Goal: Task Accomplishment & Management: Manage account settings

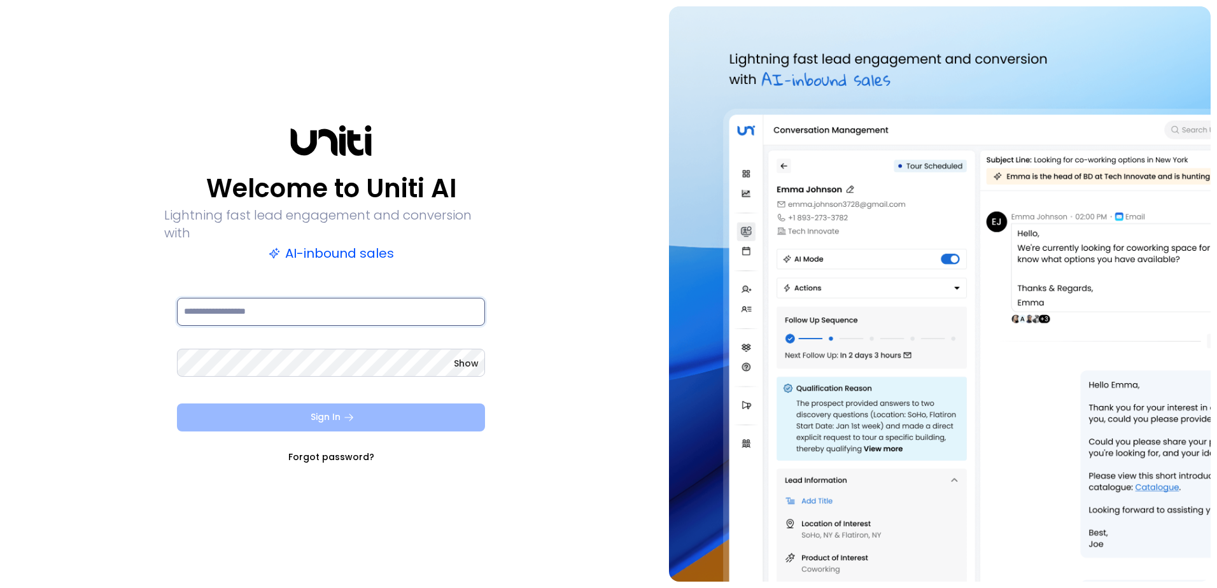
type input "**********"
click at [339, 404] on button "Sign In" at bounding box center [331, 418] width 308 height 28
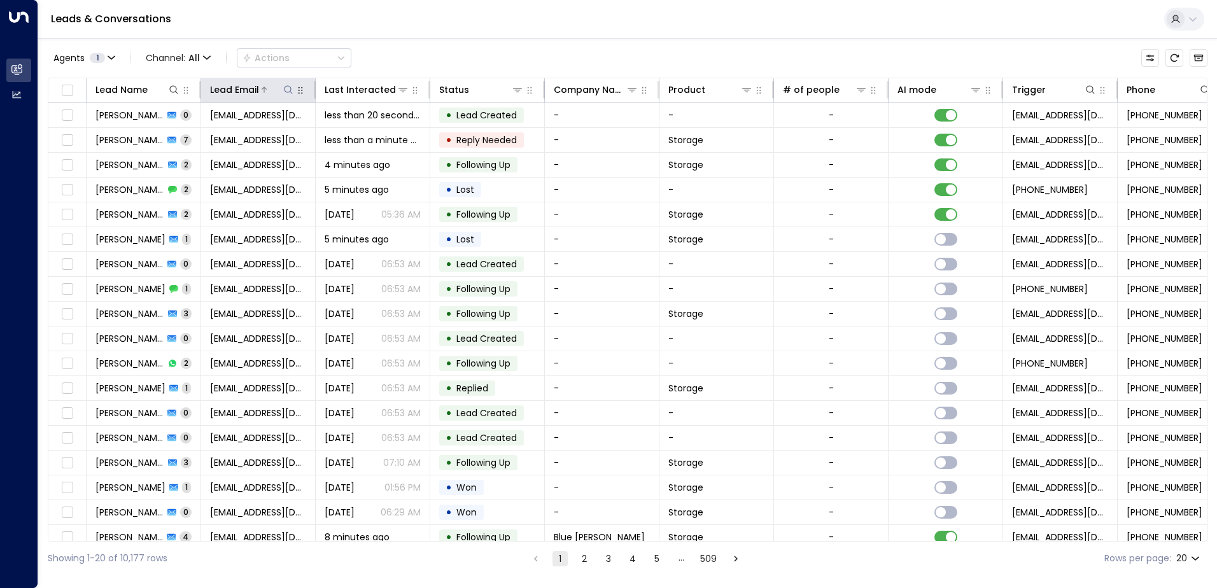
click at [285, 89] on icon at bounding box center [288, 90] width 10 height 10
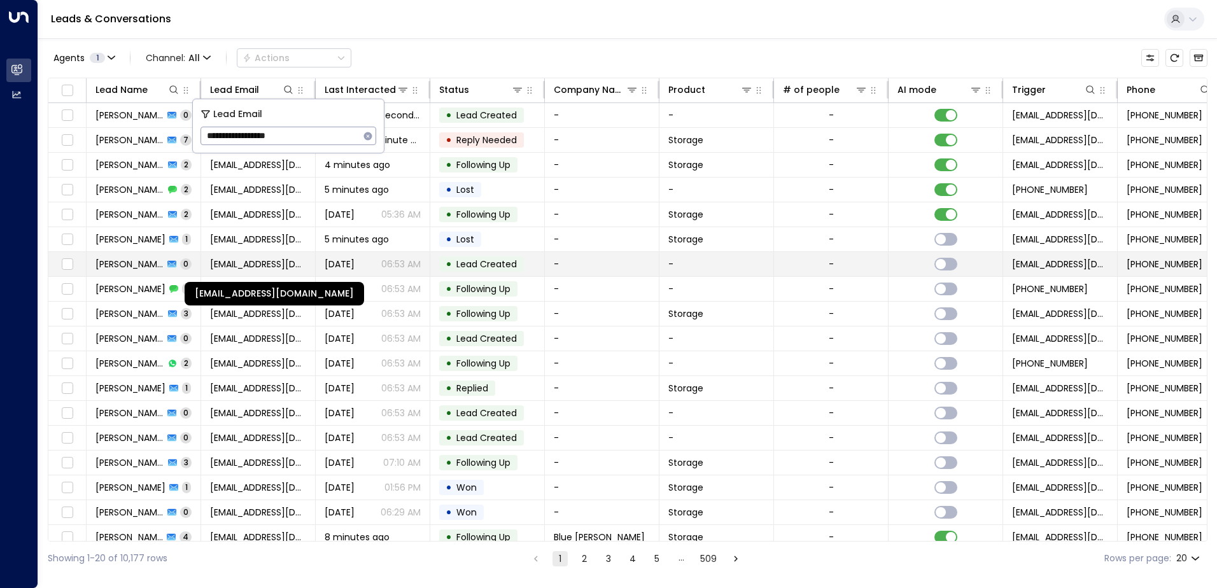
type input "**********"
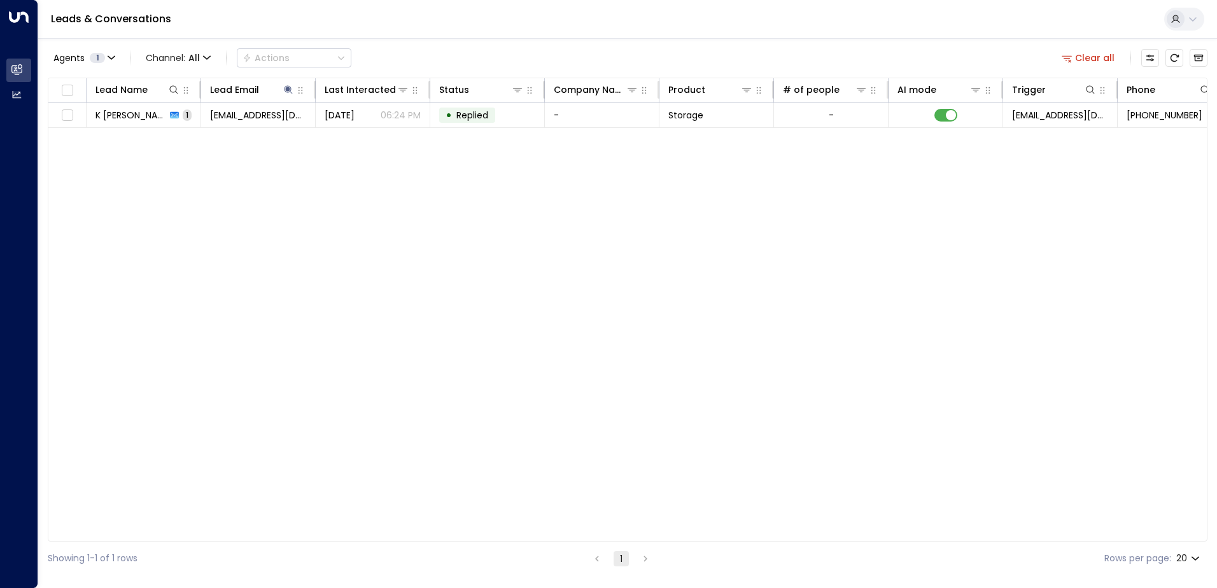
click at [314, 233] on div "Lead Name Lead Email Last Interacted Status Company Name Product # of people AI…" at bounding box center [628, 310] width 1160 height 464
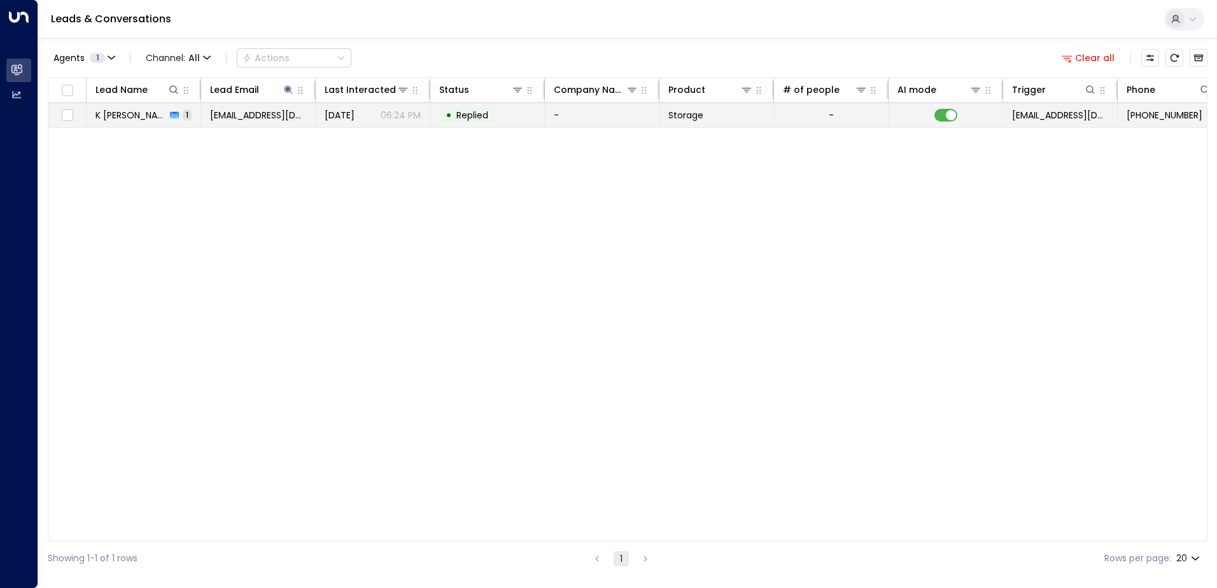
click at [244, 117] on span "kumarios@gmail.com" at bounding box center [258, 115] width 96 height 13
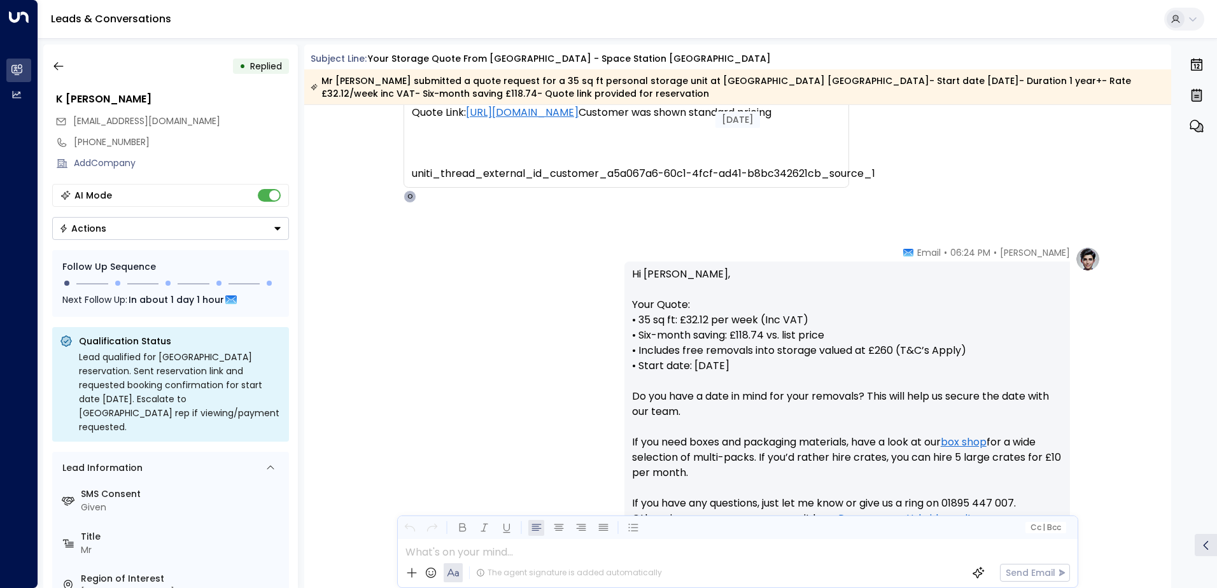
scroll to position [698, 0]
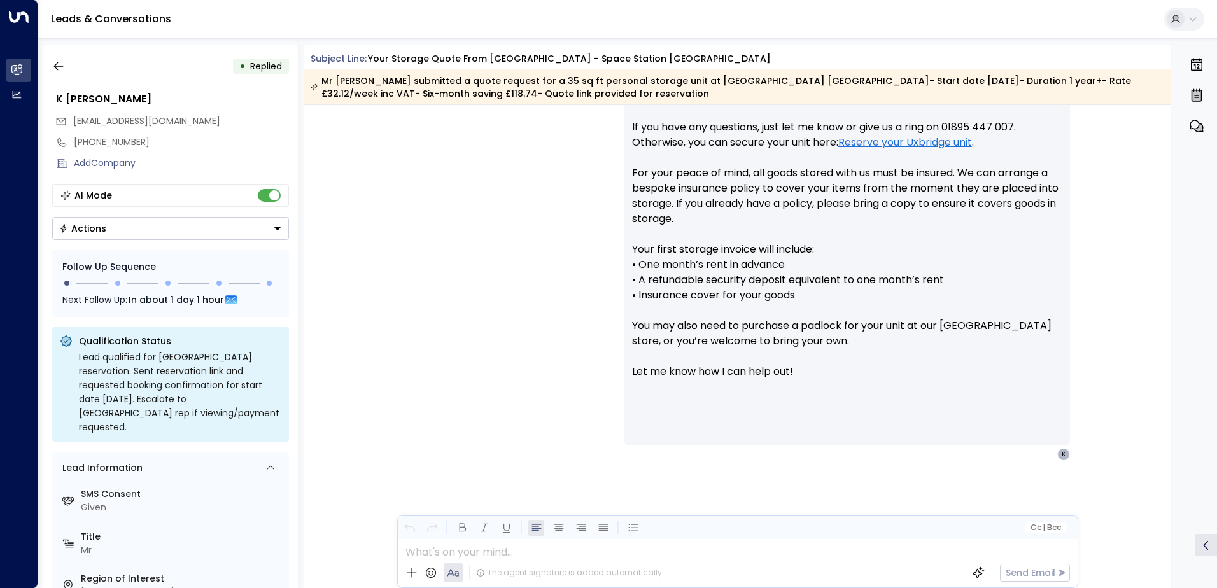
click at [46, 68] on div "• Replied K Nawani kumarios@gmail.com +447795247400 Add Company AI Mode Actions…" at bounding box center [170, 317] width 255 height 544
click at [59, 64] on icon "button" at bounding box center [58, 66] width 13 height 13
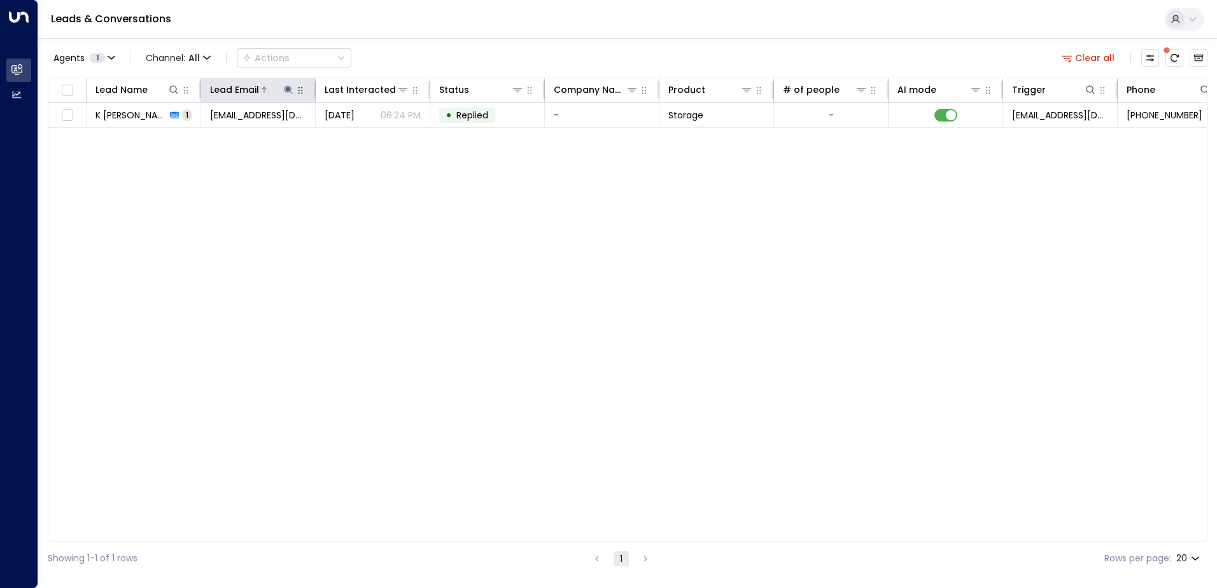
click at [292, 90] on icon at bounding box center [288, 90] width 10 height 10
click at [367, 138] on icon "button" at bounding box center [368, 136] width 8 height 8
type input "**********"
click at [142, 370] on div "Lead Name Lead Email Last Interacted Status Company Name Product # of people AI…" at bounding box center [628, 310] width 1160 height 464
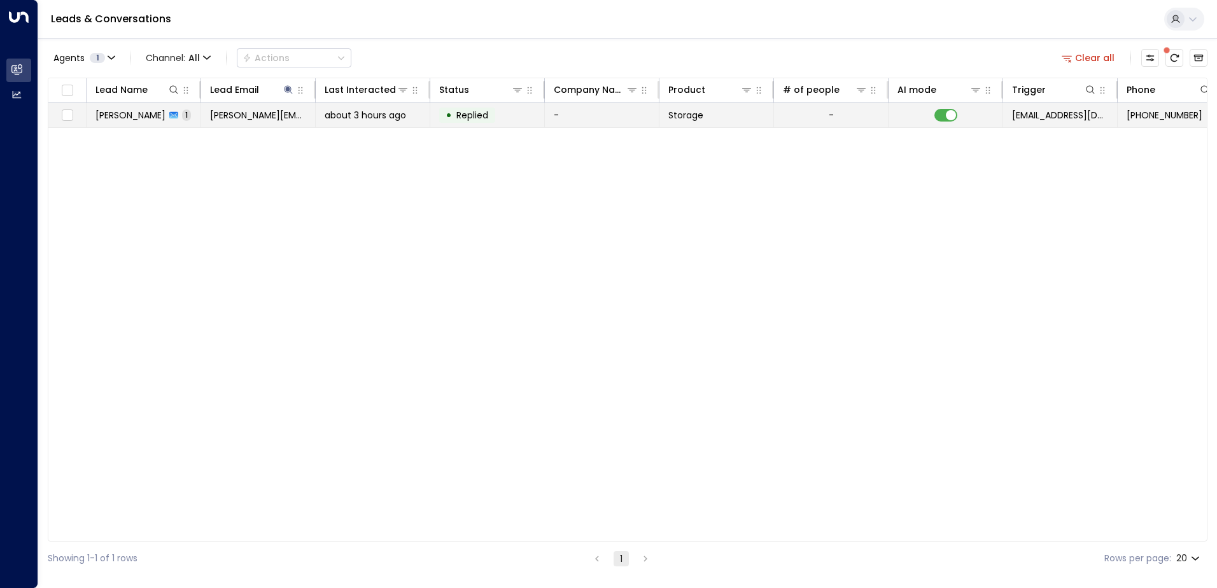
click at [108, 116] on span "Rachel Hu" at bounding box center [130, 115] width 70 height 13
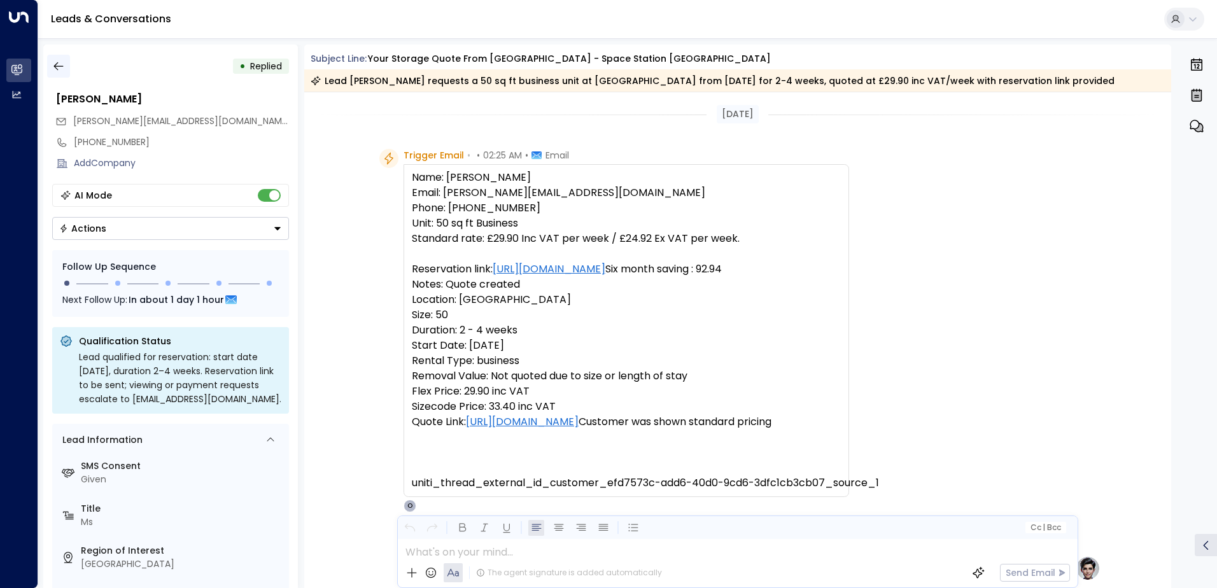
click at [56, 66] on icon "button" at bounding box center [58, 66] width 10 height 8
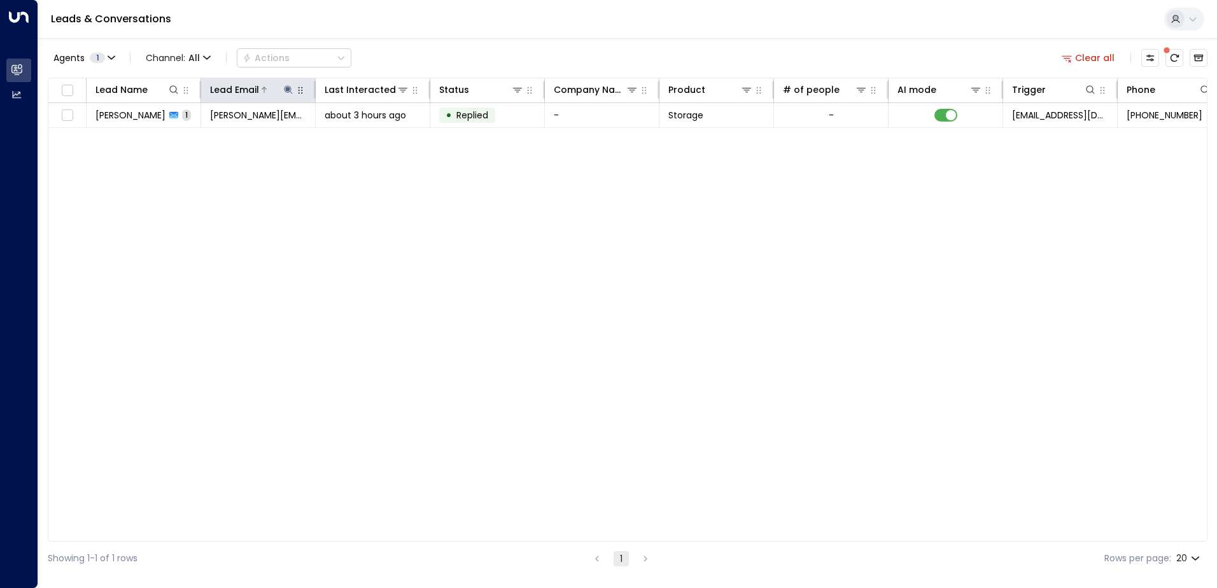
click at [288, 89] on icon at bounding box center [288, 89] width 8 height 8
click at [369, 137] on icon "button" at bounding box center [368, 136] width 10 height 10
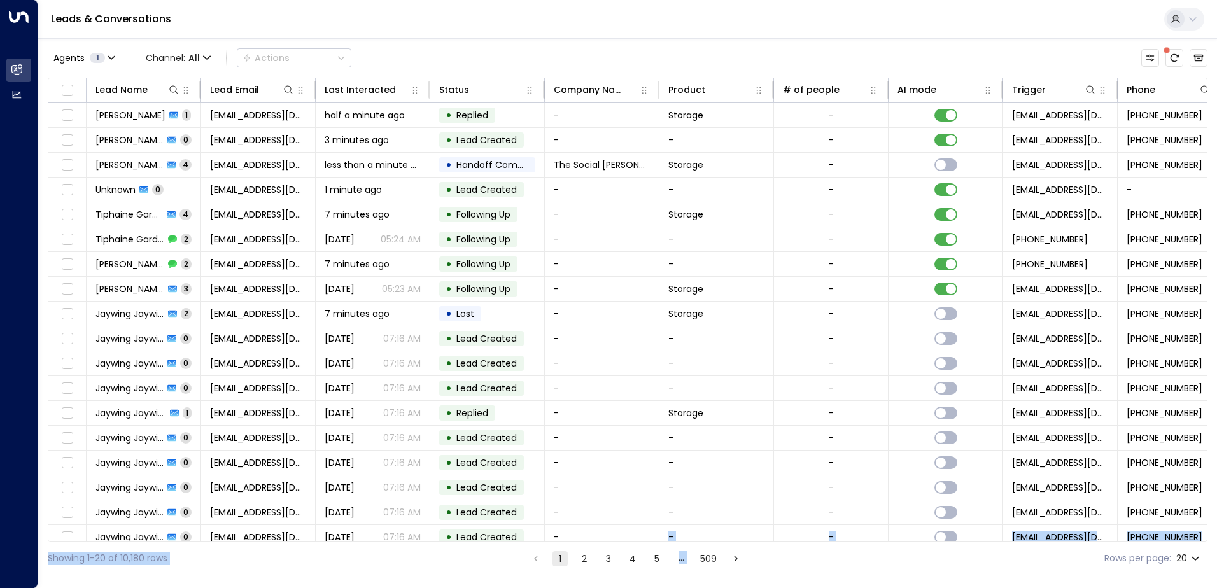
scroll to position [62, 0]
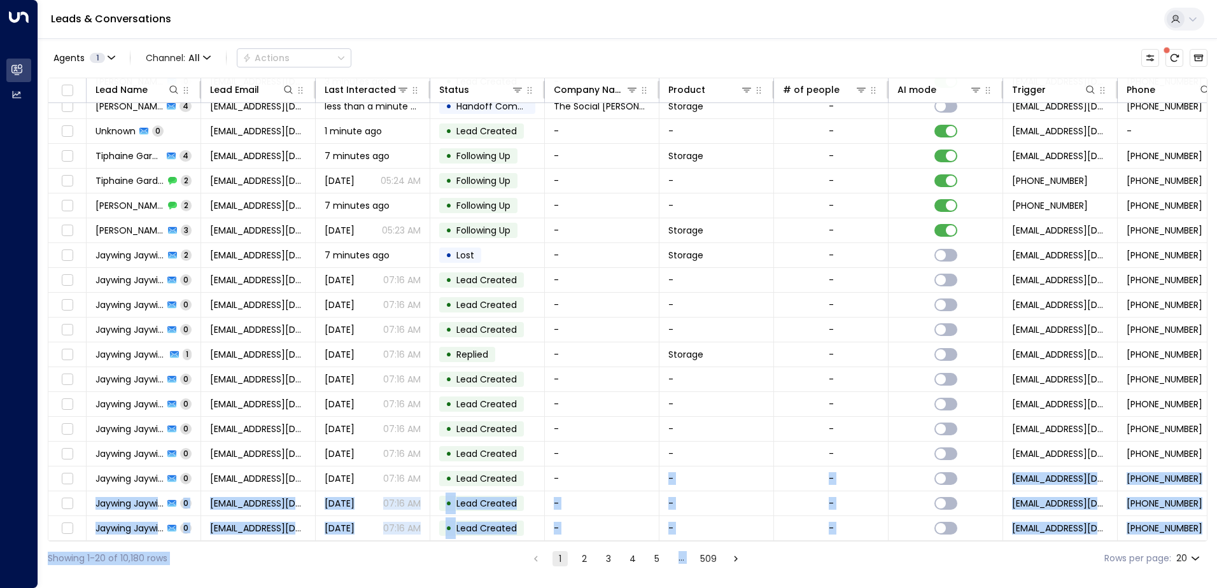
drag, startPoint x: 670, startPoint y: 541, endPoint x: 1034, endPoint y: 561, distance: 364.0
click at [1034, 561] on div "Agents 1 Channel: All Actions Lead Name Lead Email Last Interacted Status Compa…" at bounding box center [628, 306] width 1160 height 537
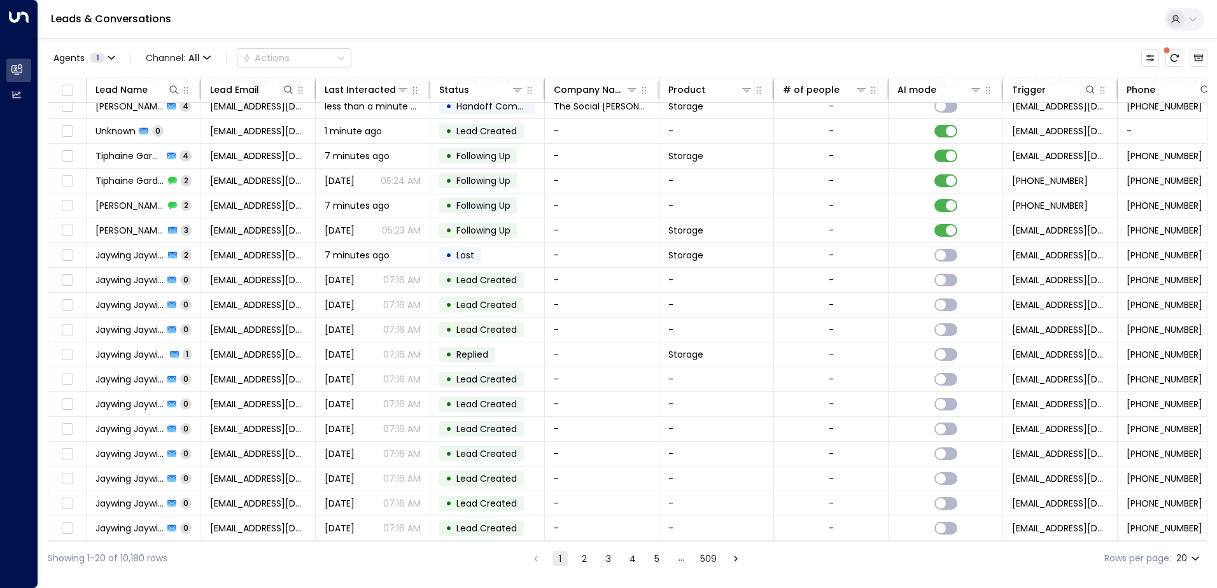
drag, startPoint x: 1034, startPoint y: 561, endPoint x: 1113, endPoint y: 542, distance: 81.2
click at [1113, 542] on div "Showing 1-20 of 10,180 rows 1 2 3 4 5 … 509 Rows per page: 20 **" at bounding box center [628, 559] width 1160 height 34
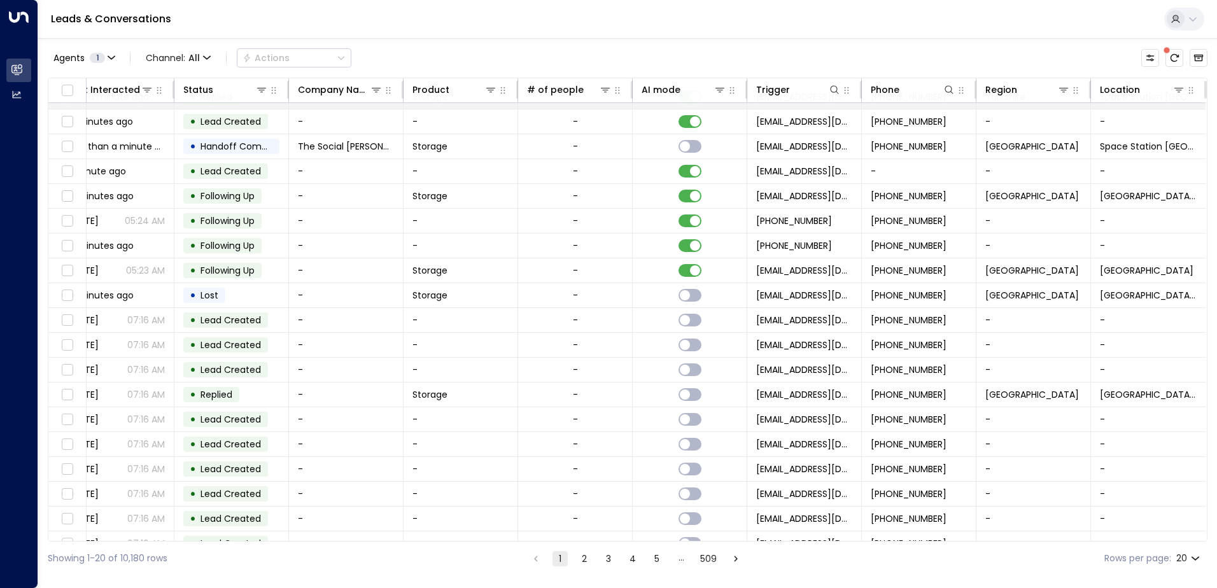
scroll to position [0, 260]
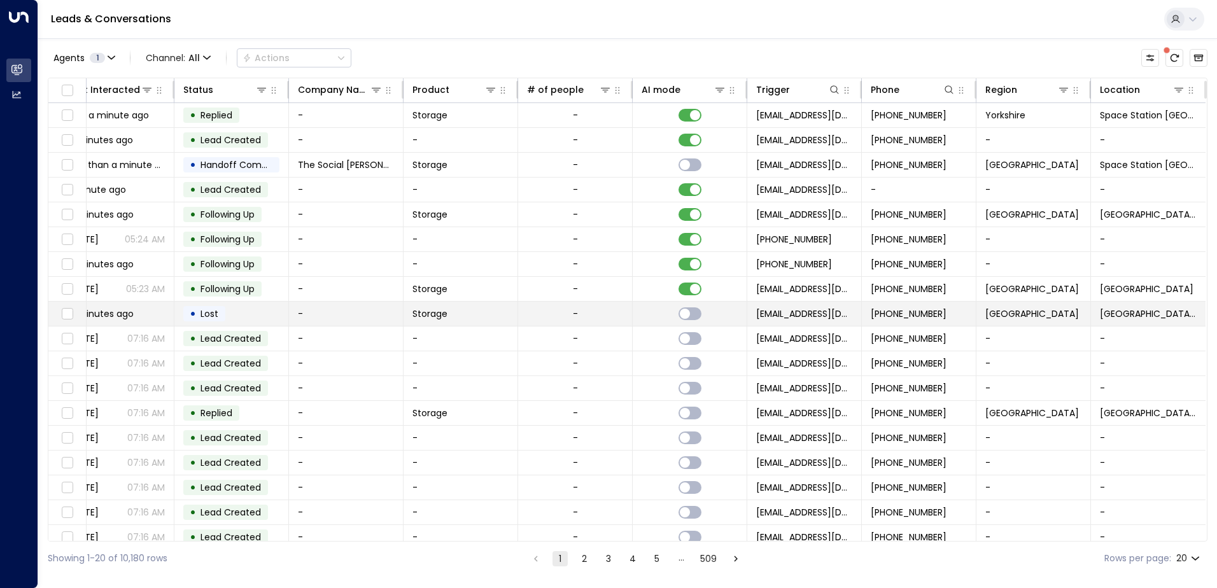
click at [148, 323] on td "7 minutes ago" at bounding box center [117, 314] width 115 height 24
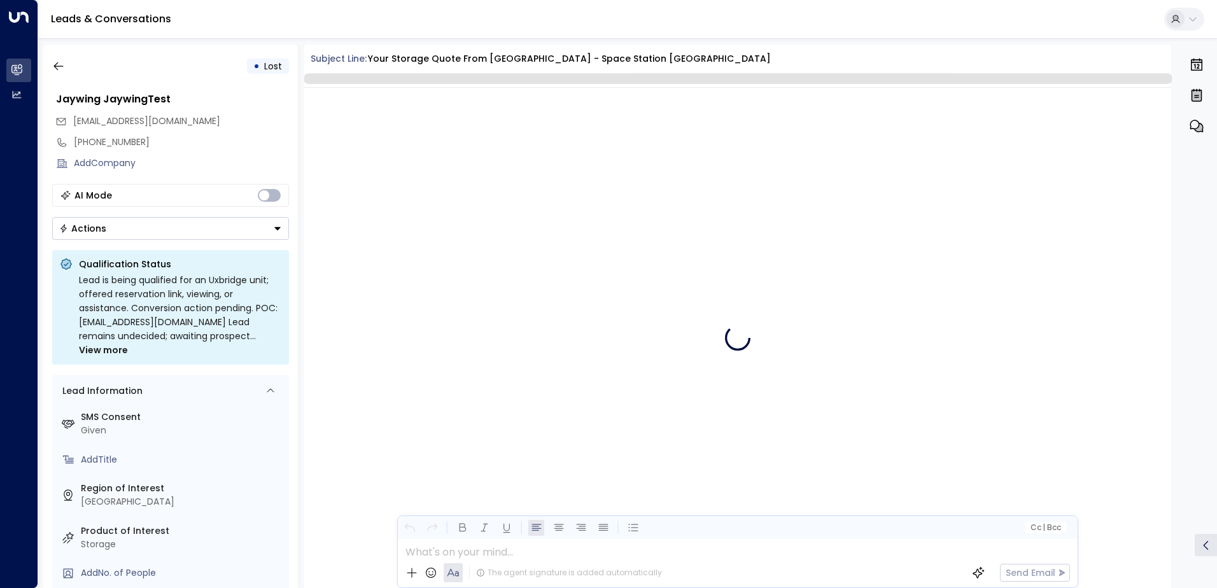
scroll to position [791, 0]
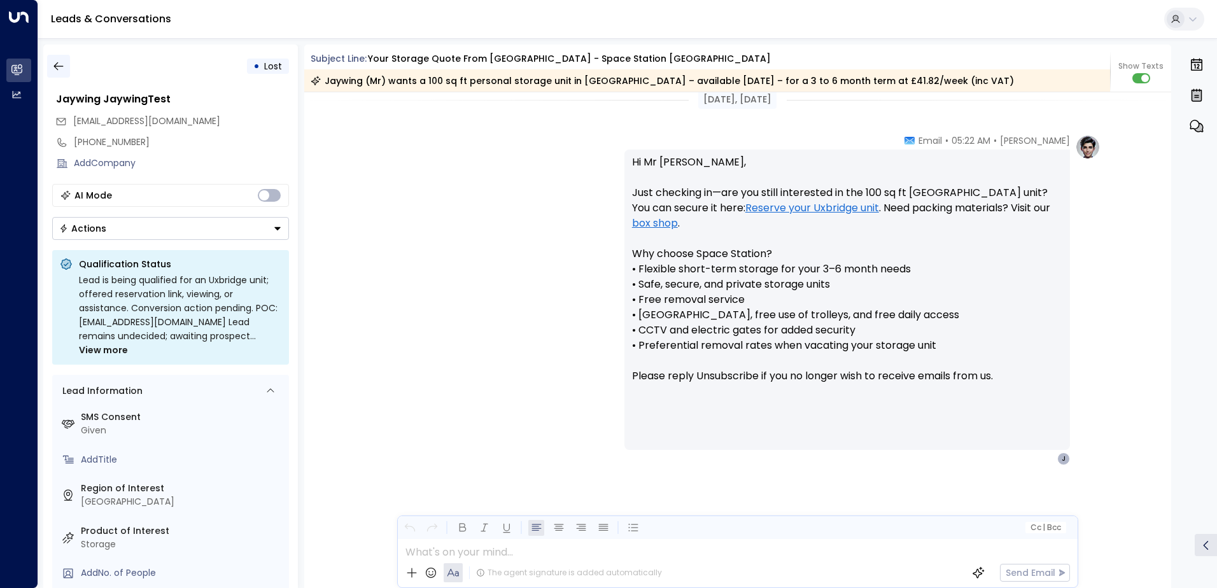
click at [60, 73] on button "button" at bounding box center [58, 66] width 23 height 23
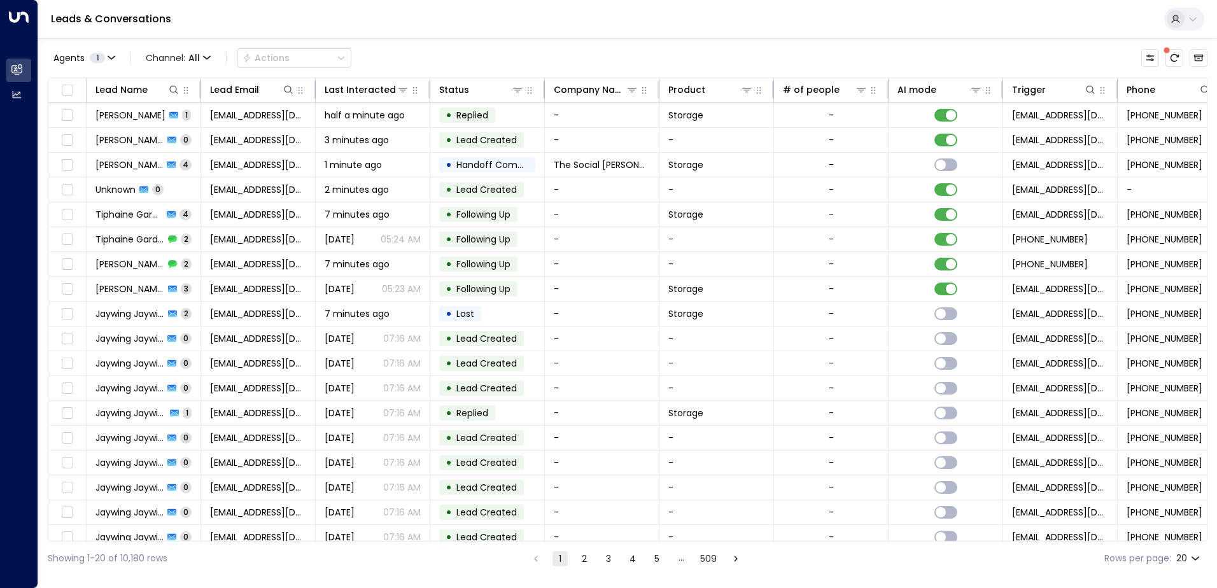
scroll to position [0, 260]
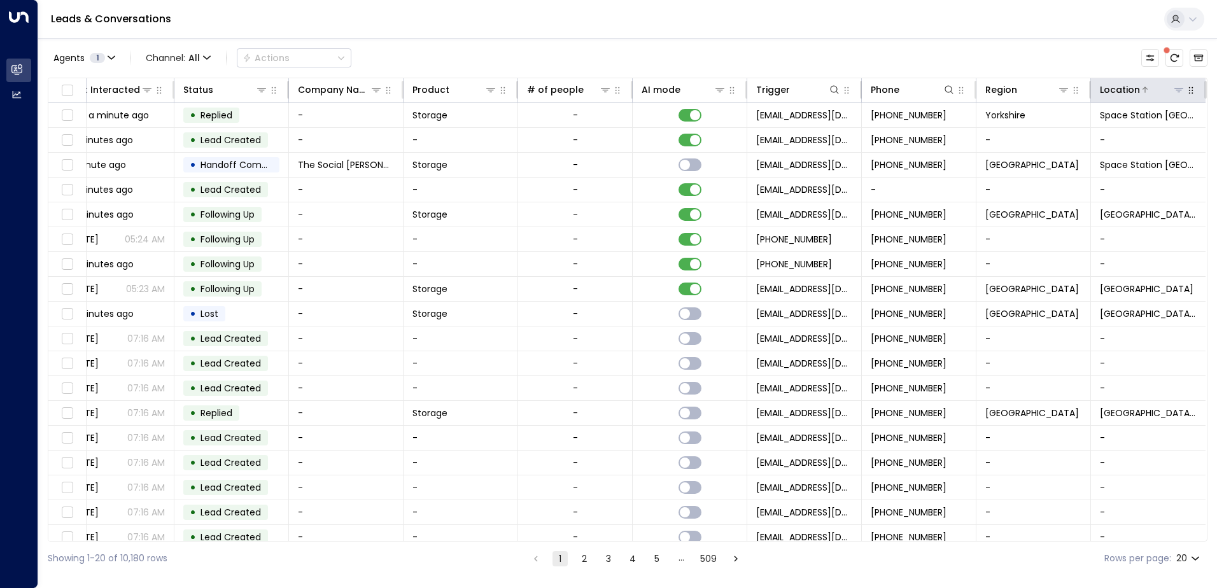
click at [1178, 97] on div "Location" at bounding box center [1142, 89] width 85 height 15
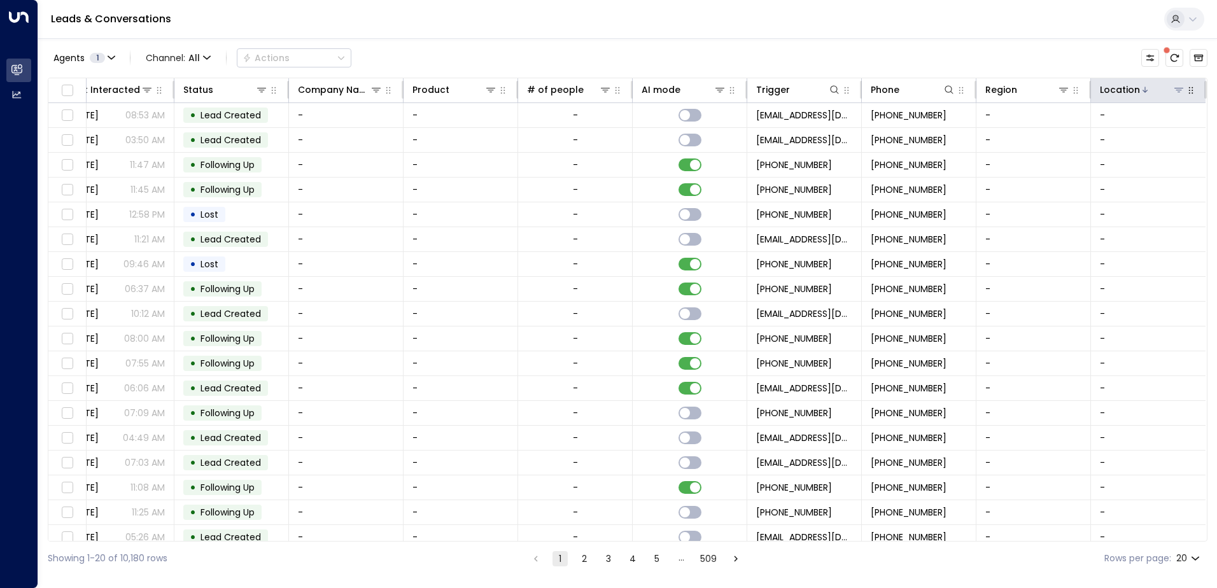
click at [1174, 93] on icon at bounding box center [1179, 90] width 10 height 10
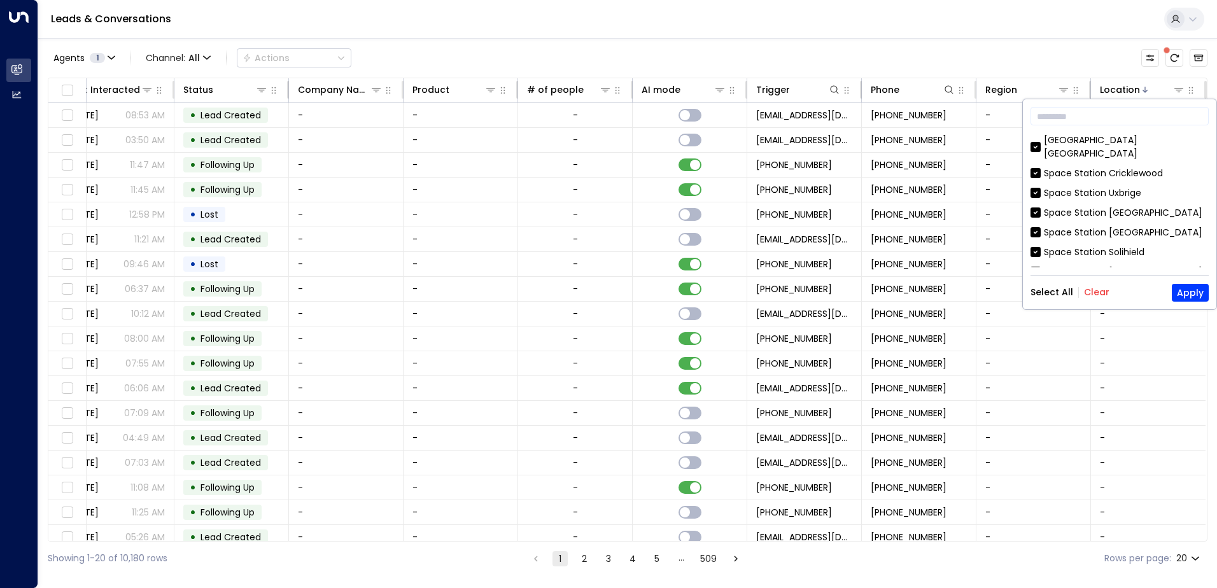
click at [1100, 291] on button "Clear" at bounding box center [1096, 292] width 25 height 10
click at [1076, 187] on div "Space Station Uxbrige" at bounding box center [1092, 193] width 97 height 13
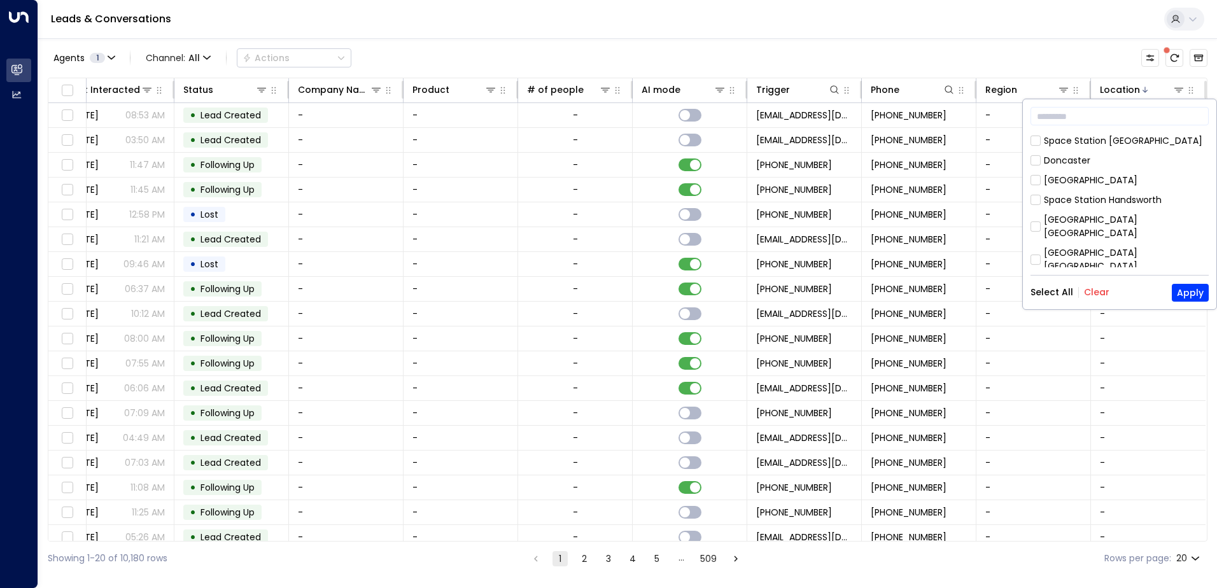
scroll to position [191, 0]
click at [1102, 187] on div "Space Station Uxbridge" at bounding box center [1126, 200] width 165 height 27
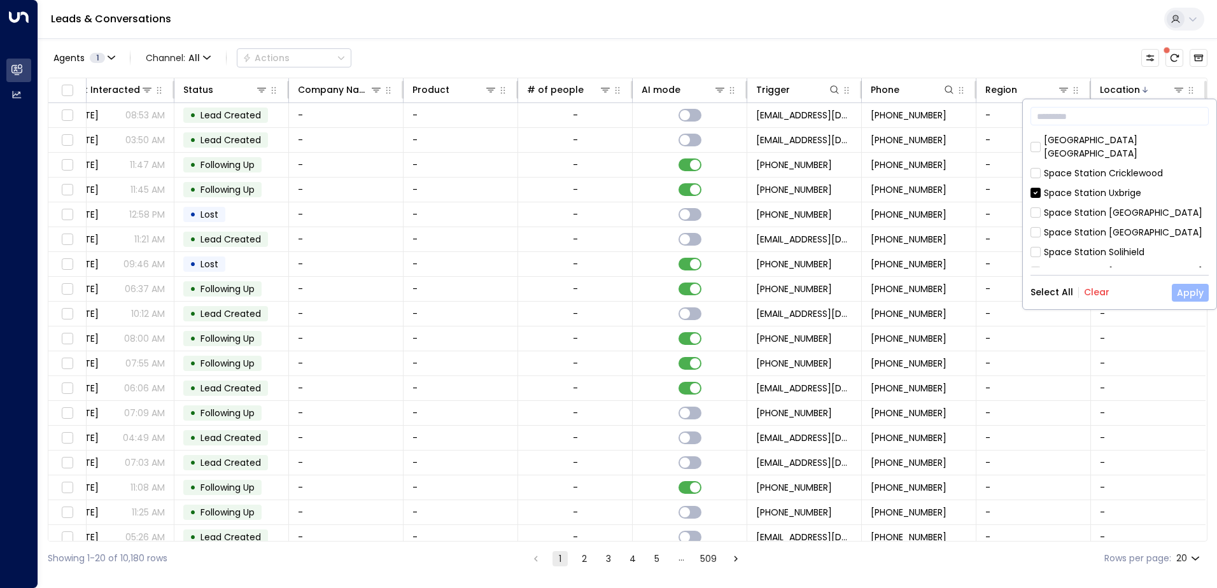
click at [1186, 289] on button "Apply" at bounding box center [1190, 293] width 37 height 18
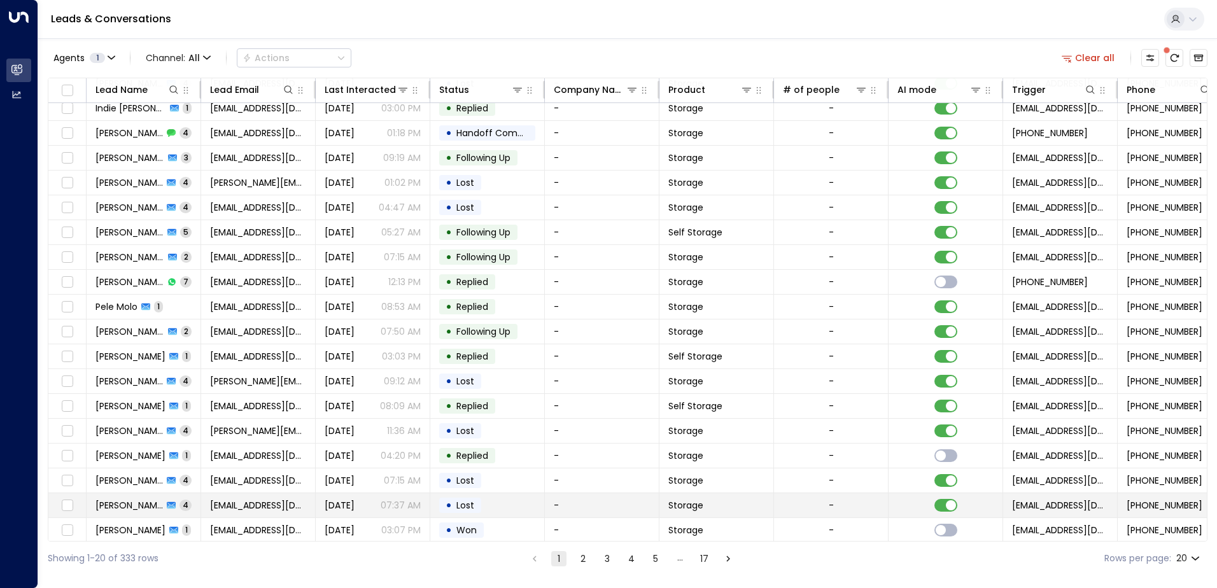
scroll to position [62, 0]
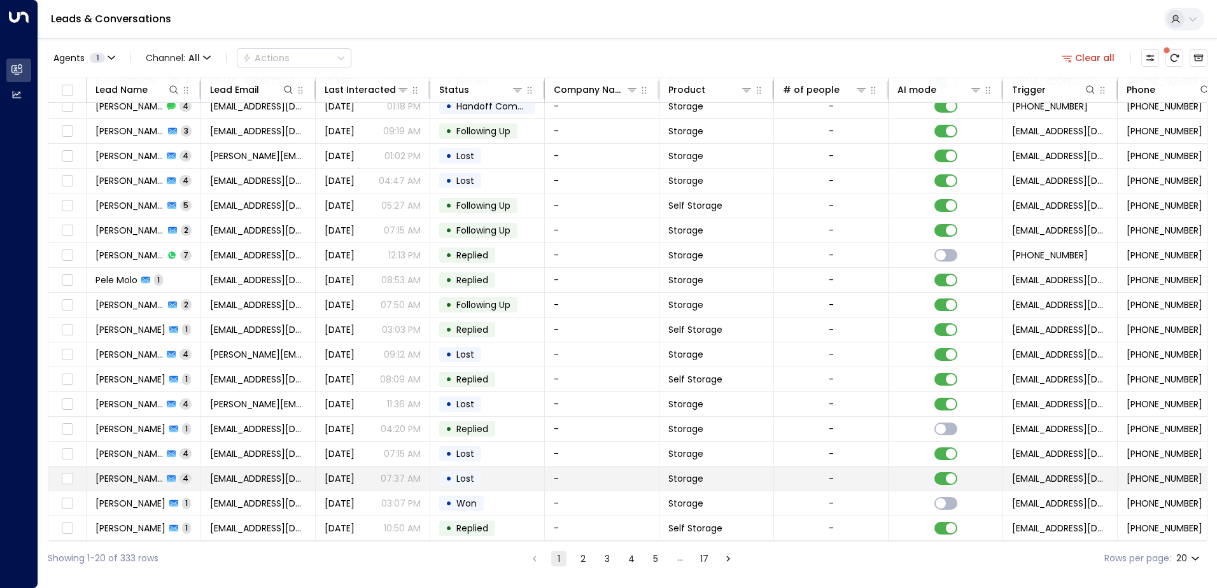
click at [134, 479] on span "Martin Tisdall" at bounding box center [128, 478] width 67 height 13
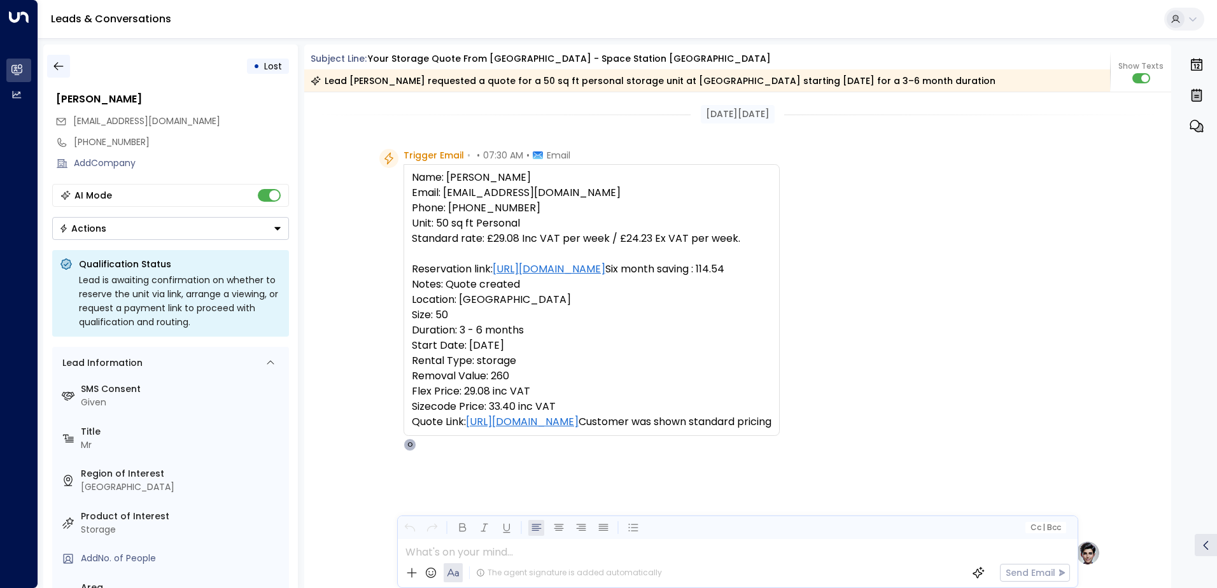
click at [57, 74] on button "button" at bounding box center [58, 66] width 23 height 23
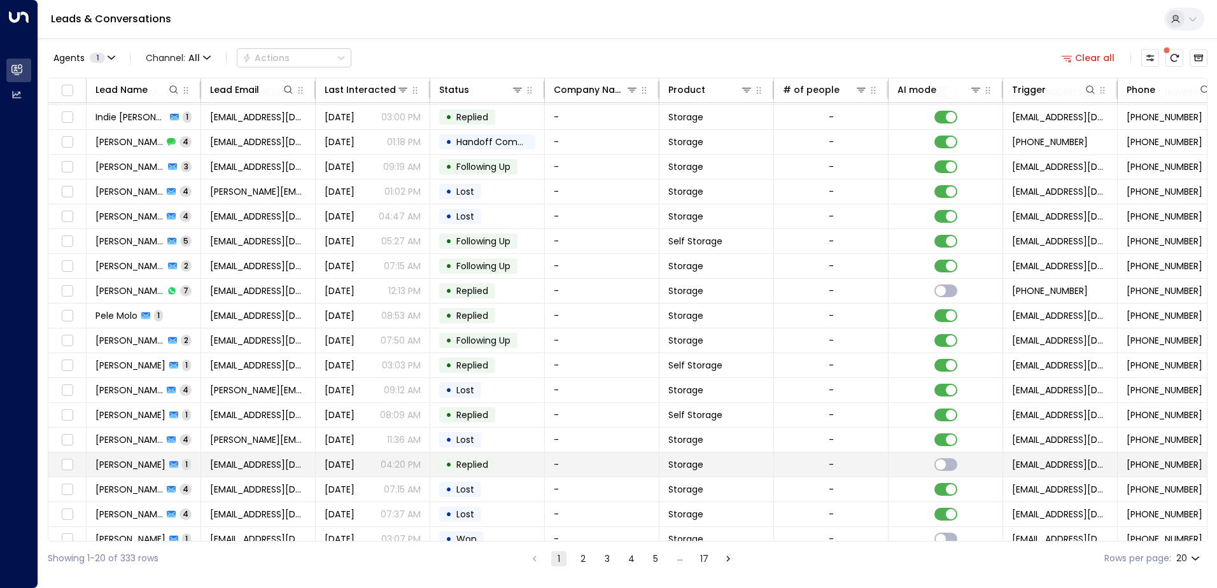
scroll to position [62, 0]
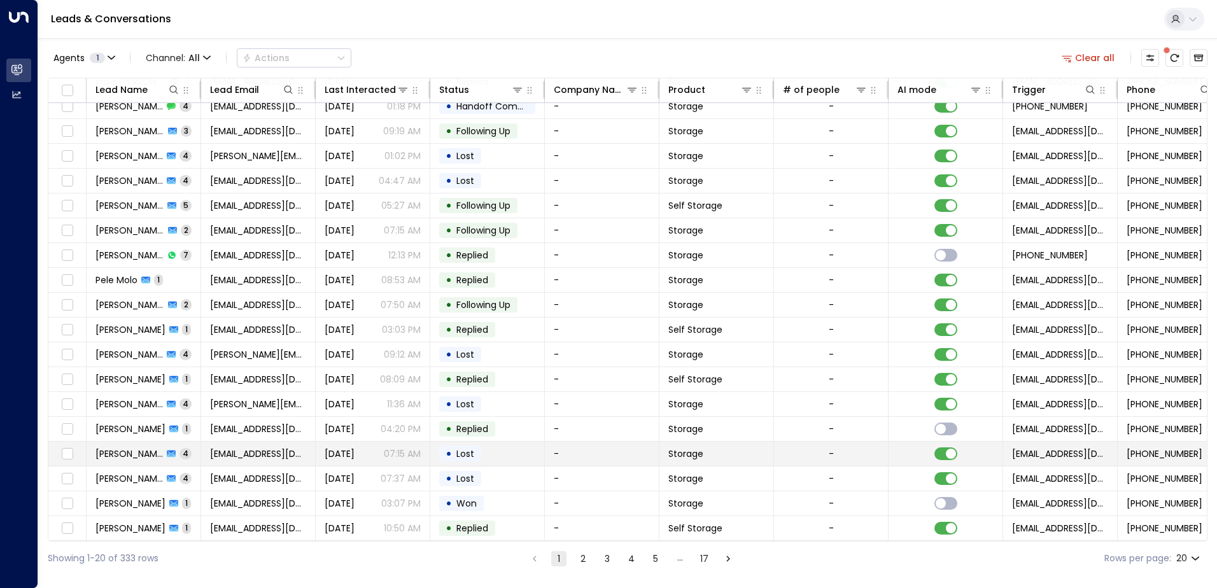
click at [120, 447] on span "Ian Willey" at bounding box center [128, 453] width 67 height 13
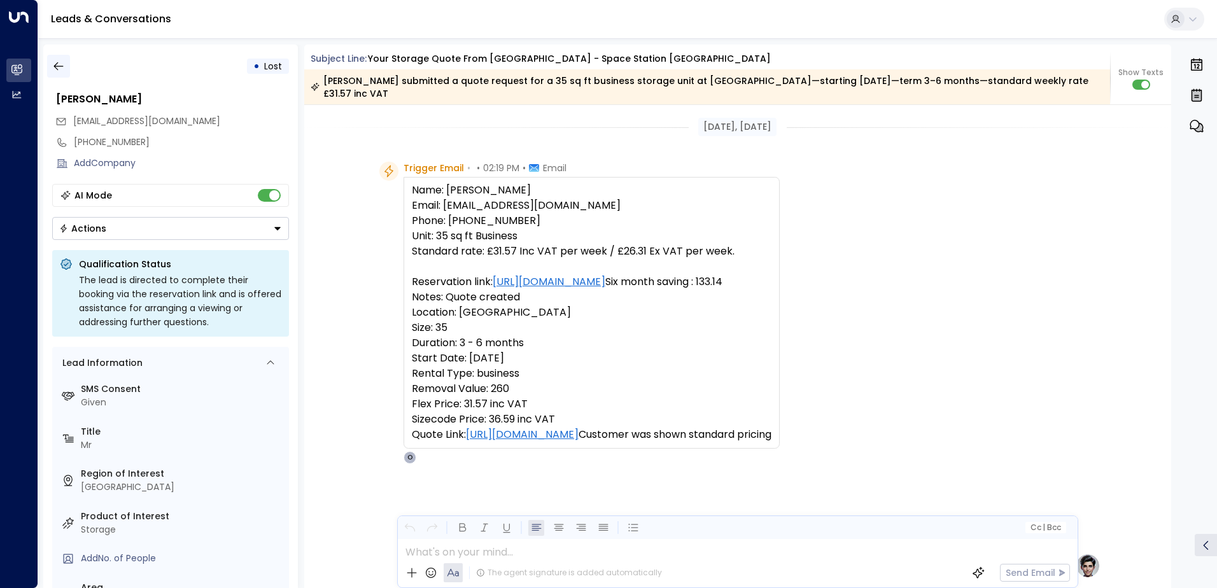
click at [57, 64] on icon "button" at bounding box center [58, 66] width 13 height 13
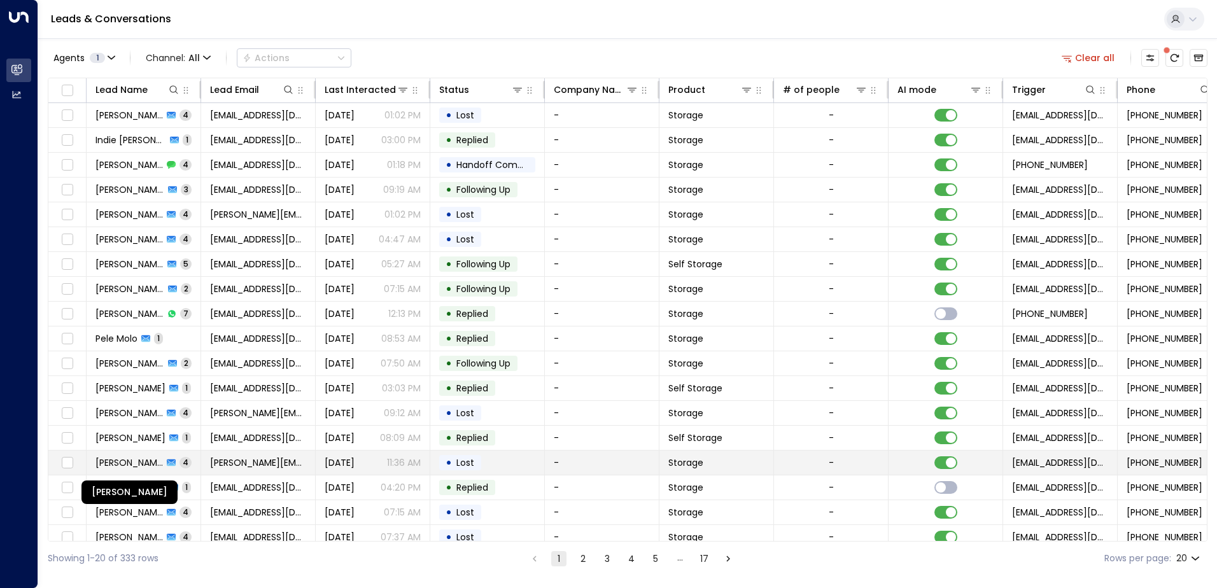
click at [134, 461] on span "Abdulrahman Ali" at bounding box center [128, 462] width 67 height 13
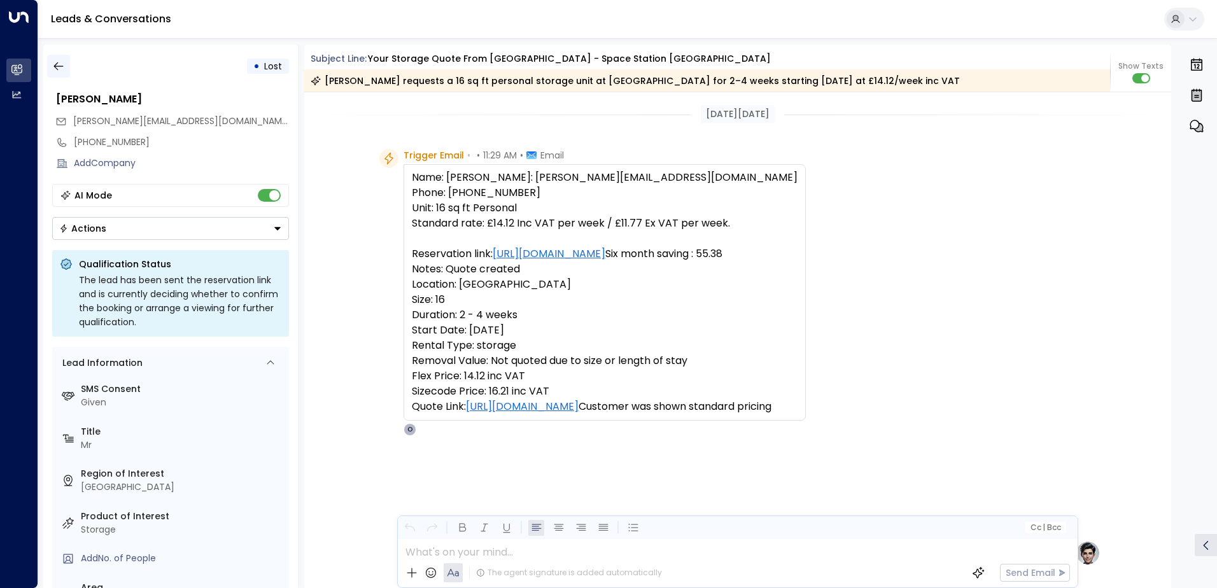
click at [53, 68] on icon "button" at bounding box center [58, 66] width 13 height 13
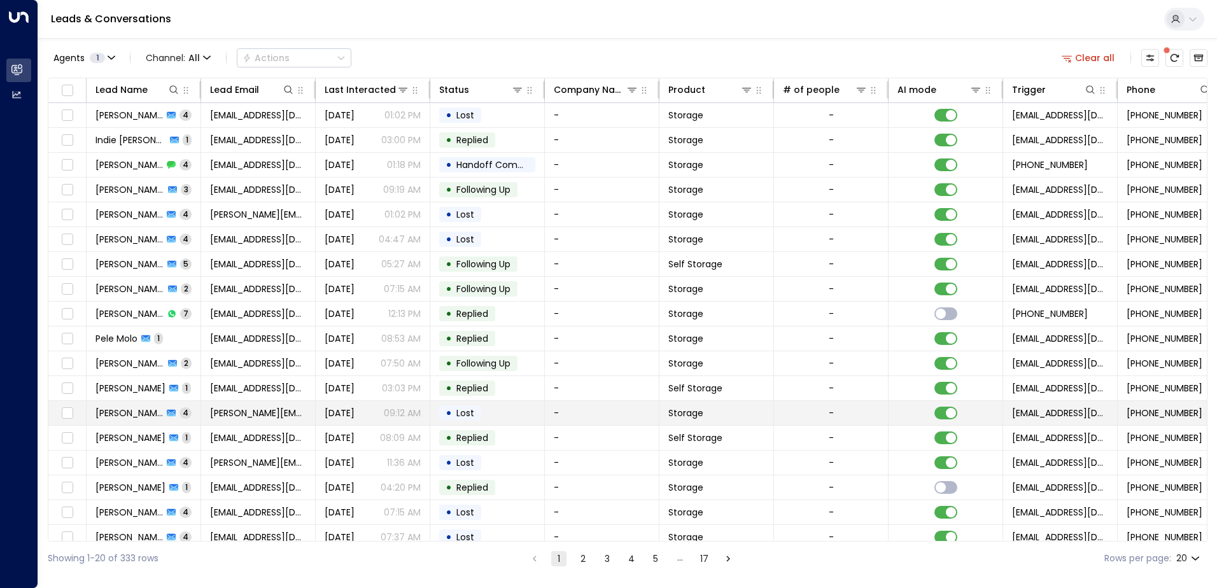
click at [140, 410] on span "Paula Stone" at bounding box center [128, 413] width 67 height 13
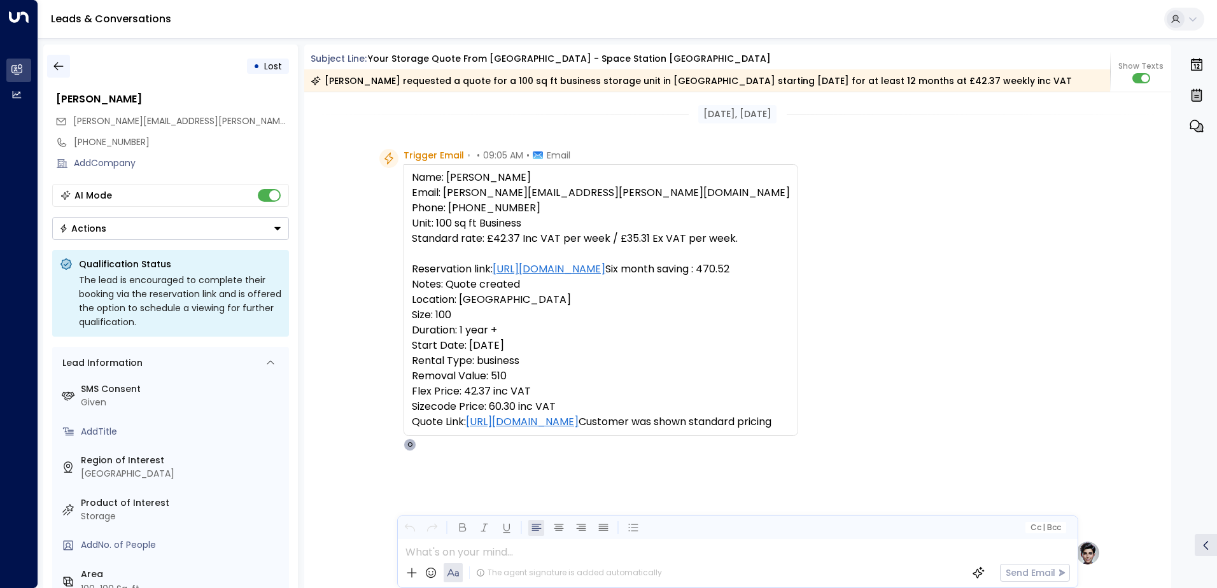
click at [64, 66] on icon "button" at bounding box center [58, 66] width 13 height 13
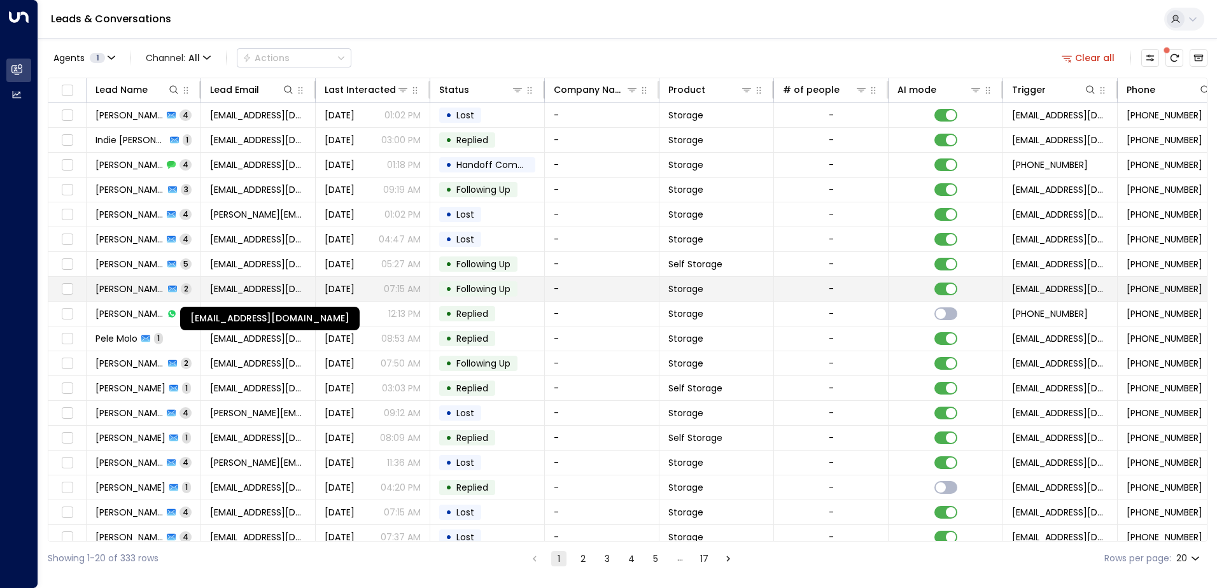
click at [225, 291] on span "waqarmoazzam7@gmail.com" at bounding box center [258, 289] width 96 height 13
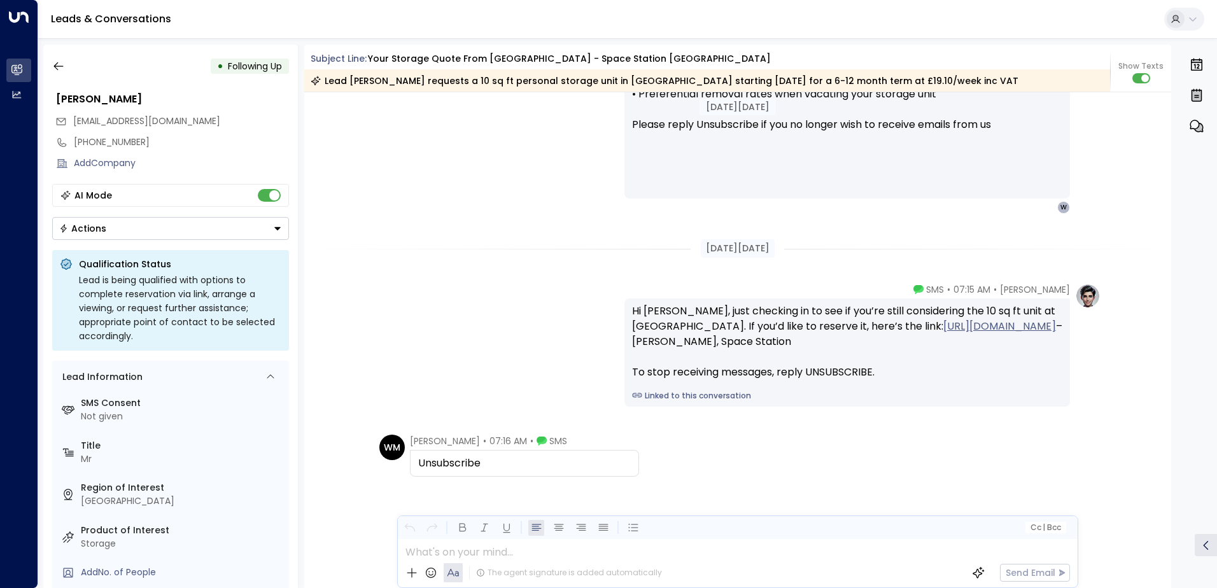
scroll to position [1242, 0]
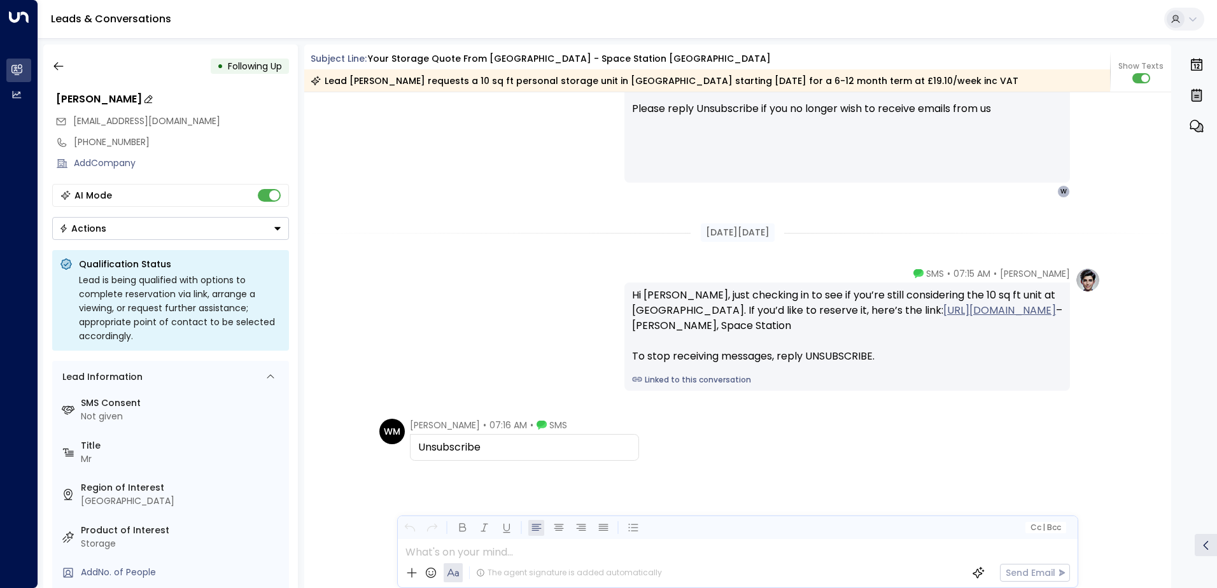
click at [120, 96] on div "Waqar Moazzam" at bounding box center [172, 99] width 233 height 15
click at [120, 96] on input "**********" at bounding box center [170, 99] width 229 height 15
click at [50, 69] on button "button" at bounding box center [58, 66] width 23 height 23
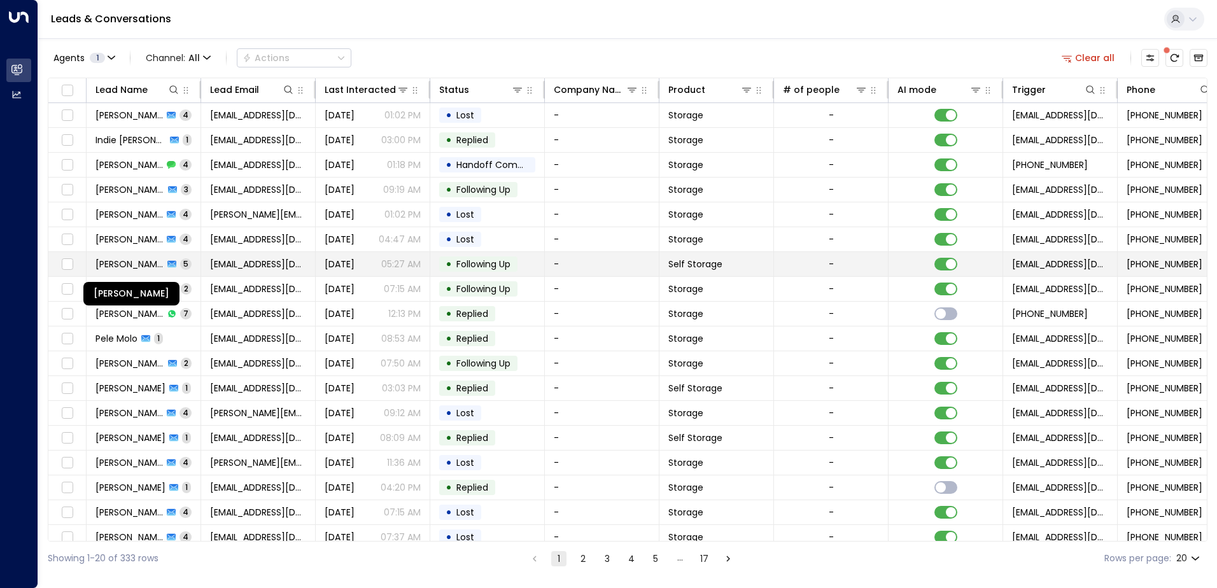
click at [158, 268] on span "Anthony Adams" at bounding box center [129, 264] width 68 height 13
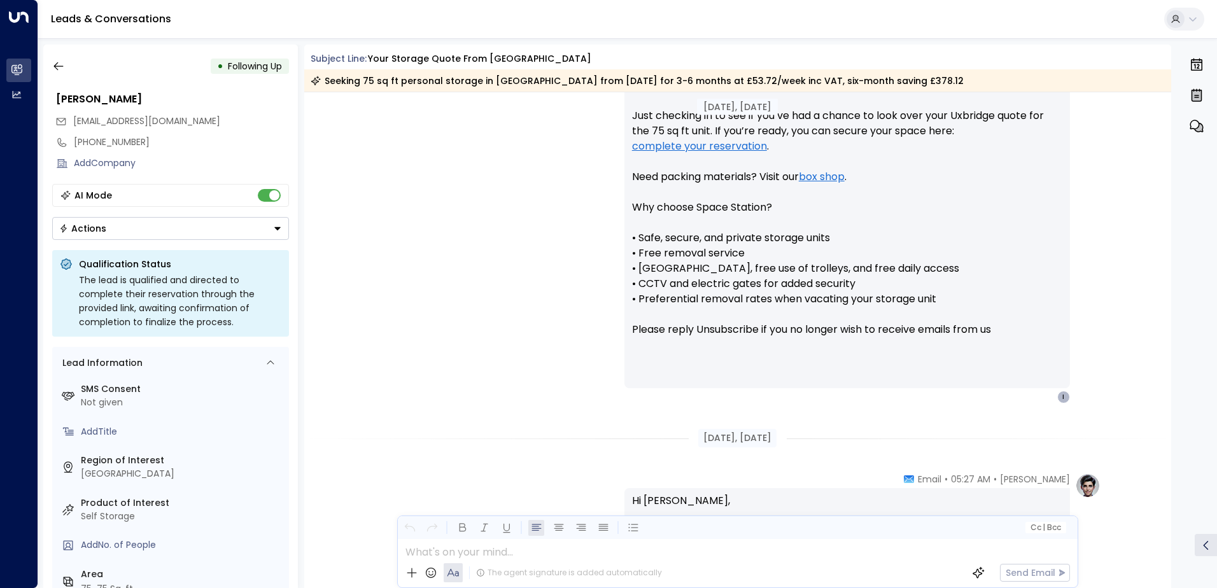
scroll to position [910, 0]
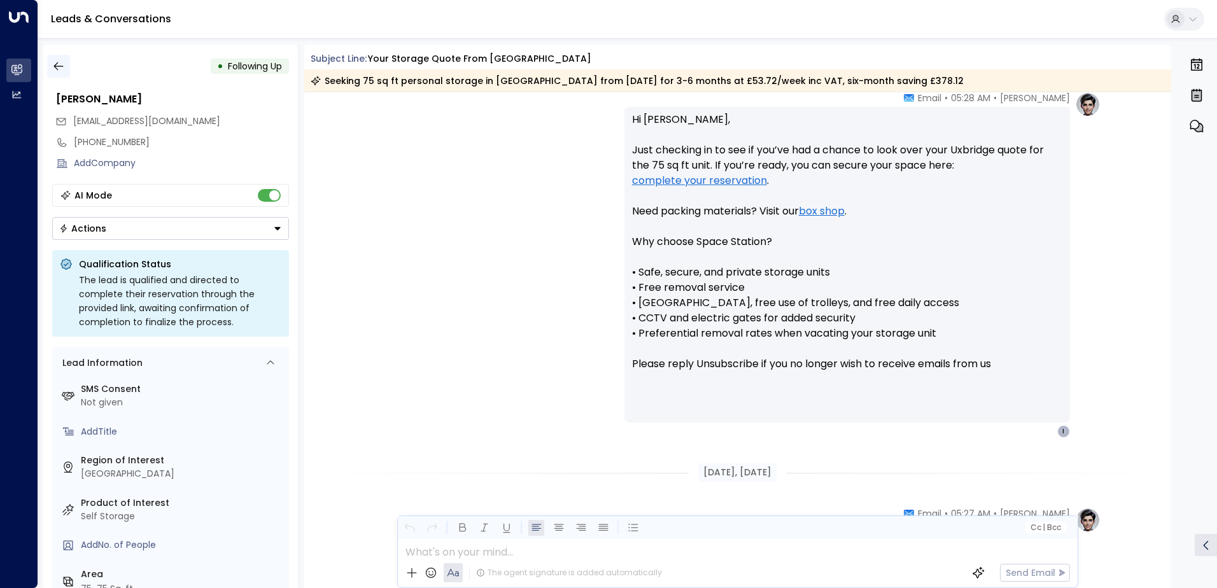
click at [55, 68] on icon "button" at bounding box center [58, 66] width 10 height 8
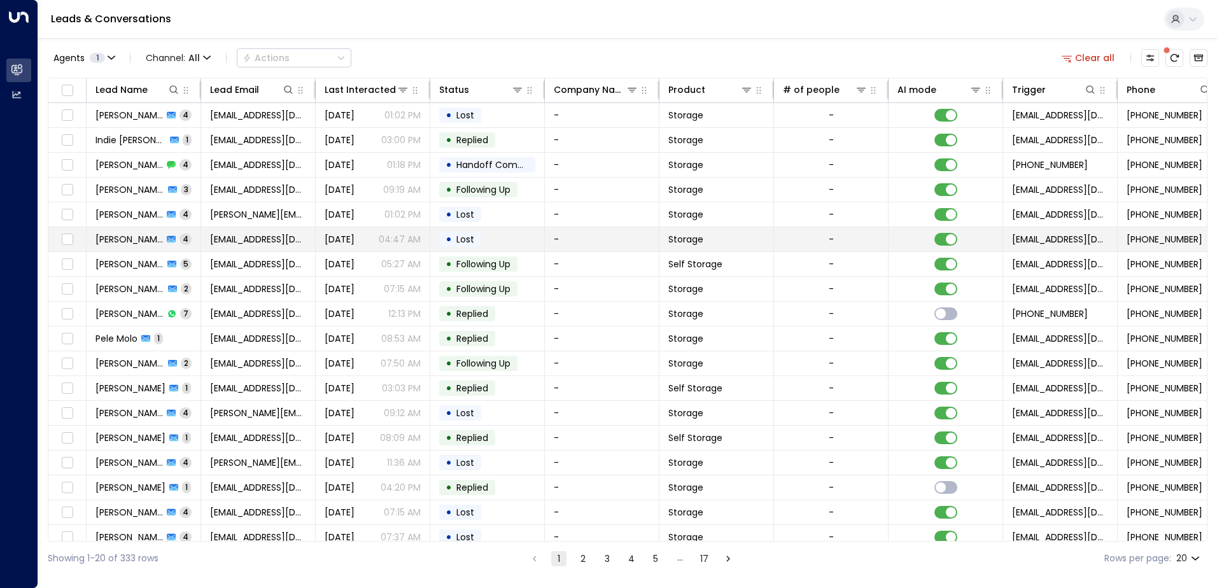
click at [151, 239] on span "Rafal Krzyscin" at bounding box center [128, 239] width 67 height 13
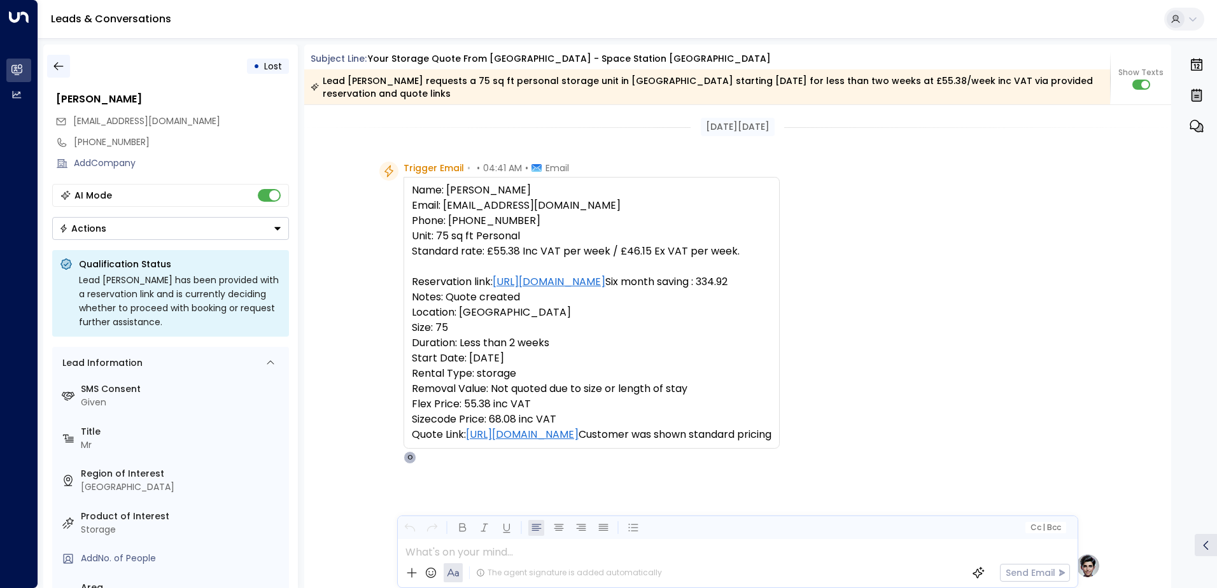
click at [60, 65] on icon "button" at bounding box center [58, 66] width 13 height 13
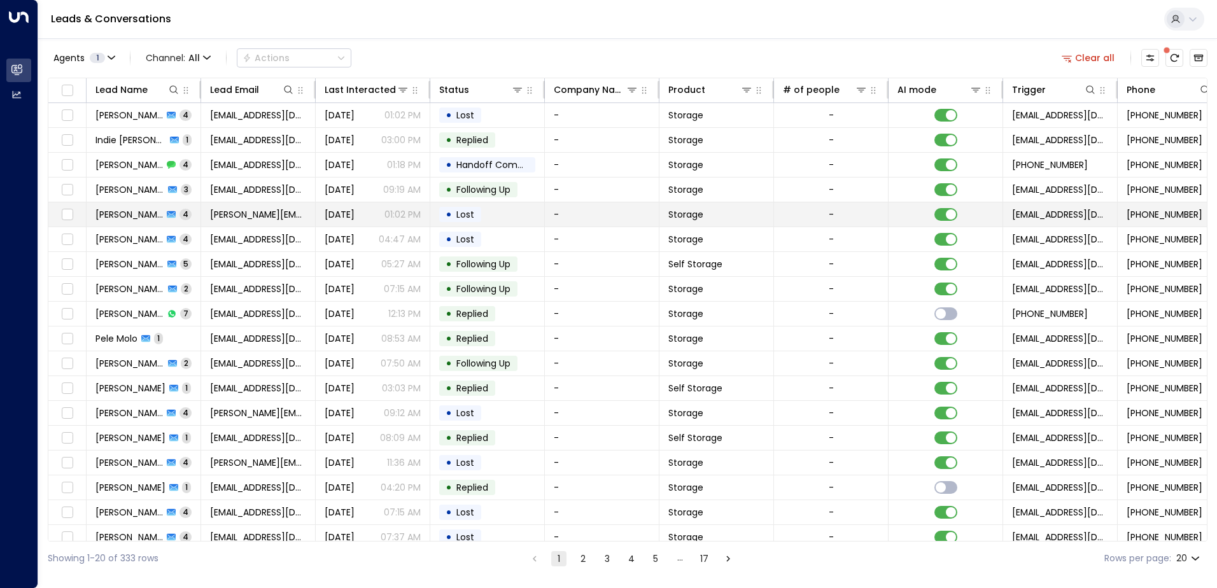
click at [141, 215] on span "Charlie Hester" at bounding box center [128, 214] width 67 height 13
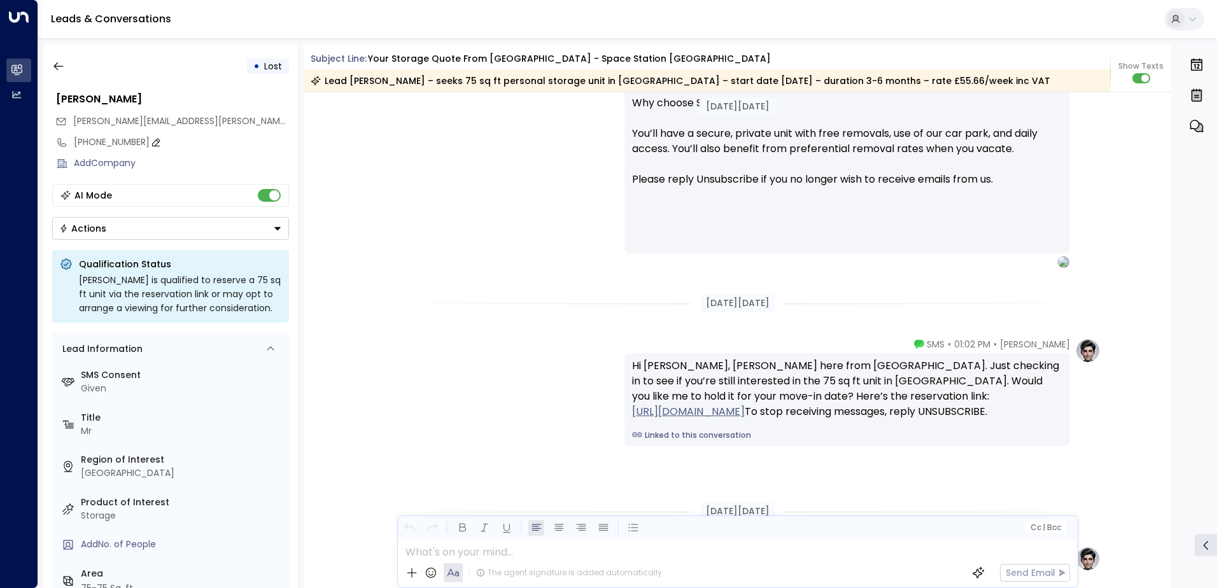
scroll to position [1186, 0]
click at [60, 68] on icon "button" at bounding box center [58, 66] width 13 height 13
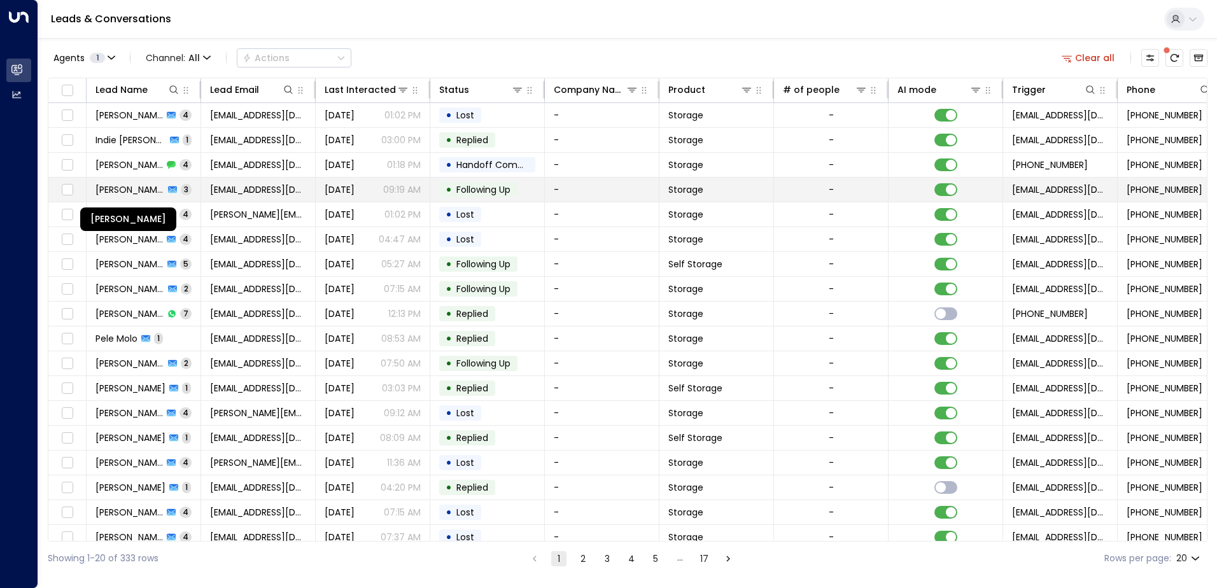
click at [137, 190] on span "Deborah Harrison" at bounding box center [129, 189] width 69 height 13
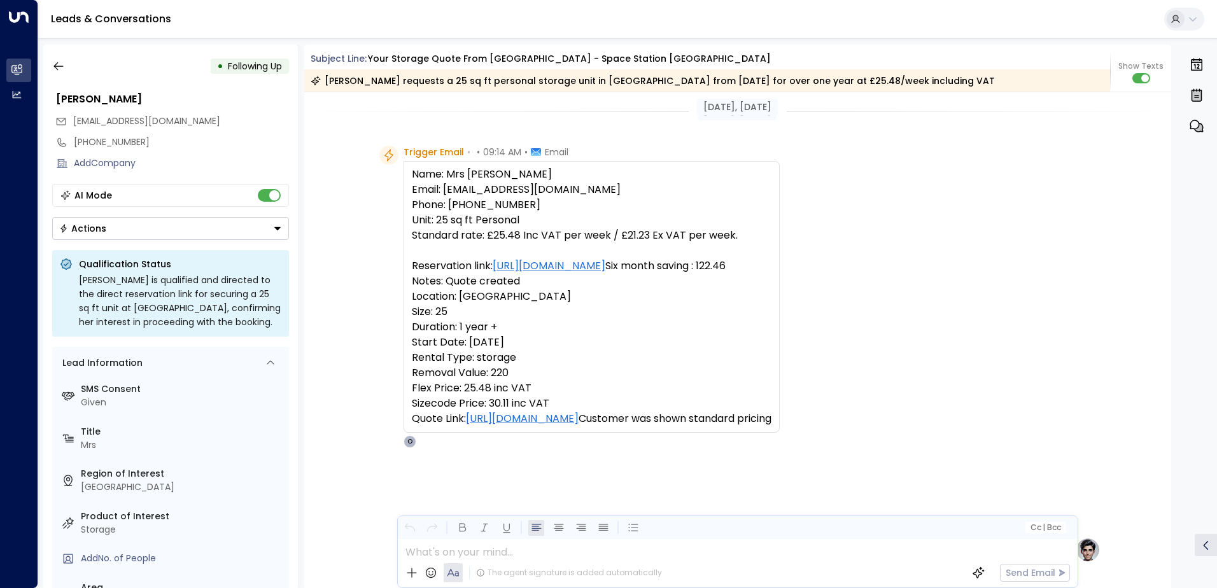
scroll to position [3, 0]
click at [59, 64] on icon "button" at bounding box center [58, 66] width 13 height 13
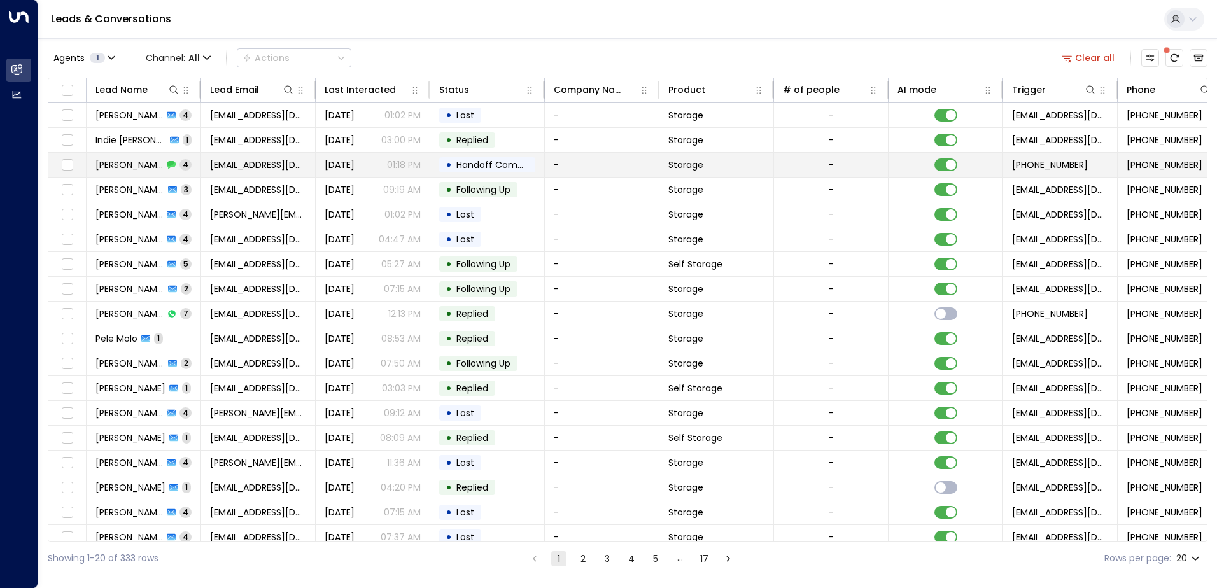
click at [137, 169] on span "Rabah Cherfi" at bounding box center [128, 164] width 67 height 13
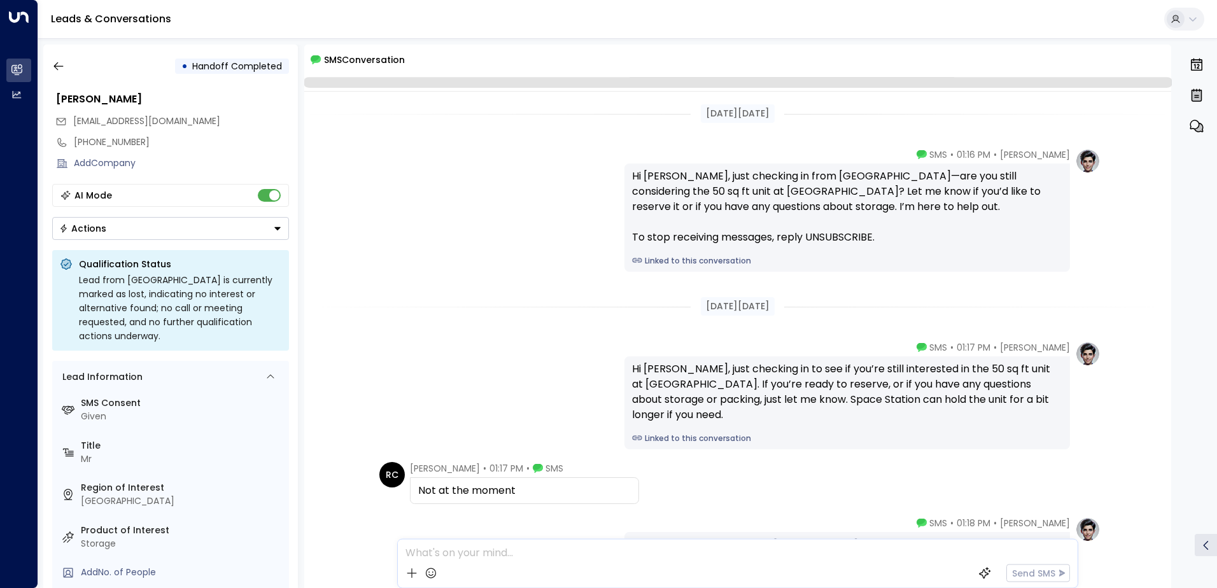
scroll to position [149, 0]
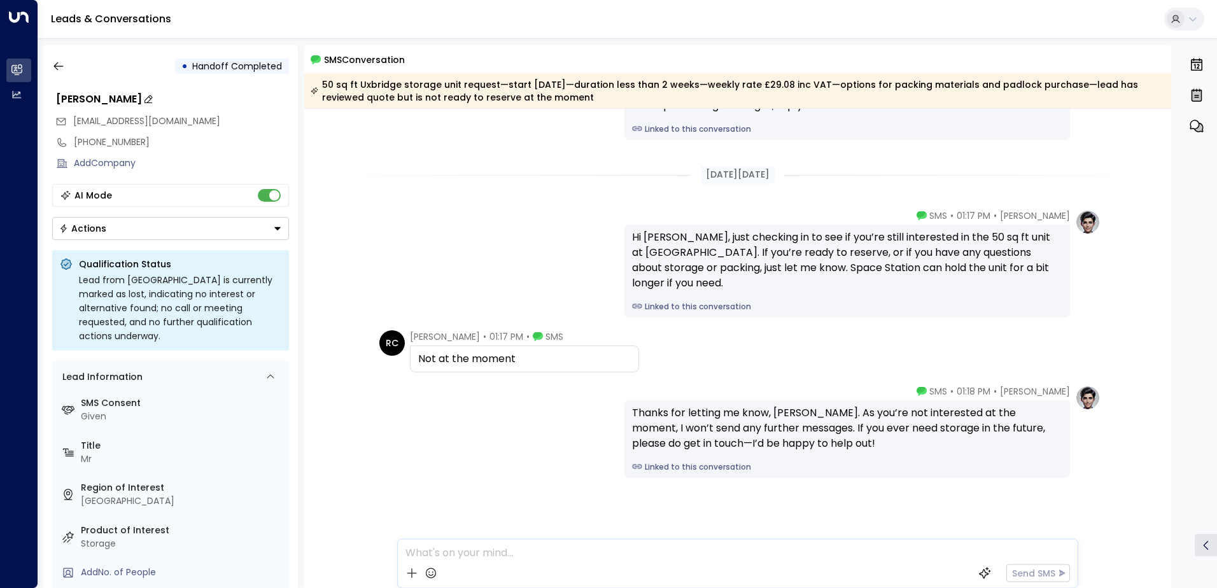
click at [106, 101] on div "Rabah Cherfi" at bounding box center [172, 99] width 233 height 15
click at [106, 101] on input "**********" at bounding box center [170, 99] width 229 height 15
click at [108, 95] on input "**********" at bounding box center [170, 99] width 229 height 15
type input "**********"
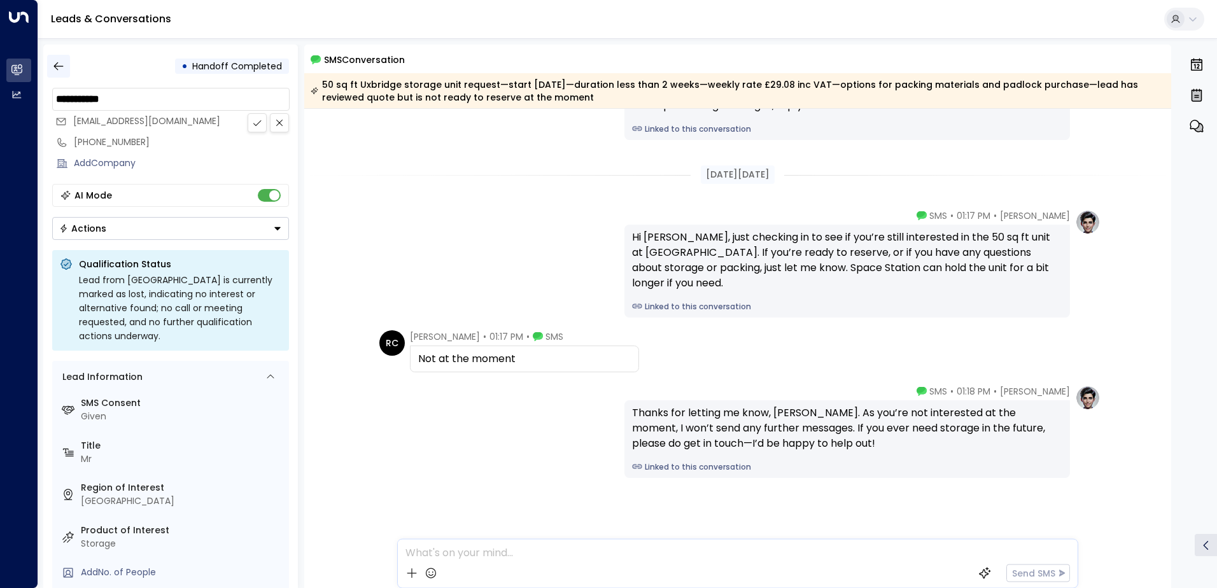
click at [62, 62] on icon "button" at bounding box center [58, 66] width 13 height 13
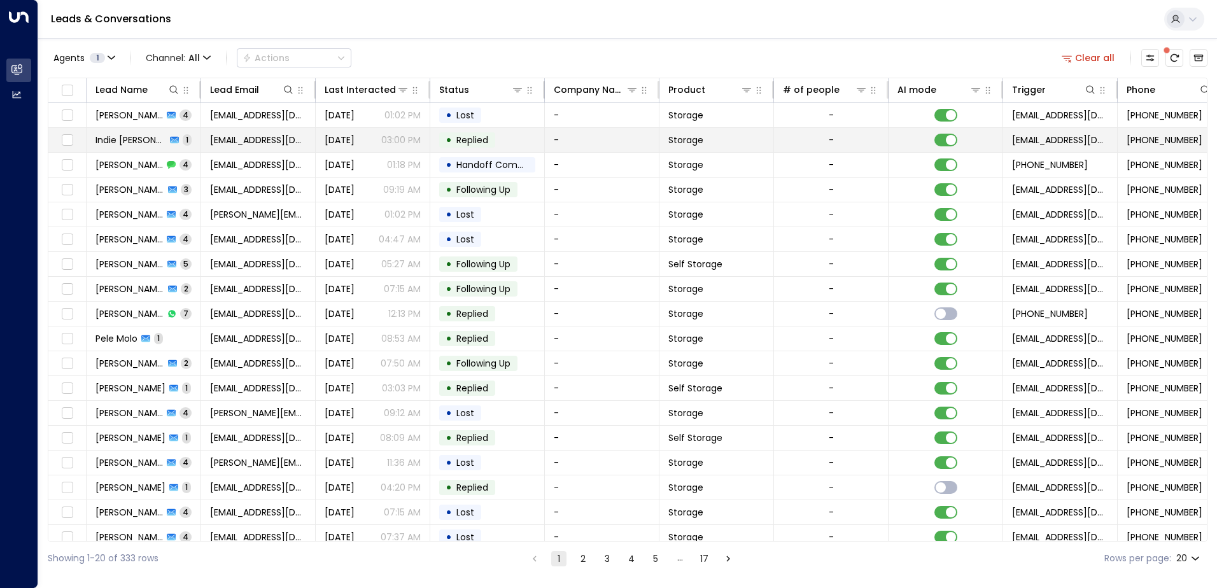
click at [138, 142] on span "Indie Birring" at bounding box center [130, 140] width 71 height 13
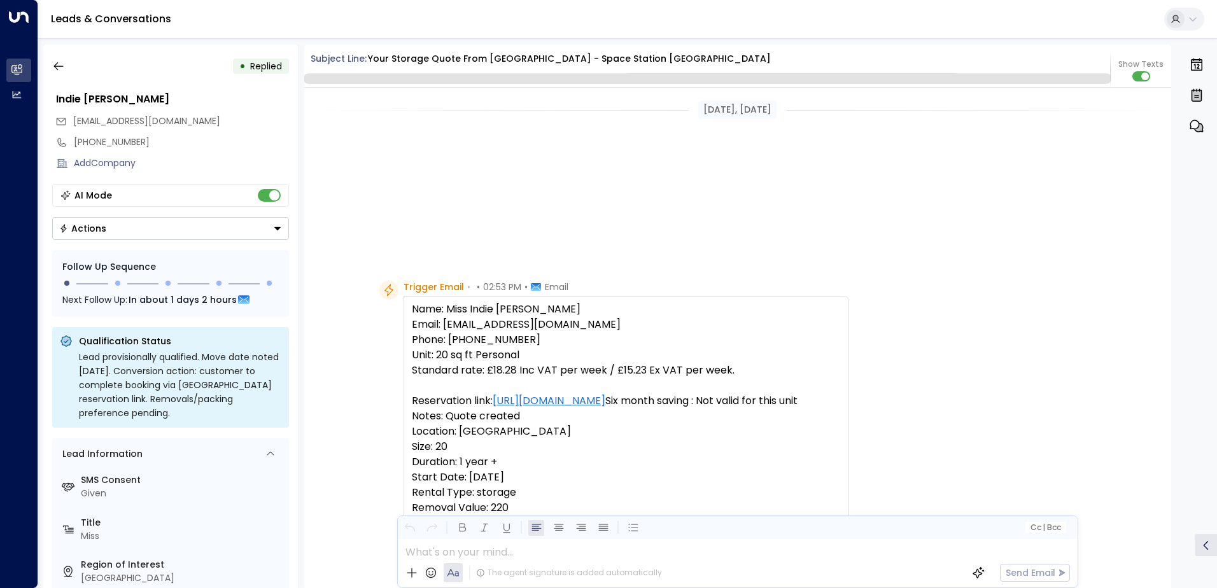
scroll to position [771, 0]
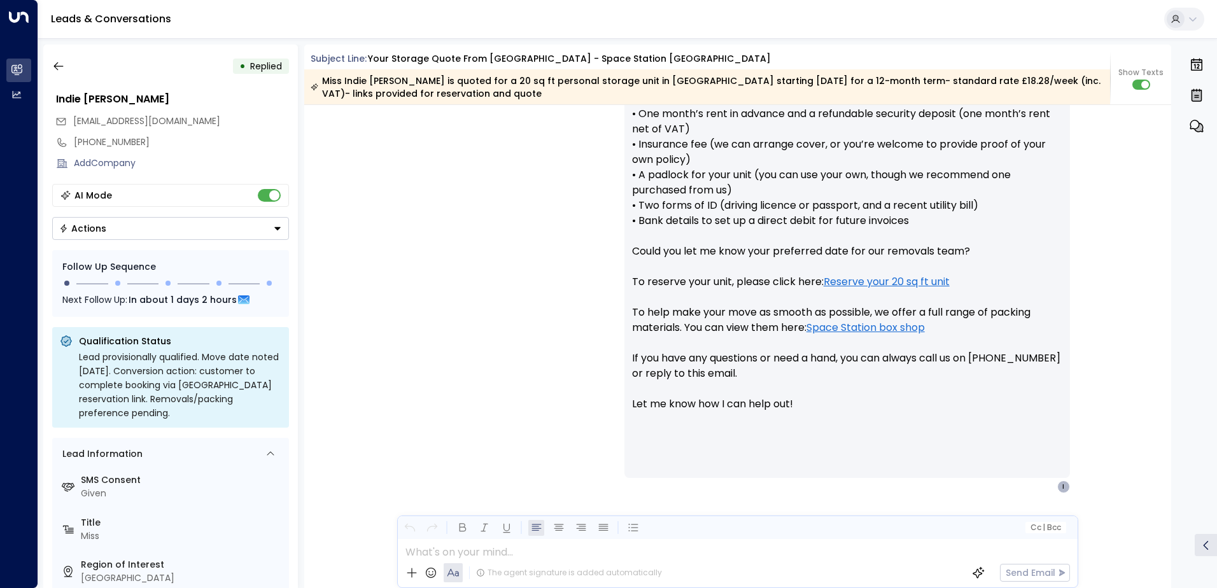
click at [60, 82] on div "• Replied Indie Birring indhe07@yahoo.co.uk +447948723927 Add Company AI Mode A…" at bounding box center [170, 317] width 255 height 544
click at [58, 71] on icon "button" at bounding box center [58, 66] width 13 height 13
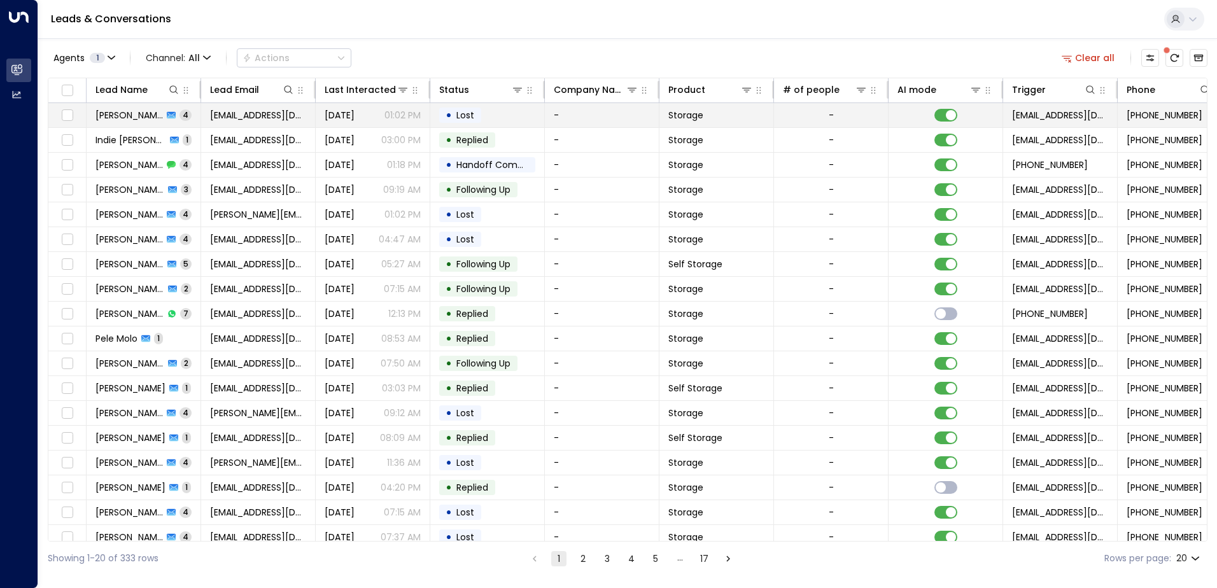
click at [129, 115] on span "John Morato" at bounding box center [128, 115] width 67 height 13
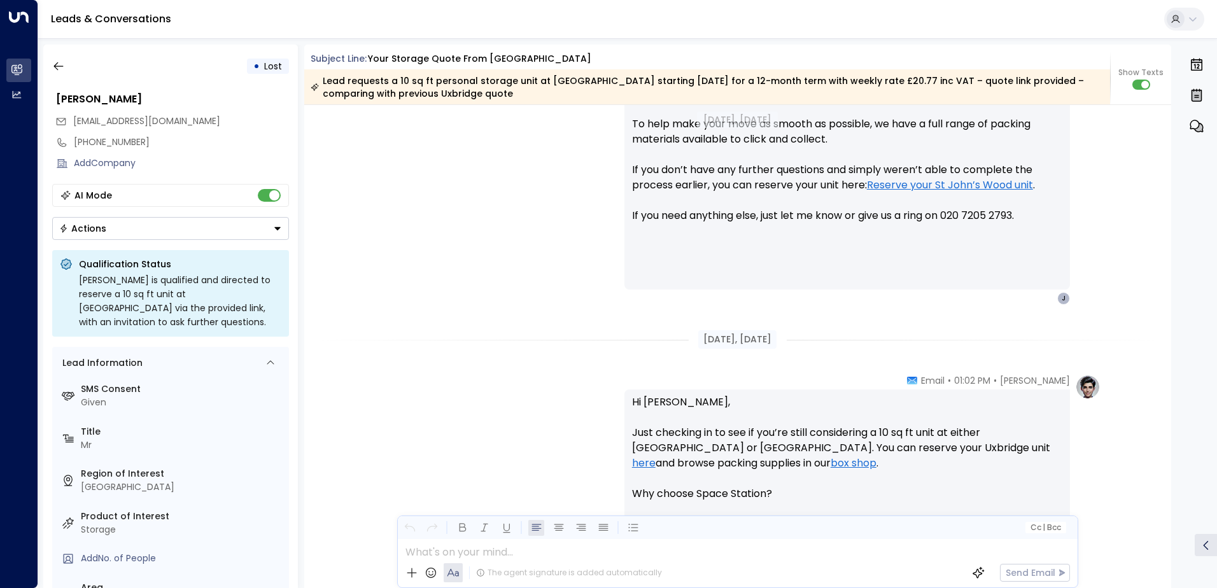
scroll to position [572, 0]
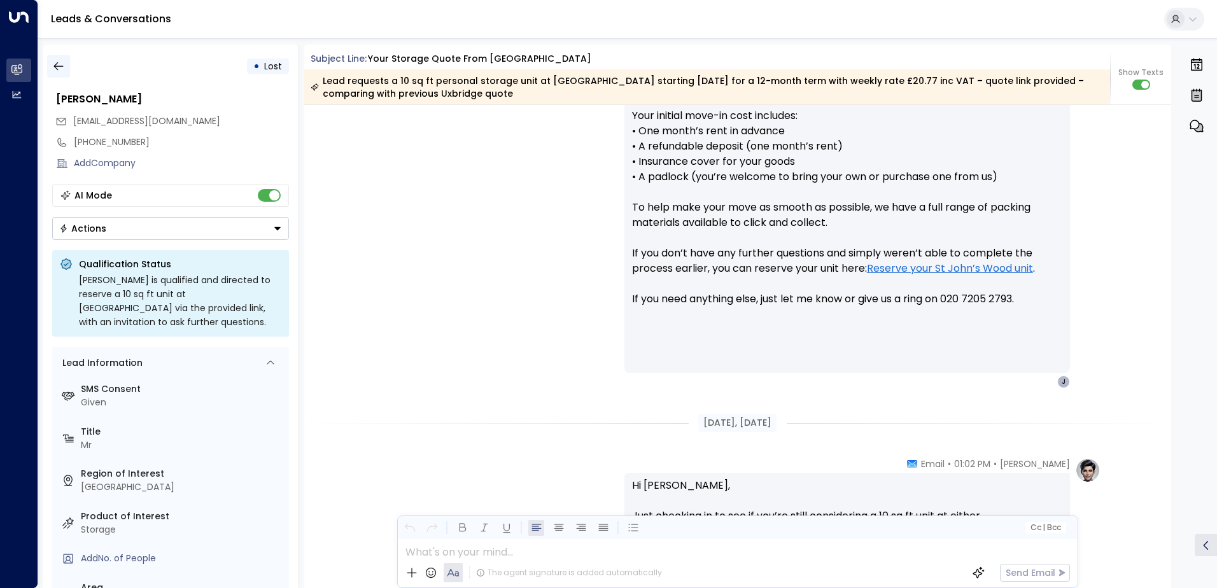
click at [60, 64] on icon "button" at bounding box center [58, 66] width 13 height 13
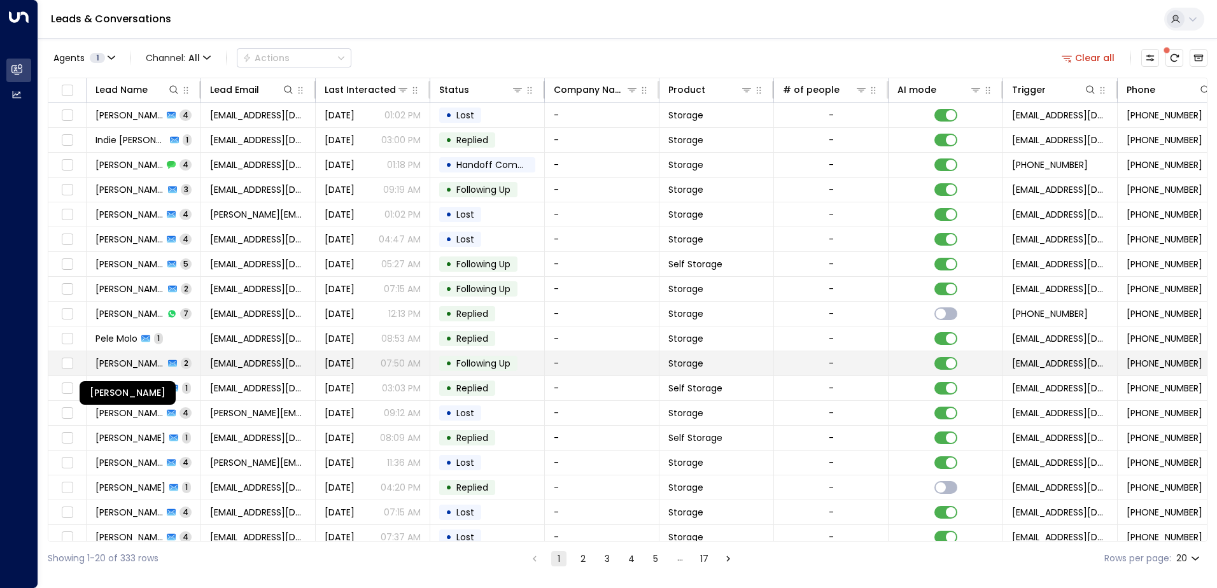
click at [134, 362] on span "Olamide Jasanya" at bounding box center [129, 363] width 69 height 13
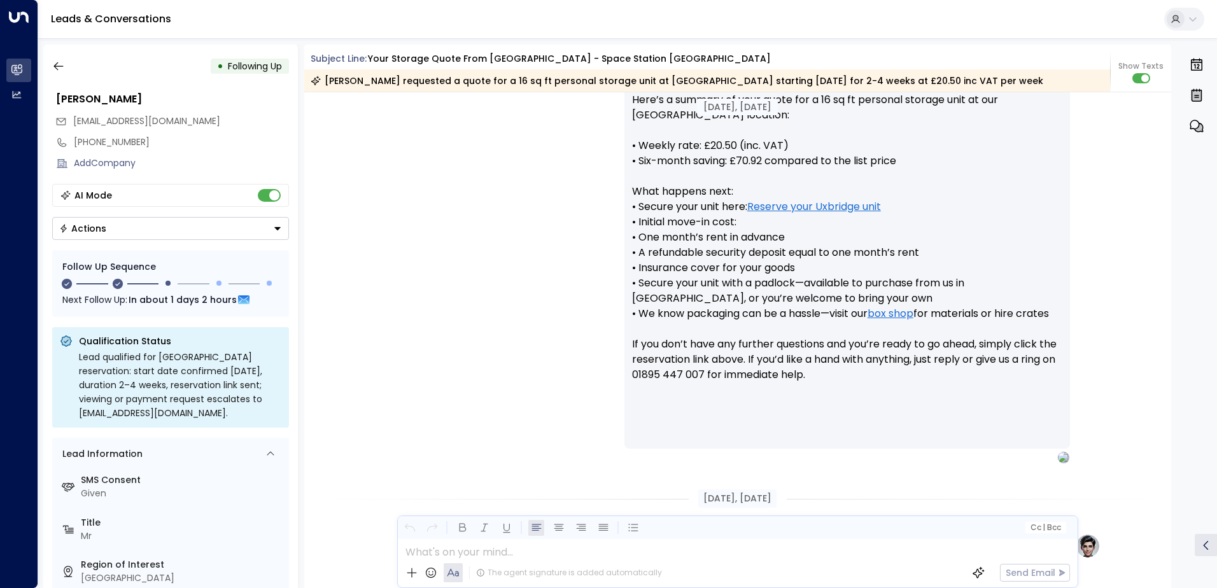
scroll to position [500, 0]
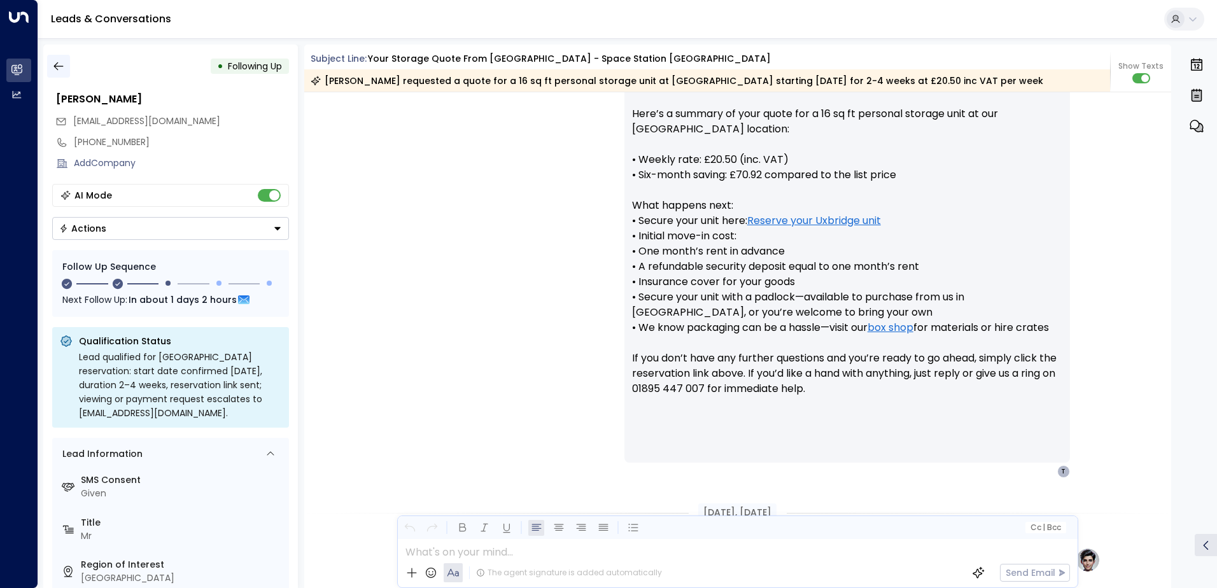
click at [55, 65] on icon "button" at bounding box center [58, 66] width 10 height 8
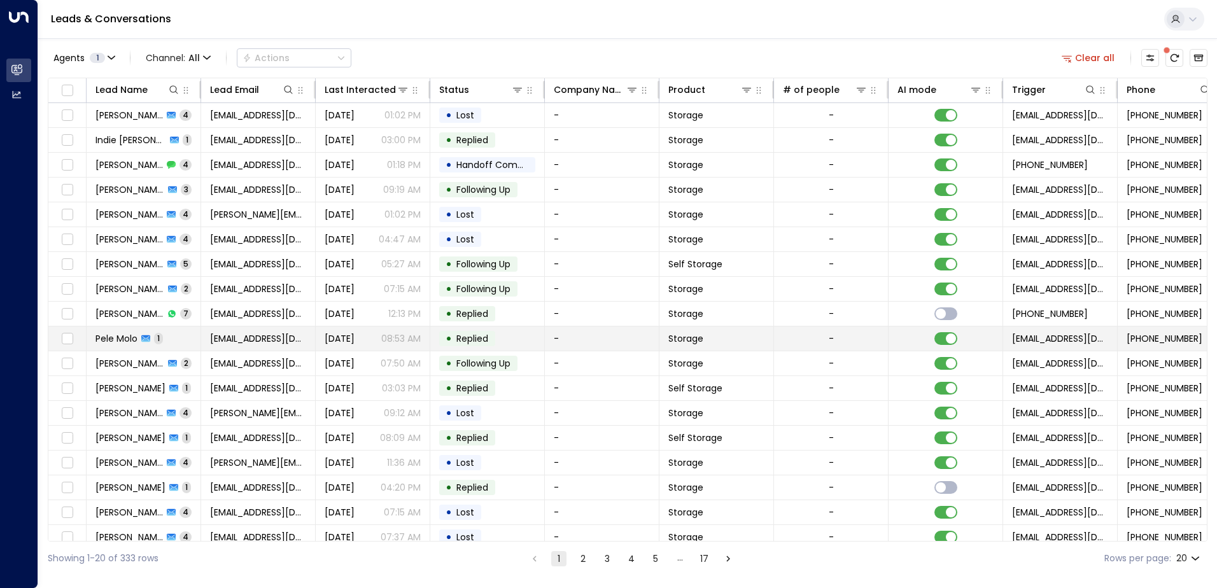
click at [121, 340] on span "Pele Molo" at bounding box center [116, 338] width 42 height 13
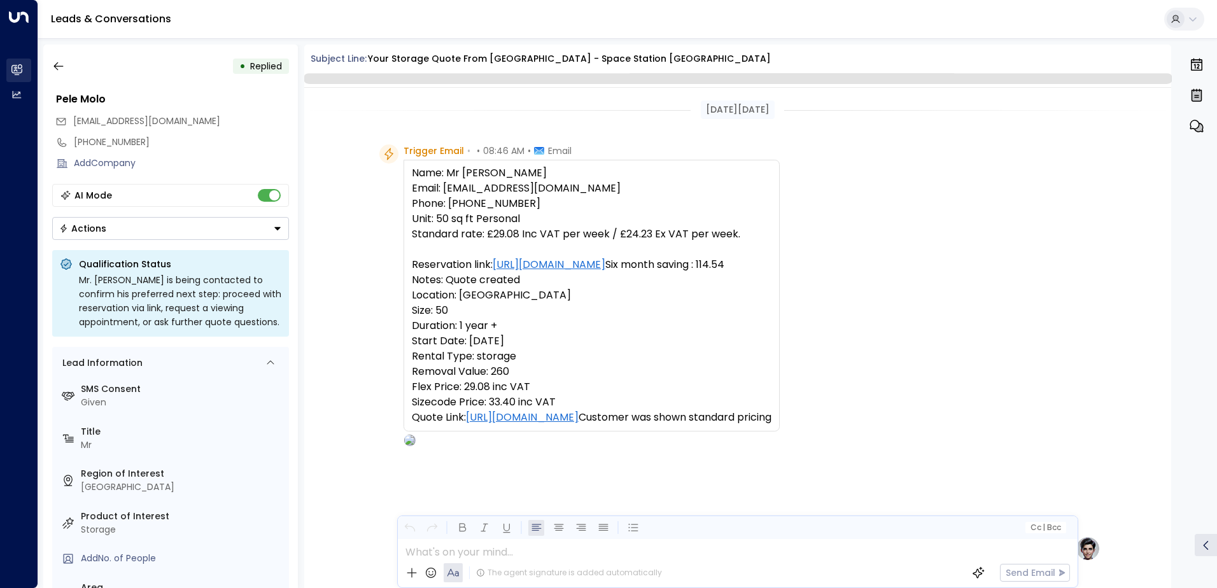
scroll to position [480, 0]
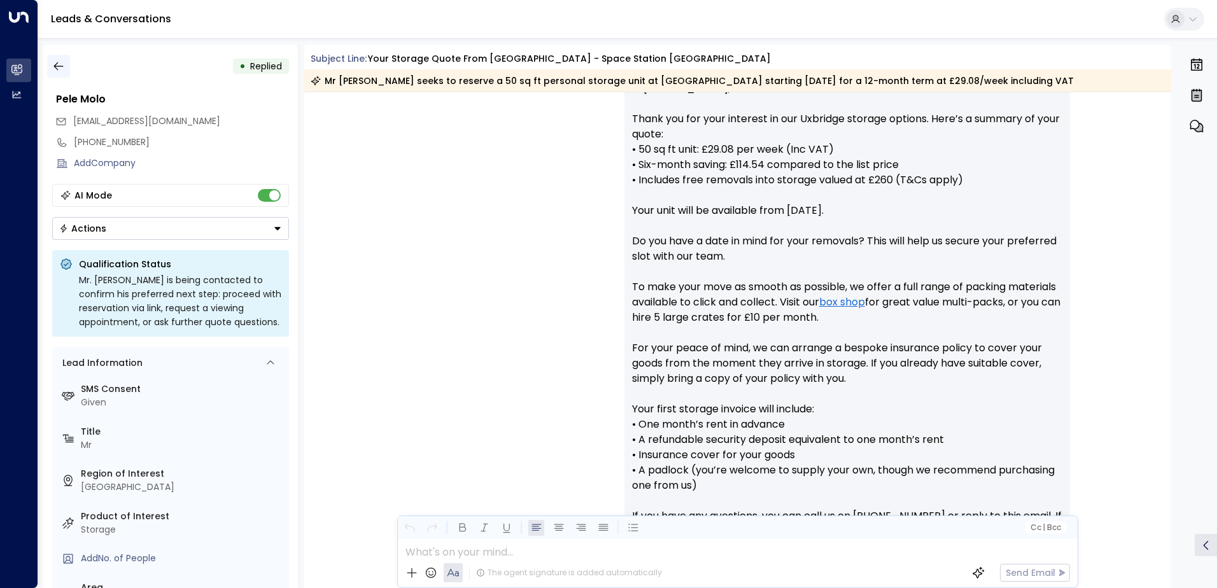
click at [61, 72] on icon "button" at bounding box center [58, 66] width 13 height 13
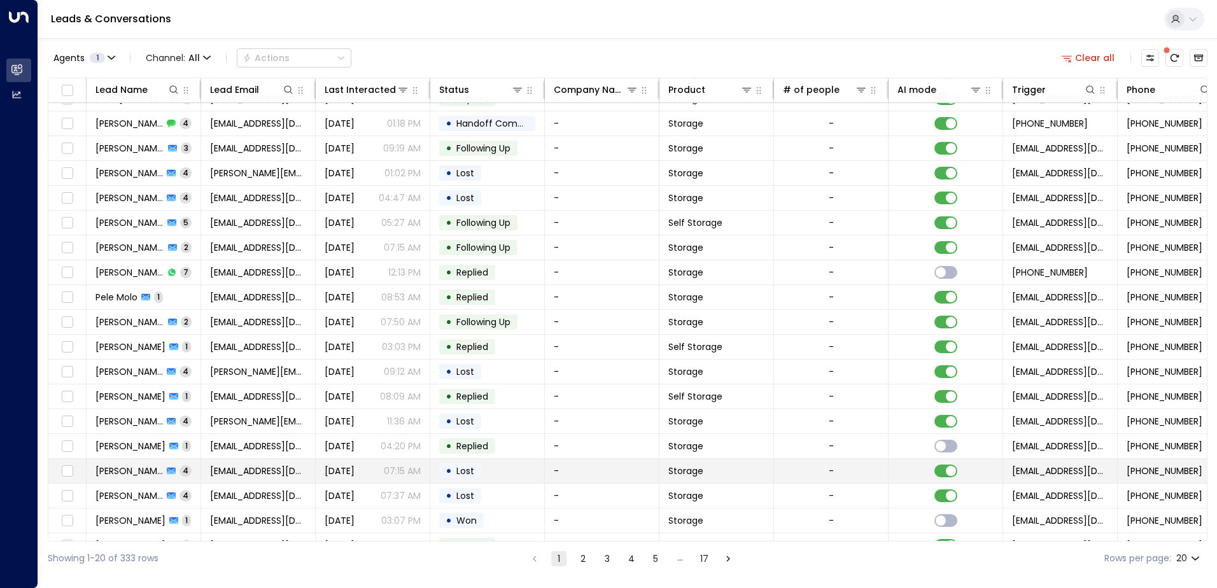
scroll to position [62, 0]
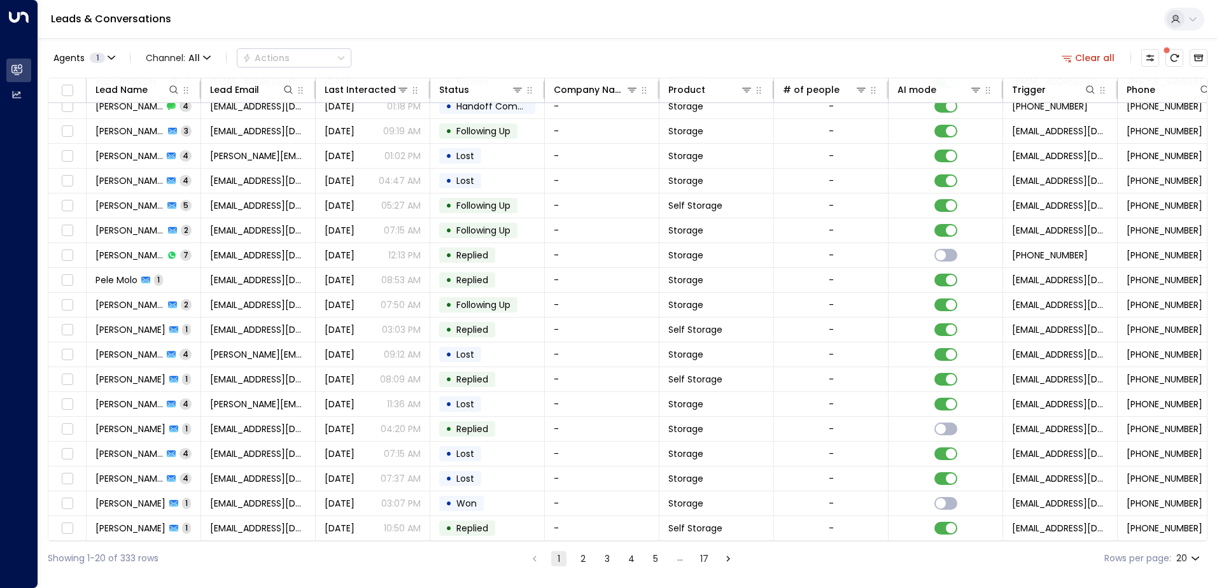
click at [580, 557] on button "2" at bounding box center [582, 558] width 15 height 15
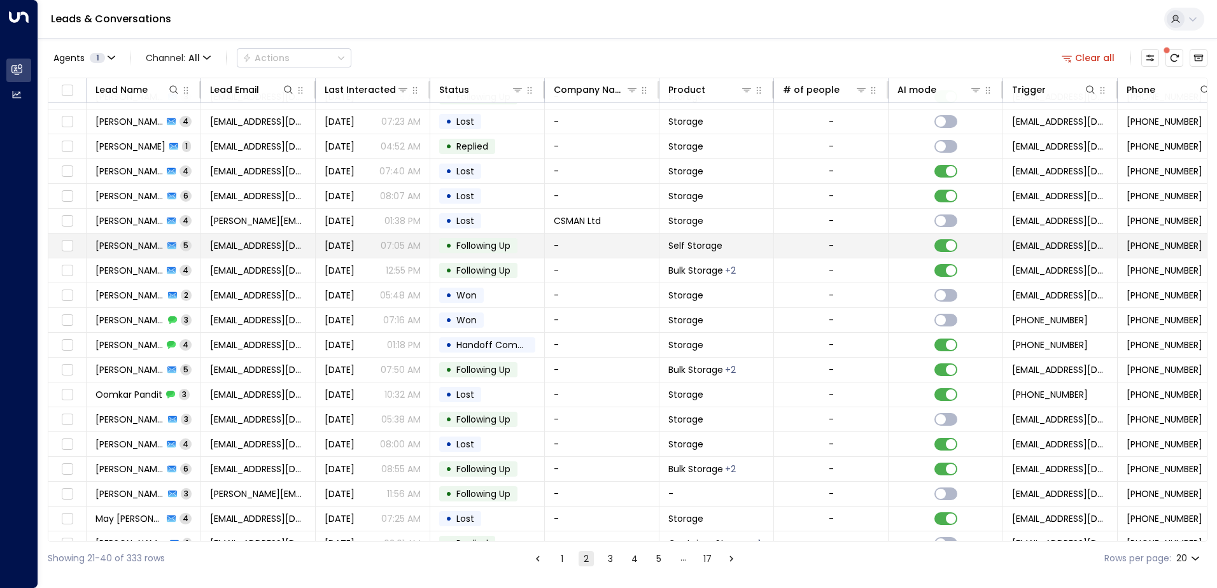
scroll to position [62, 0]
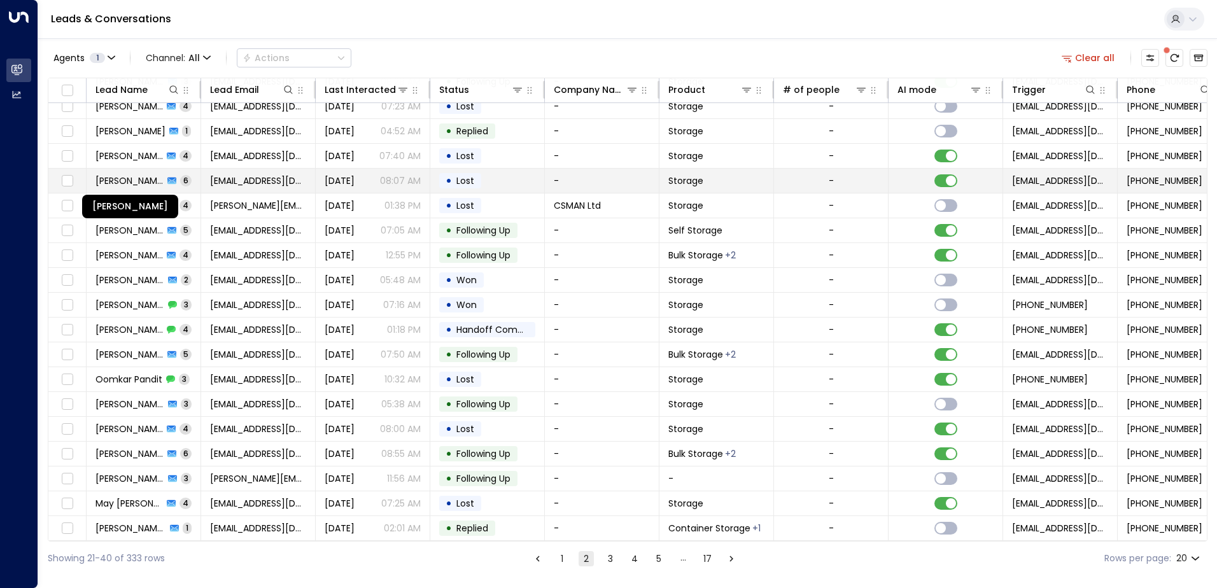
click at [127, 177] on span "Natasha Murphy" at bounding box center [129, 180] width 68 height 13
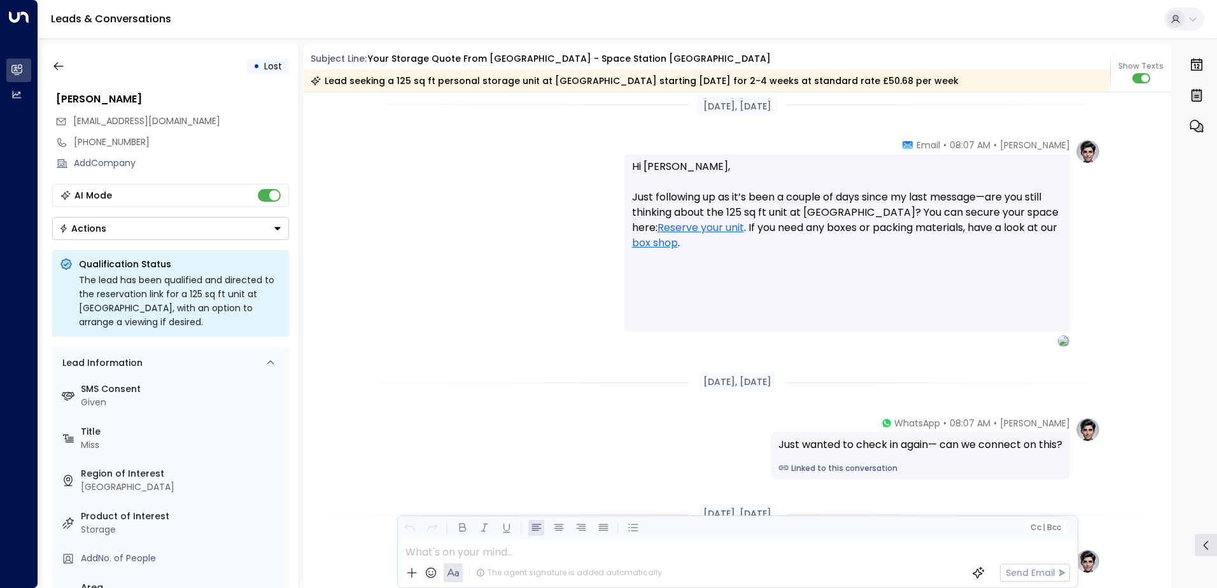
scroll to position [1558, 0]
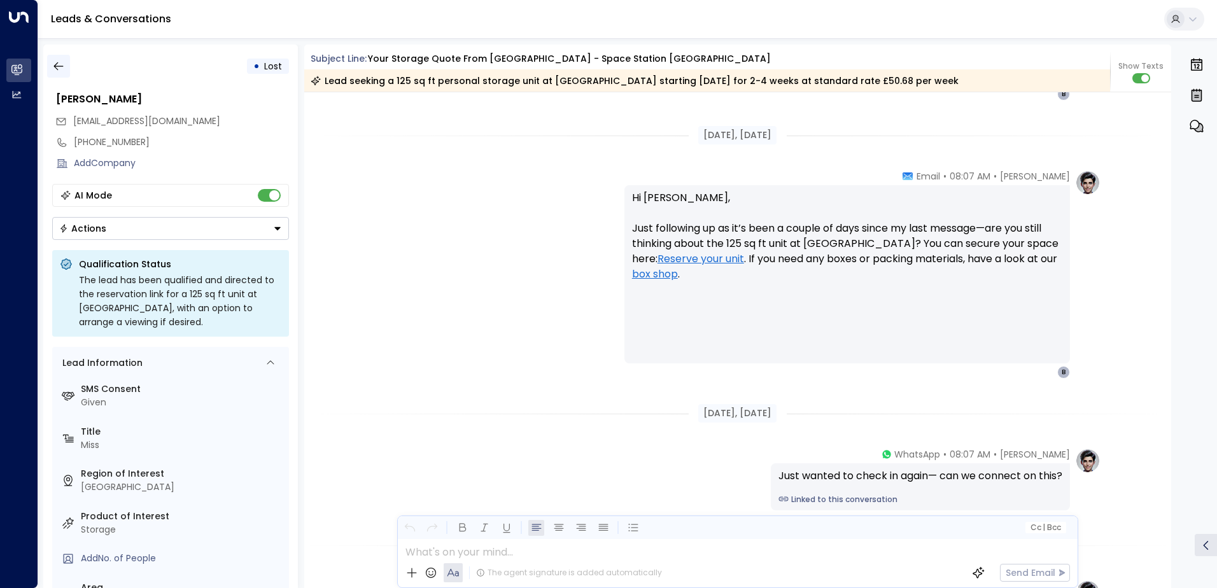
click at [60, 67] on icon "button" at bounding box center [58, 66] width 13 height 13
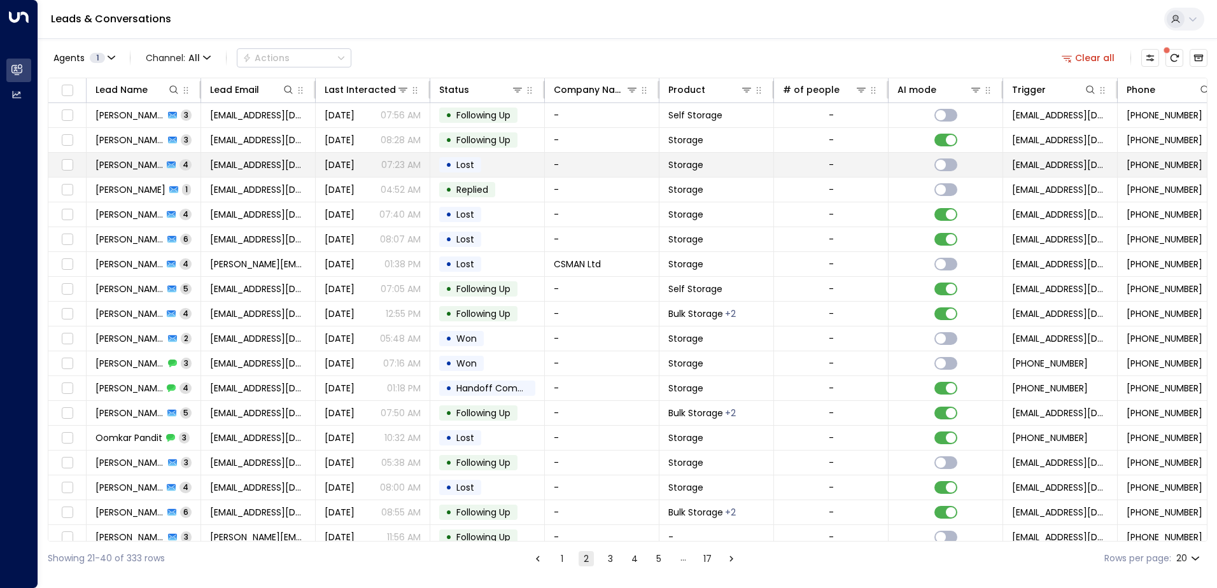
click at [136, 166] on span "Dorin Stan" at bounding box center [128, 164] width 67 height 13
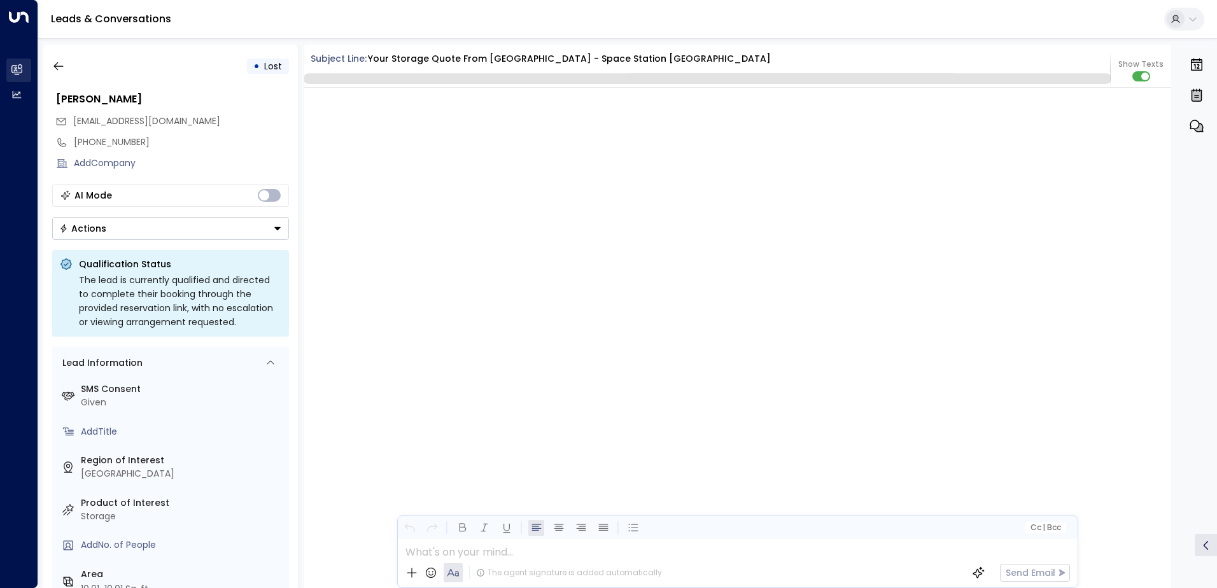
scroll to position [1564, 0]
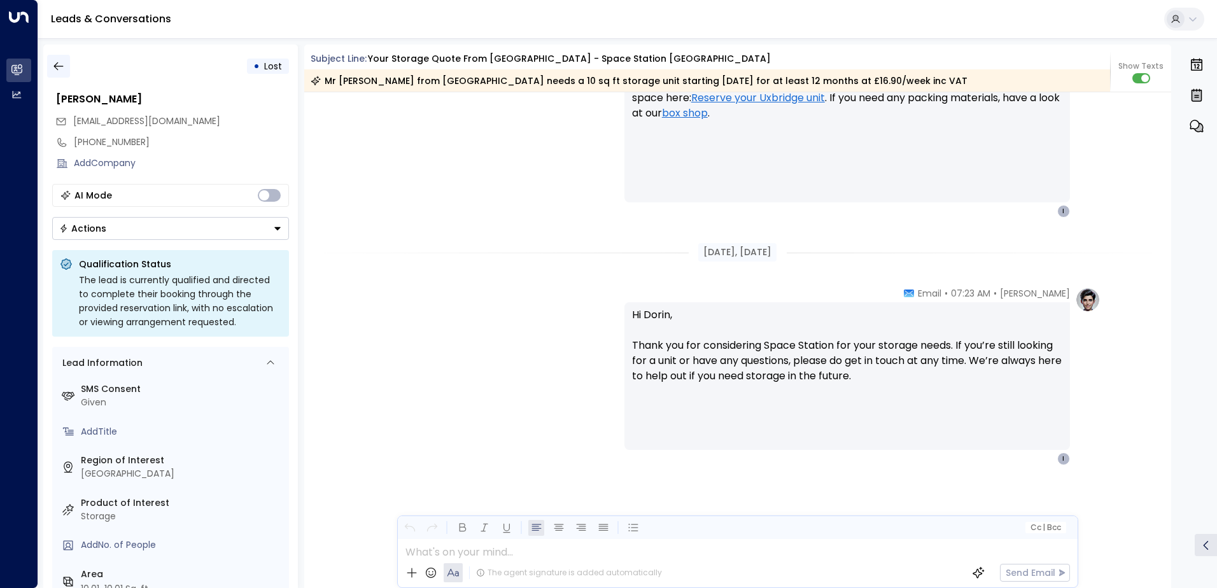
click at [59, 69] on icon "button" at bounding box center [58, 66] width 13 height 13
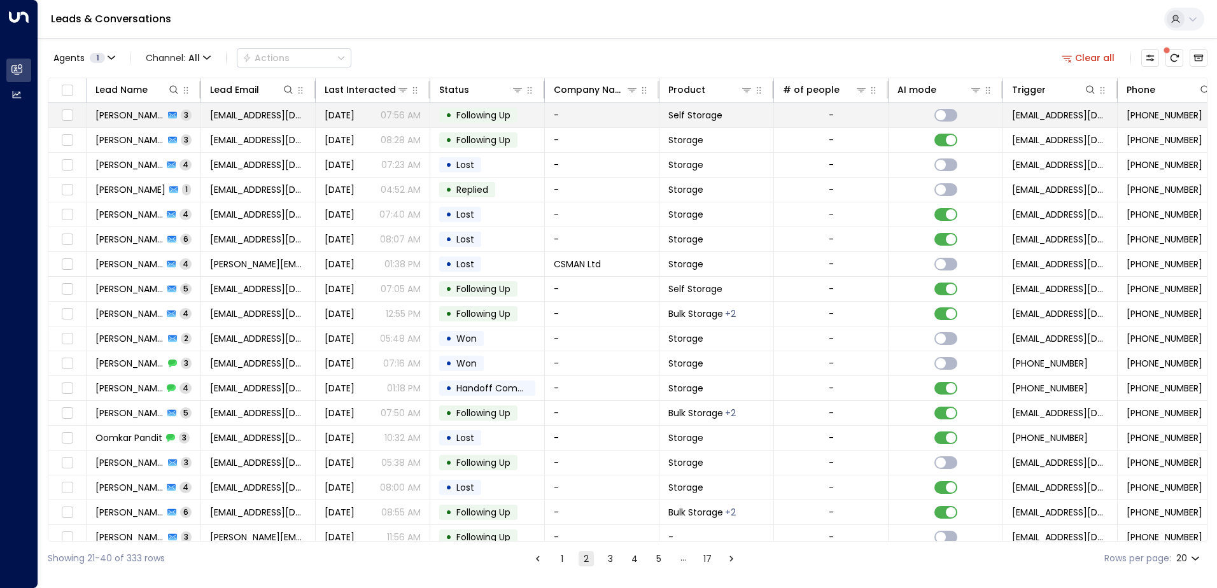
click at [163, 115] on div "Tracey Charles 3" at bounding box center [143, 115] width 96 height 13
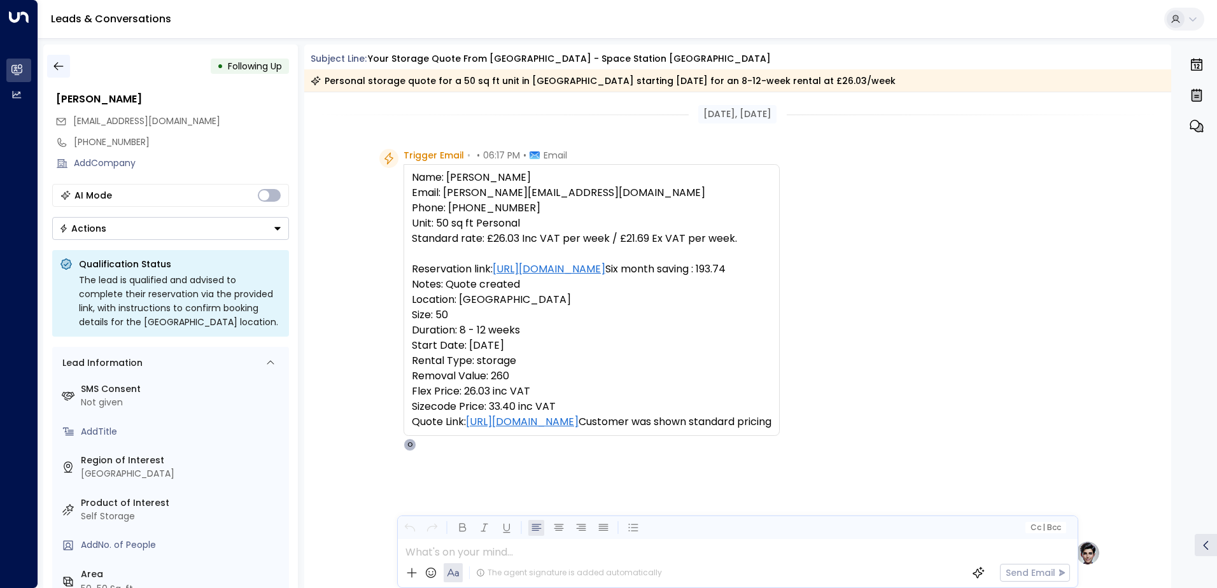
click at [67, 65] on button "button" at bounding box center [58, 66] width 23 height 23
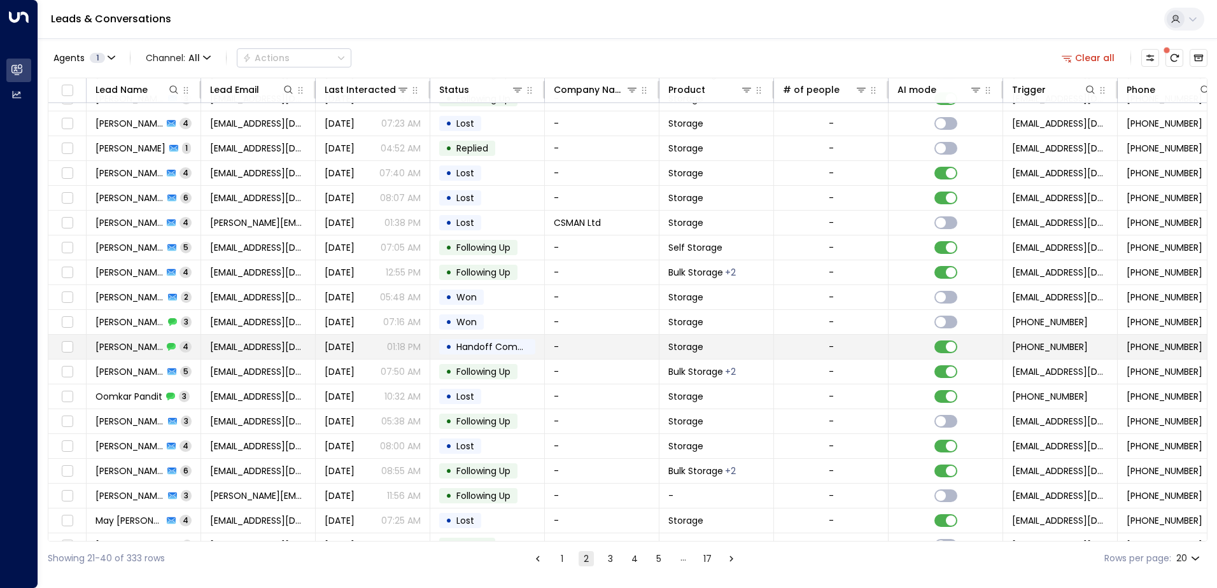
scroll to position [62, 0]
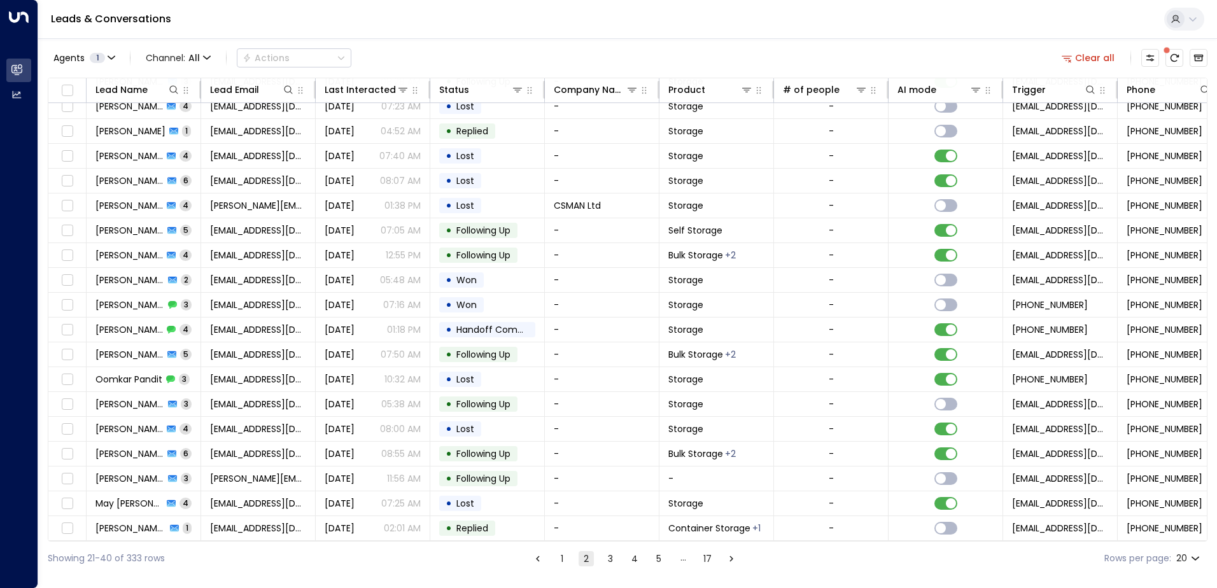
click at [560, 562] on button "1" at bounding box center [561, 558] width 15 height 15
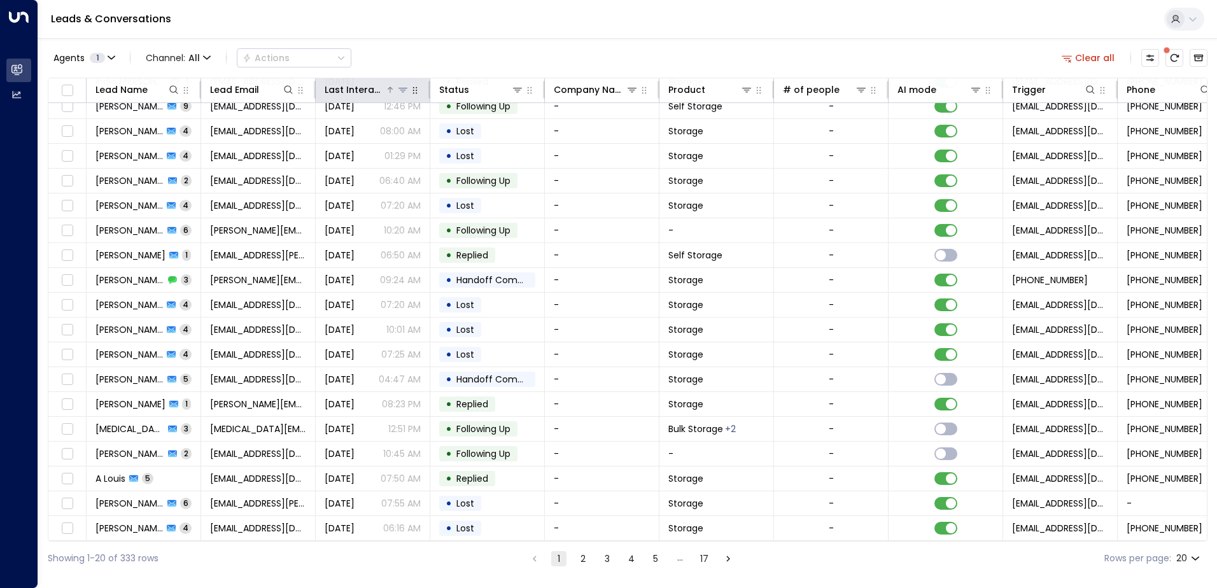
click at [378, 92] on div "Last Interacted" at bounding box center [355, 89] width 60 height 15
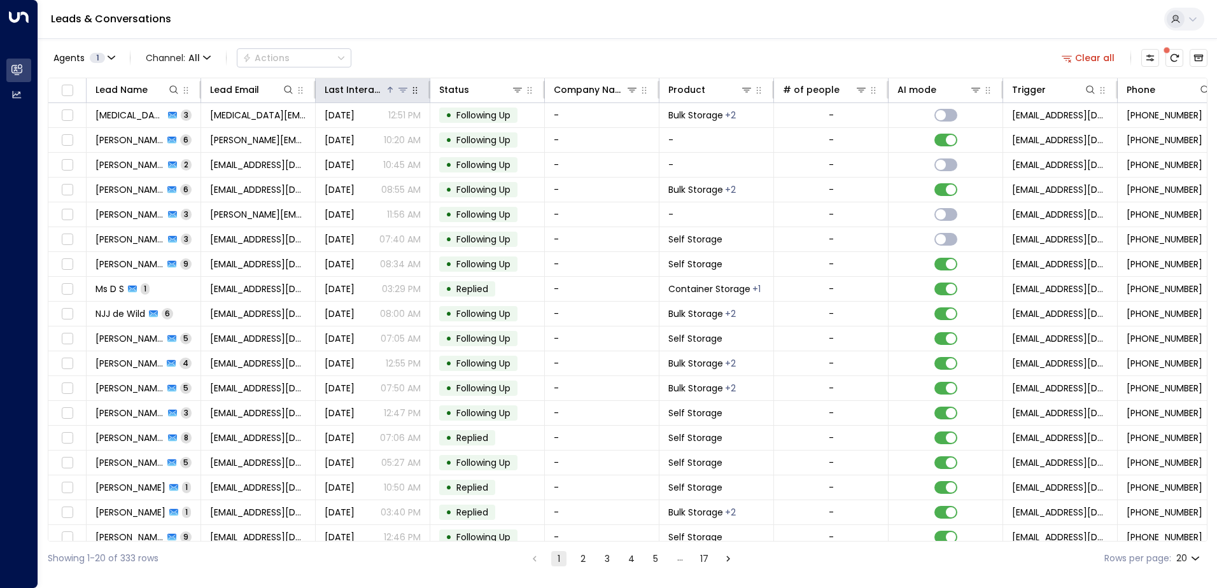
click at [358, 91] on div "Last Interacted" at bounding box center [355, 89] width 60 height 15
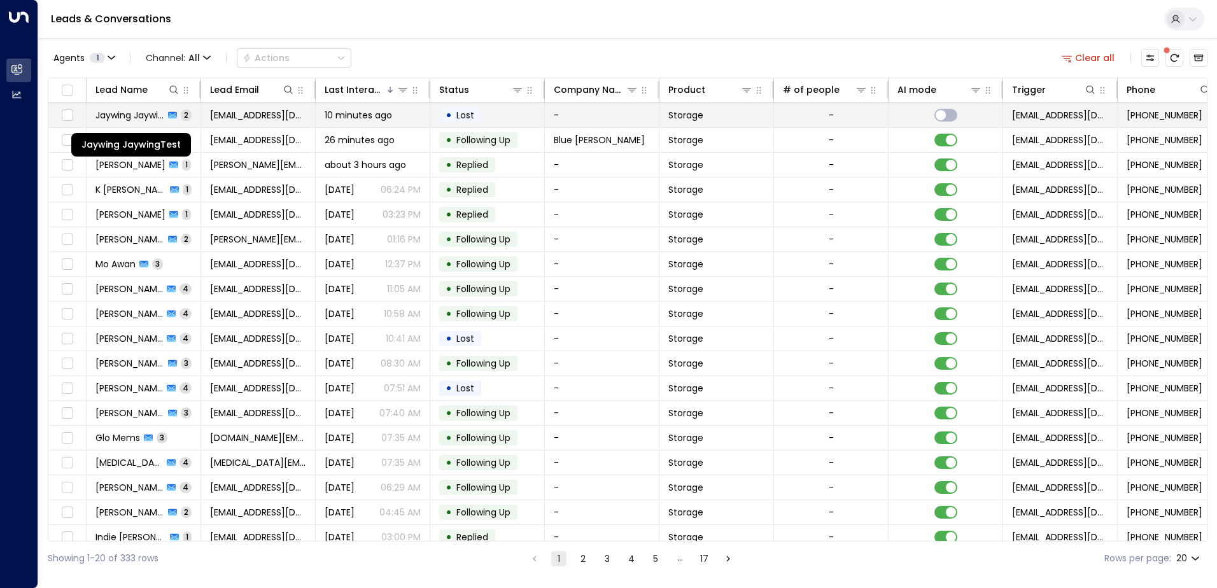
click at [129, 114] on span "Jaywing JaywingTest" at bounding box center [129, 115] width 69 height 13
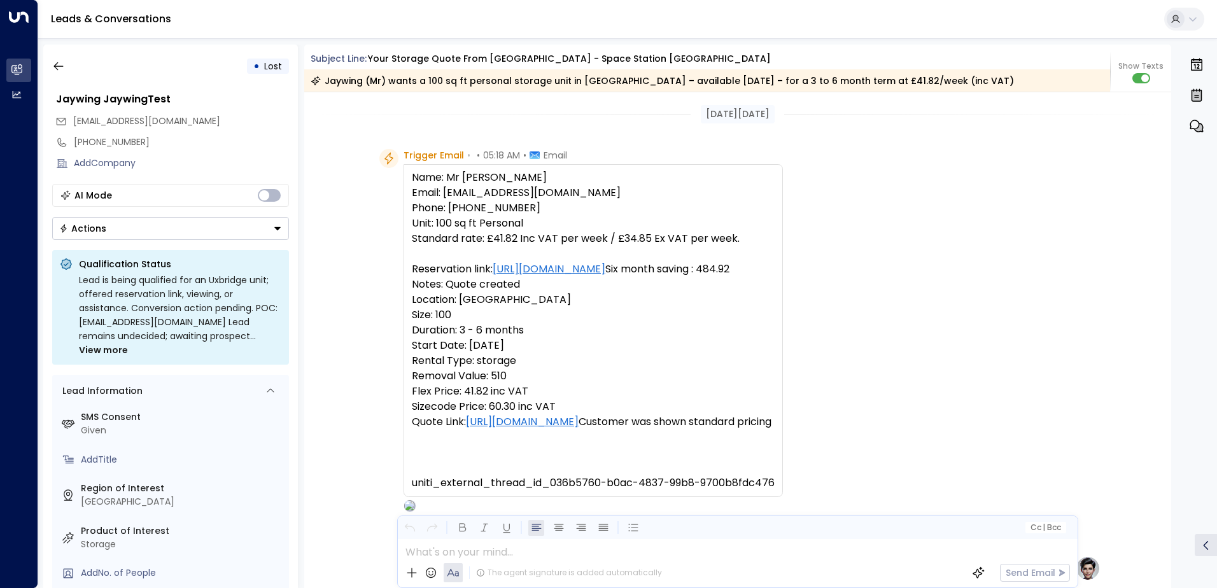
scroll to position [656, 0]
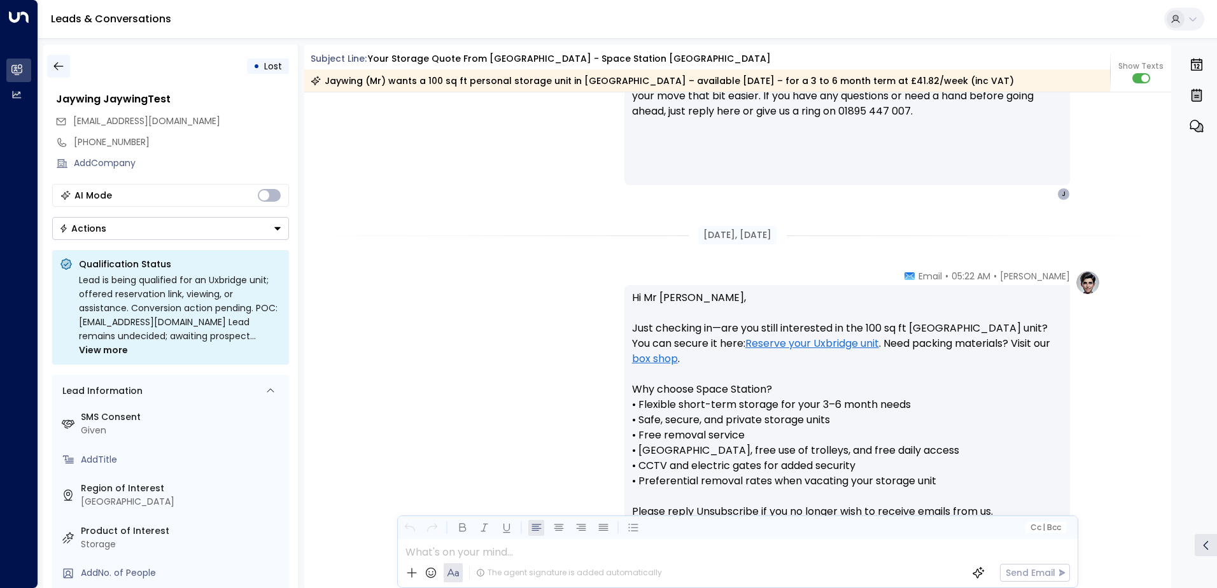
click at [62, 65] on icon "button" at bounding box center [58, 66] width 13 height 13
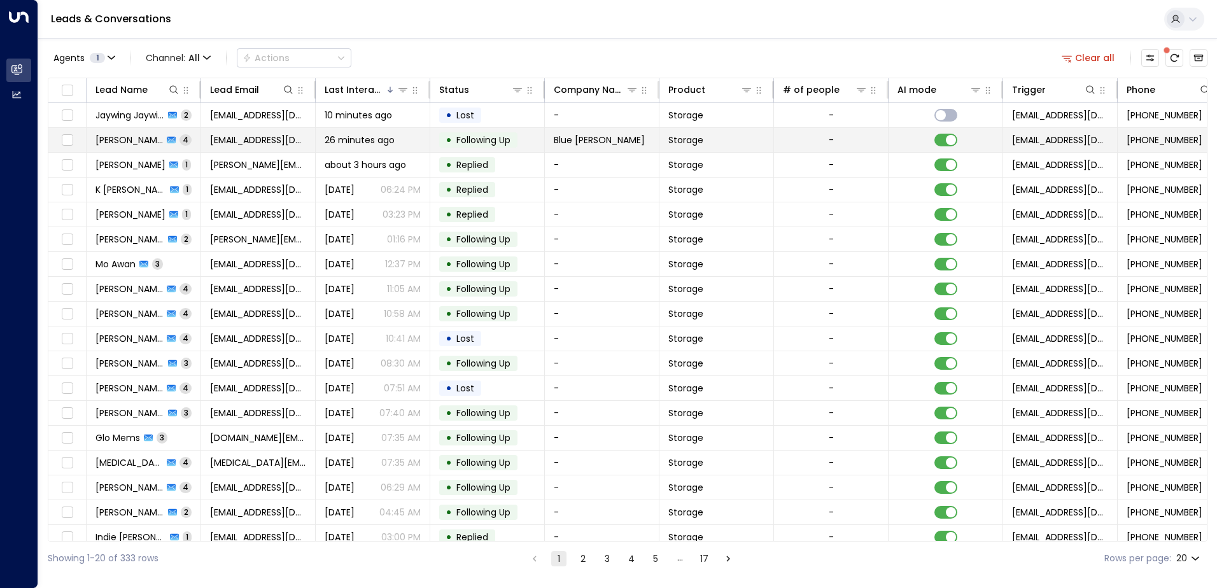
click at [135, 141] on span "Peter Styles" at bounding box center [128, 140] width 67 height 13
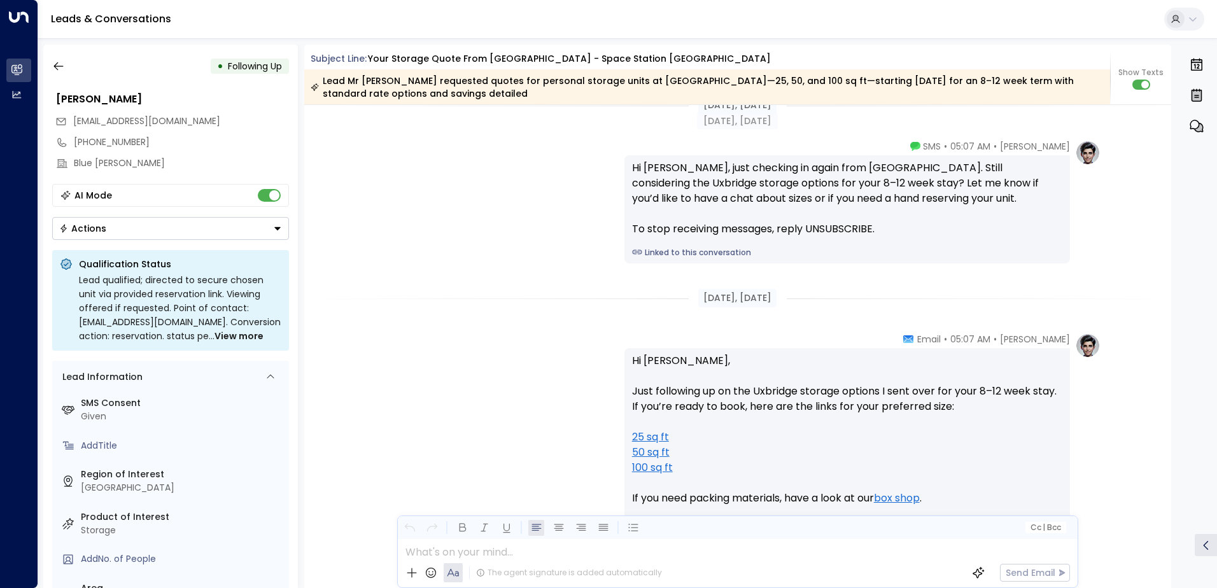
scroll to position [1418, 0]
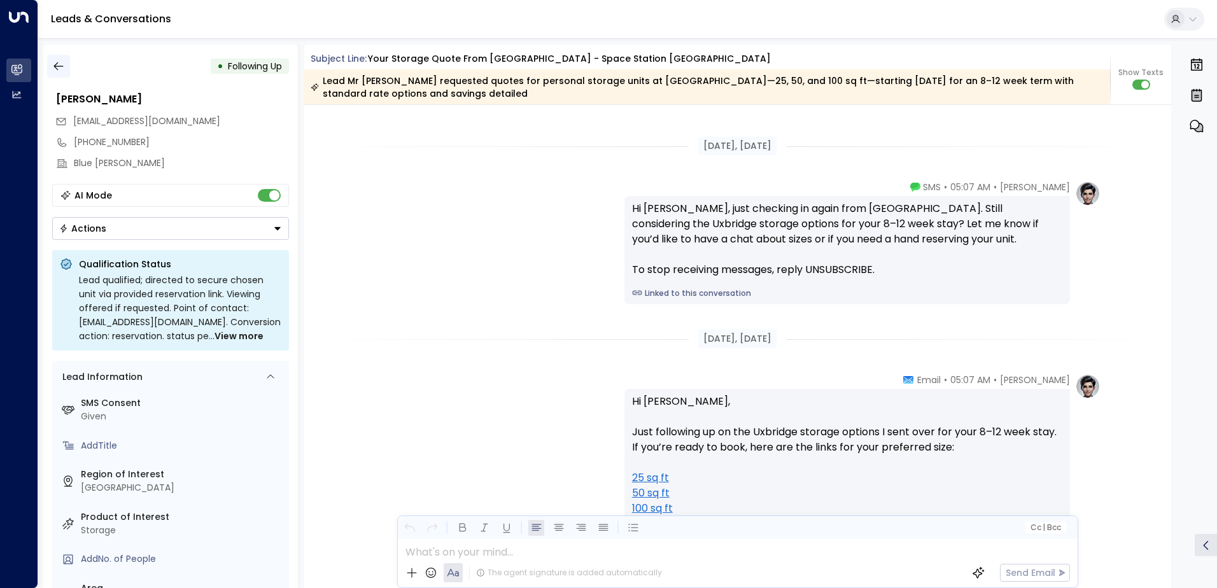
click at [55, 68] on icon "button" at bounding box center [58, 66] width 13 height 13
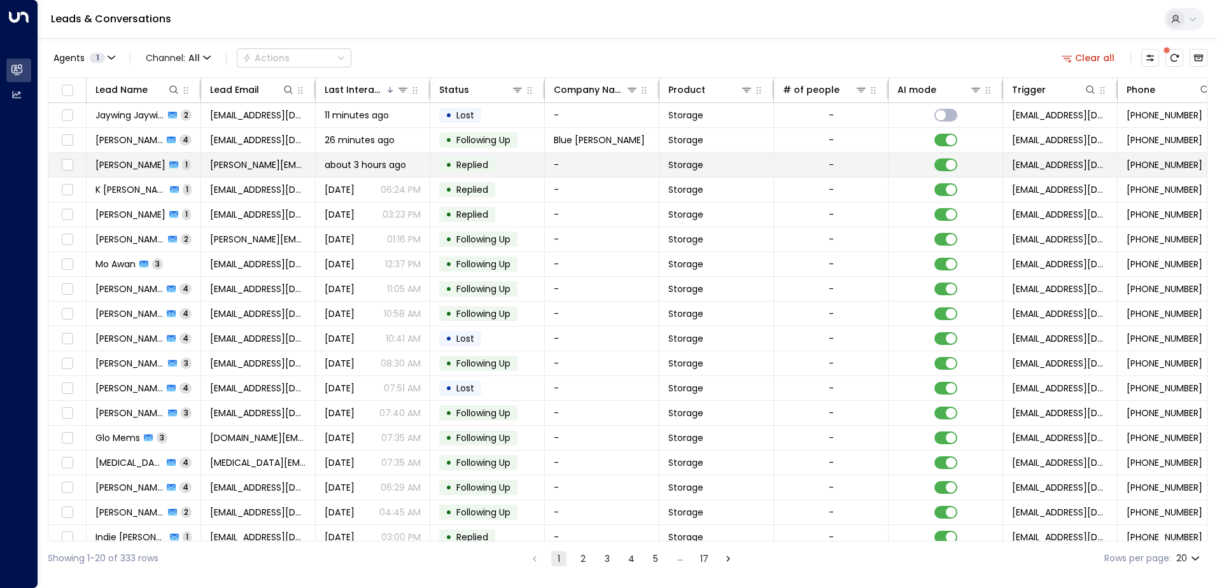
click at [134, 166] on span "Rachel Hu" at bounding box center [130, 164] width 70 height 13
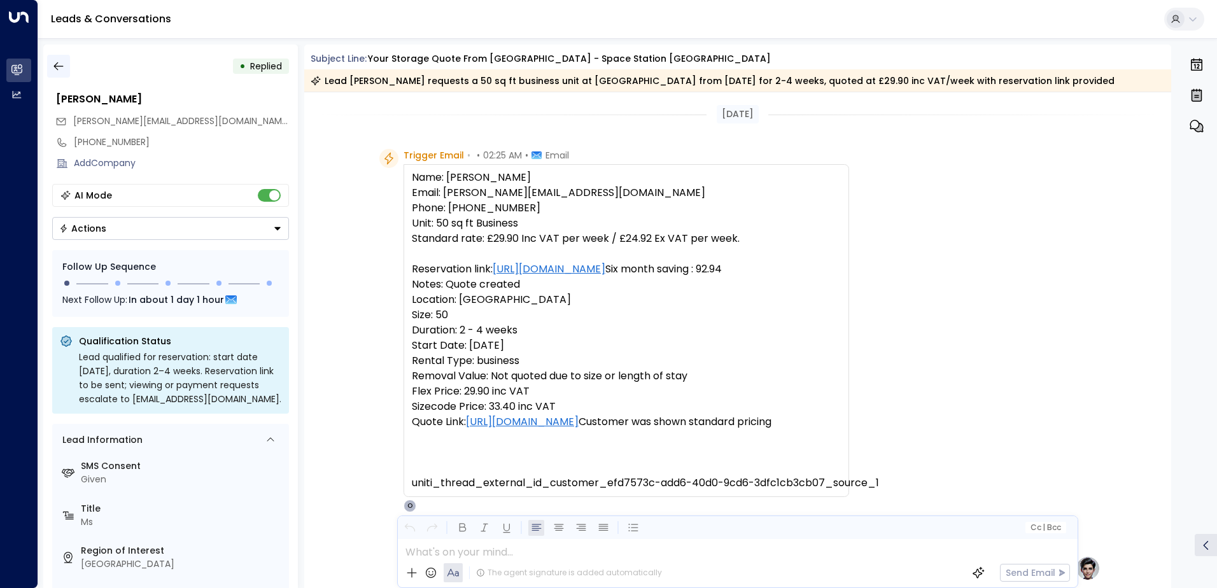
click at [59, 67] on icon "button" at bounding box center [58, 66] width 13 height 13
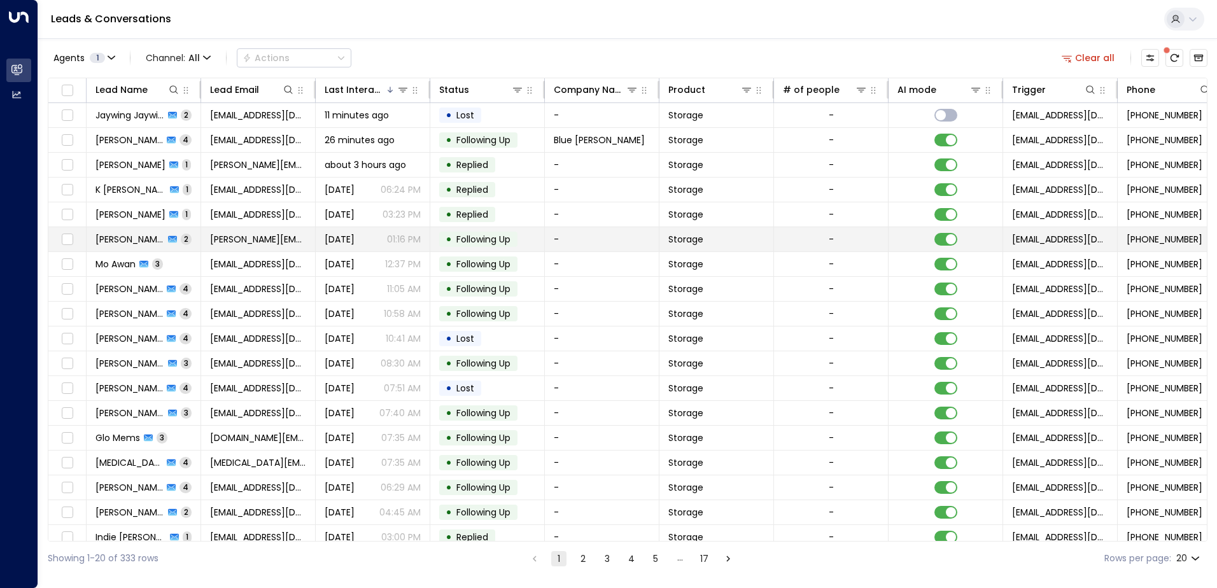
click at [136, 243] on span "Alistair McGee" at bounding box center [129, 239] width 69 height 13
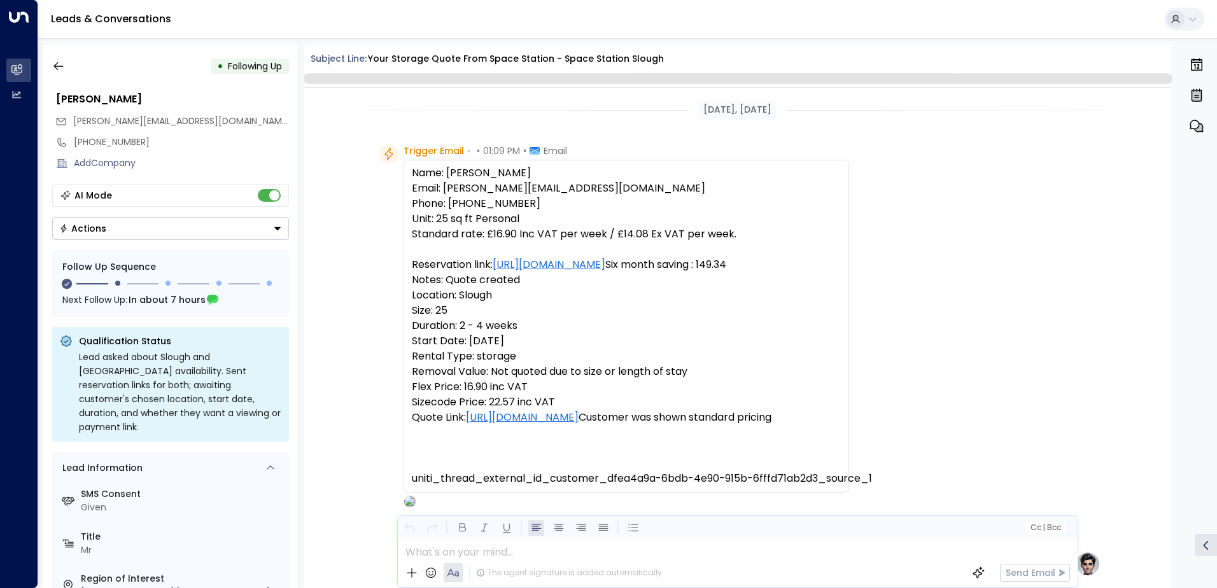
scroll to position [850, 0]
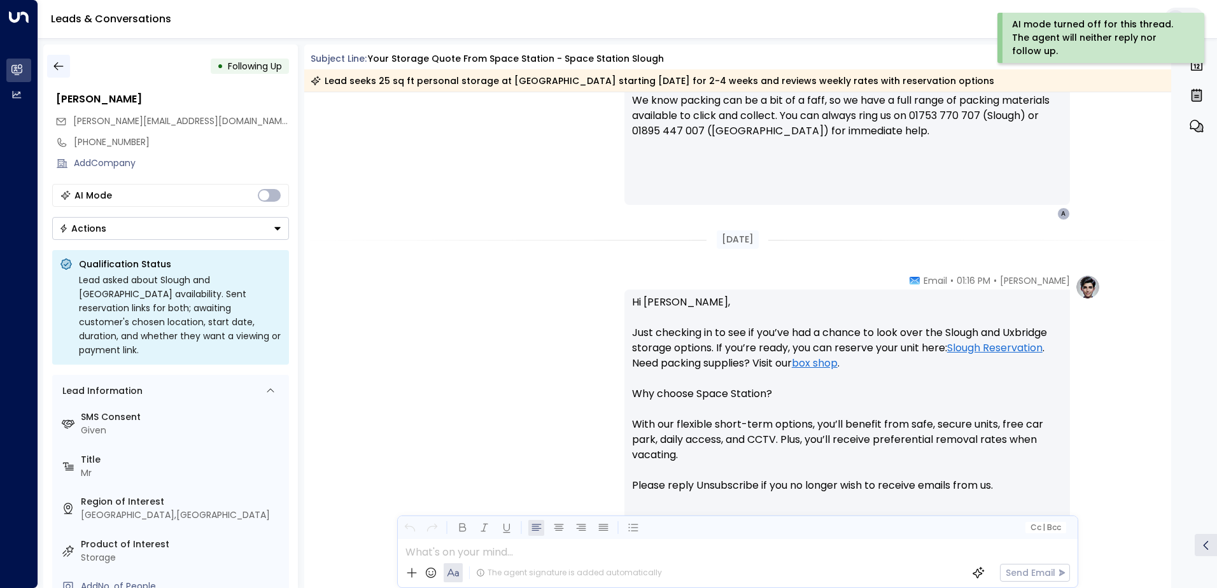
click at [57, 74] on button "button" at bounding box center [58, 66] width 23 height 23
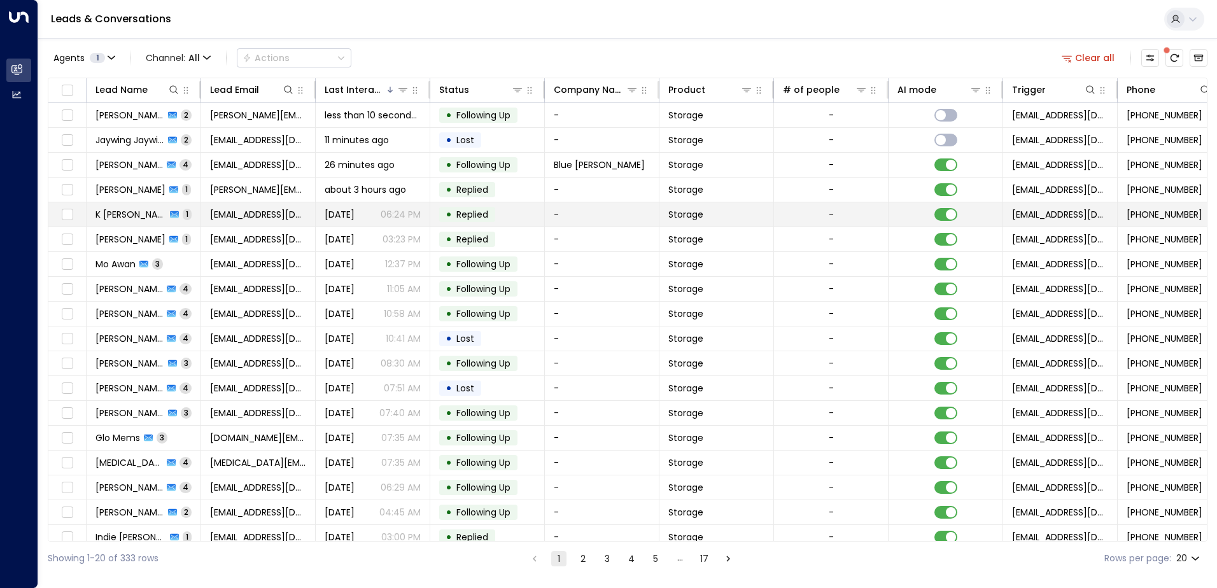
click at [126, 214] on span "K Nawani" at bounding box center [130, 214] width 71 height 13
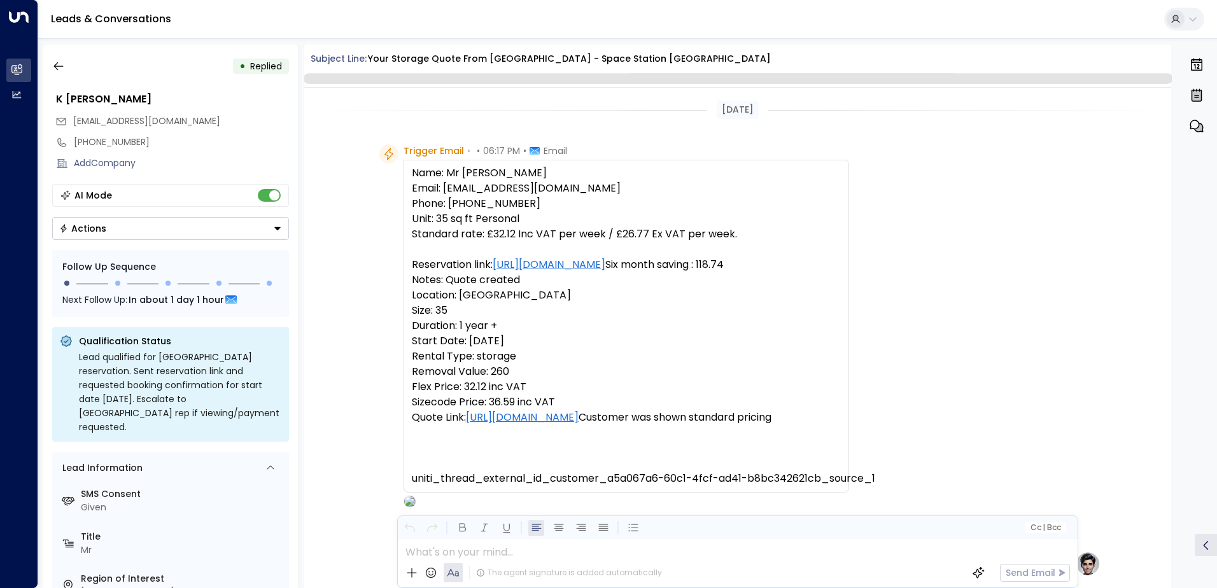
scroll to position [480, 0]
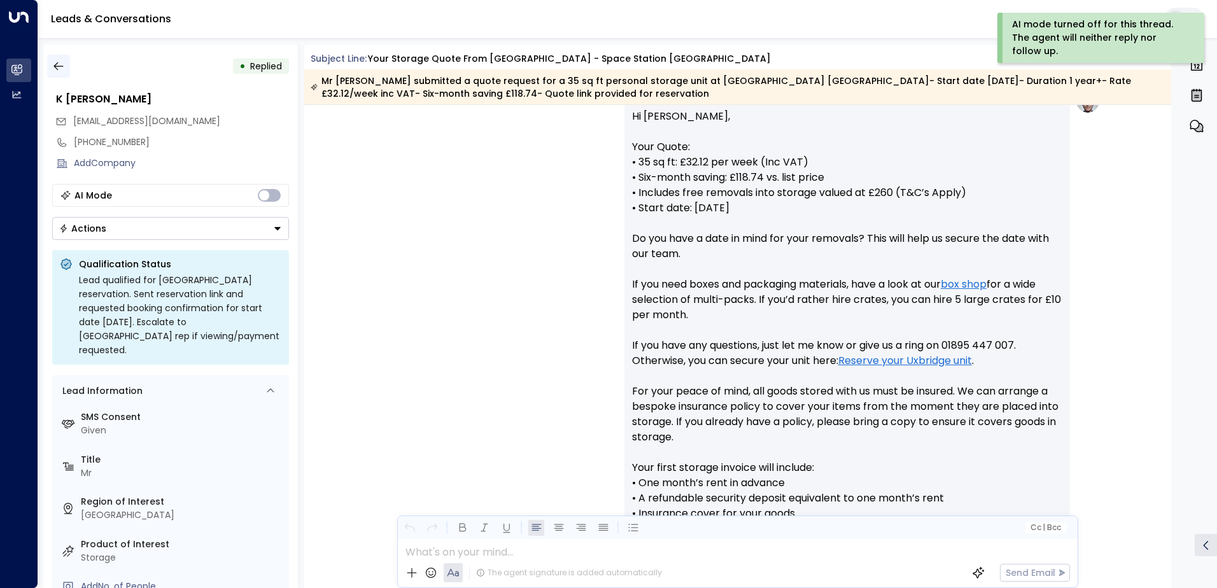
click at [60, 69] on icon "button" at bounding box center [58, 66] width 13 height 13
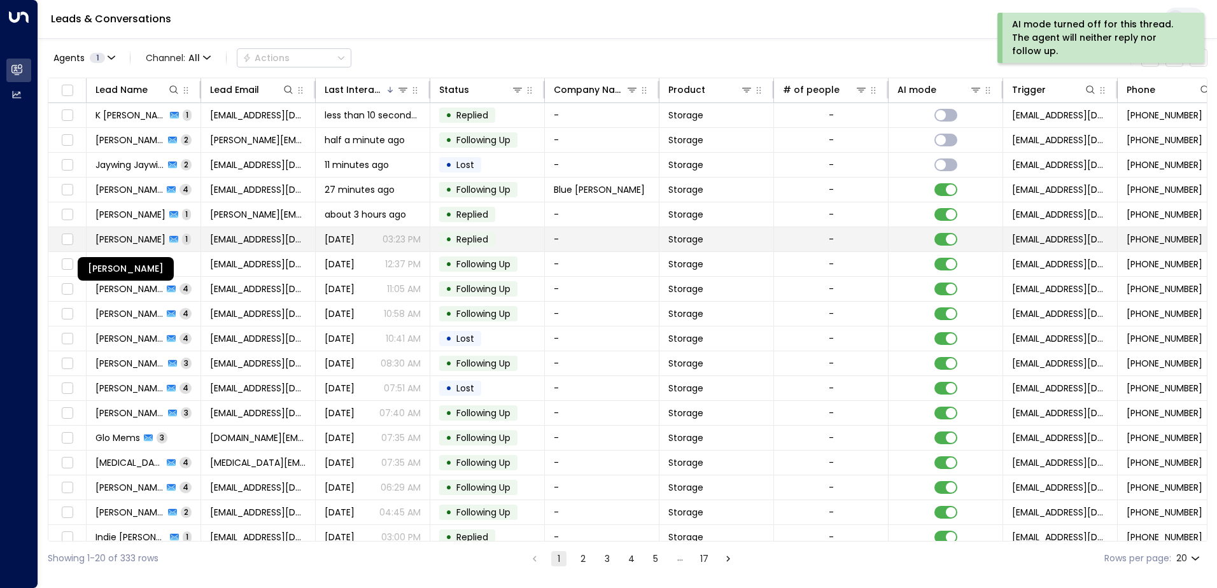
click at [128, 237] on span "Mohamed Hashem" at bounding box center [130, 239] width 70 height 13
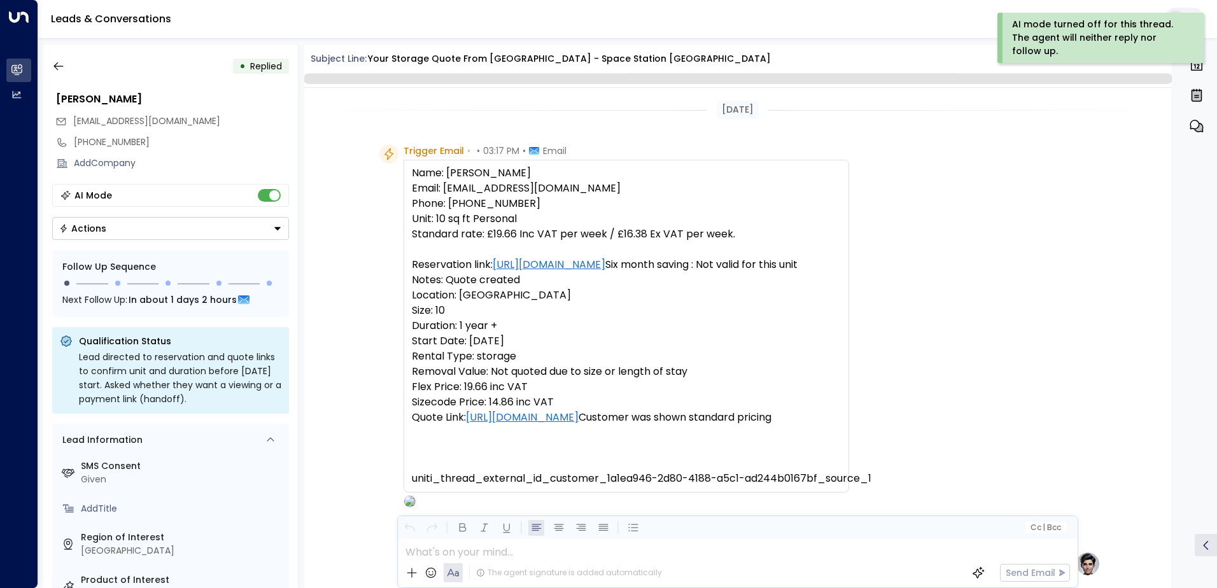
scroll to position [480, 0]
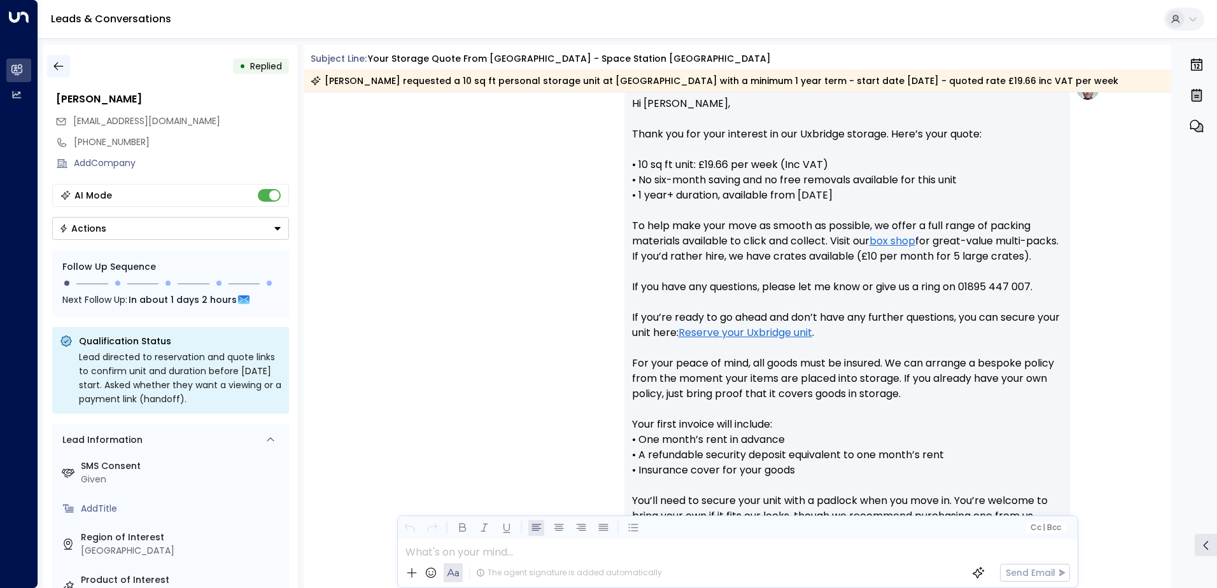
click at [60, 68] on icon "button" at bounding box center [58, 66] width 13 height 13
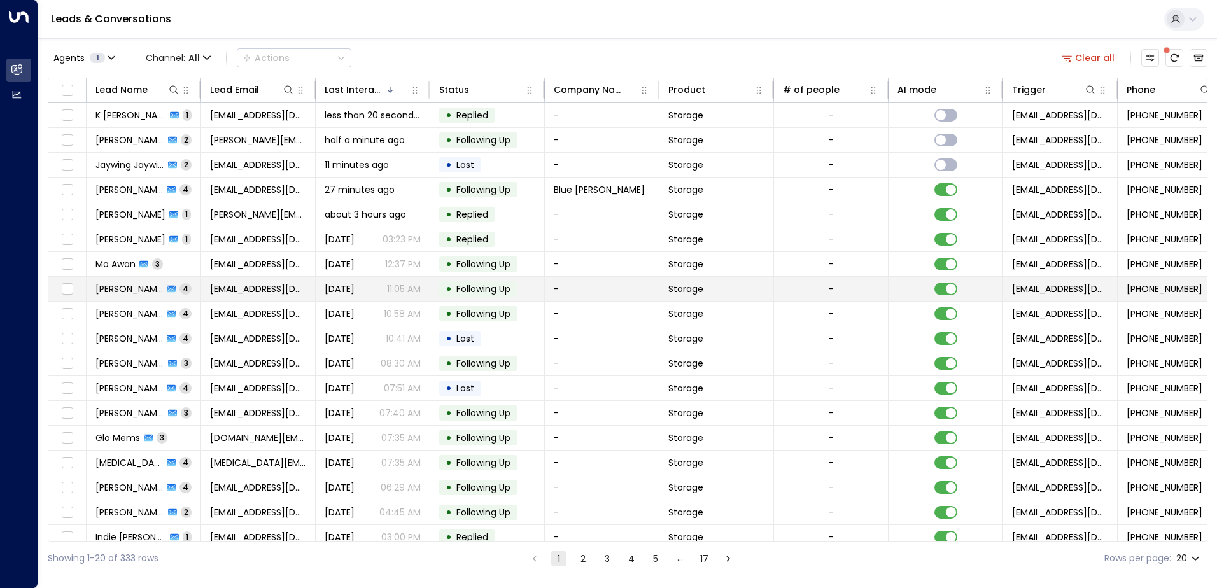
click at [129, 287] on span "Alicia Alicia" at bounding box center [128, 289] width 67 height 13
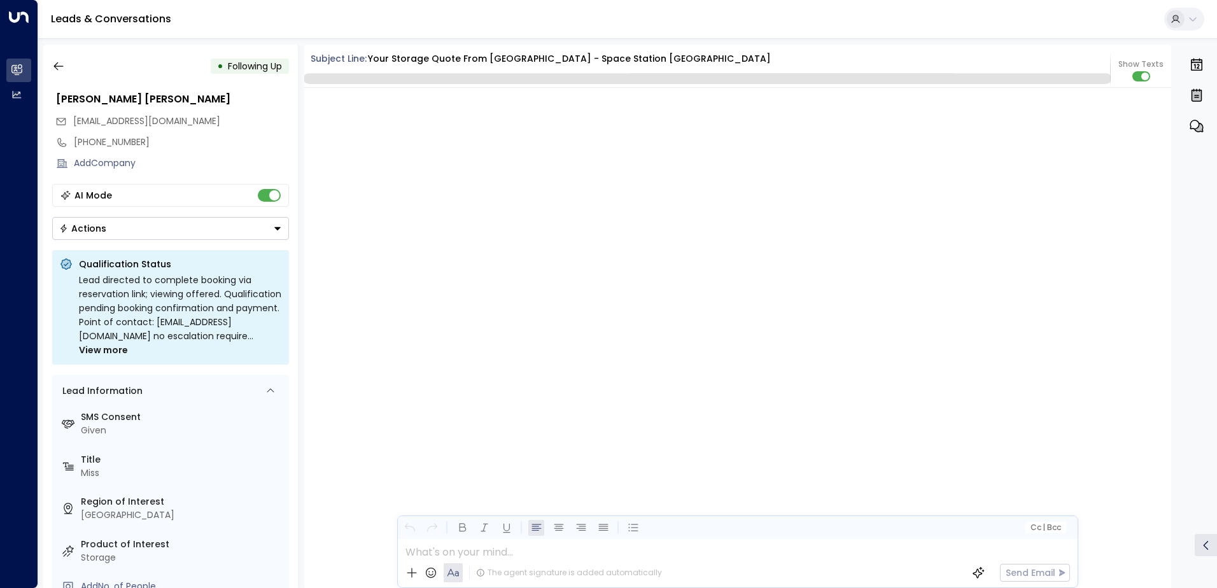
scroll to position [3681, 0]
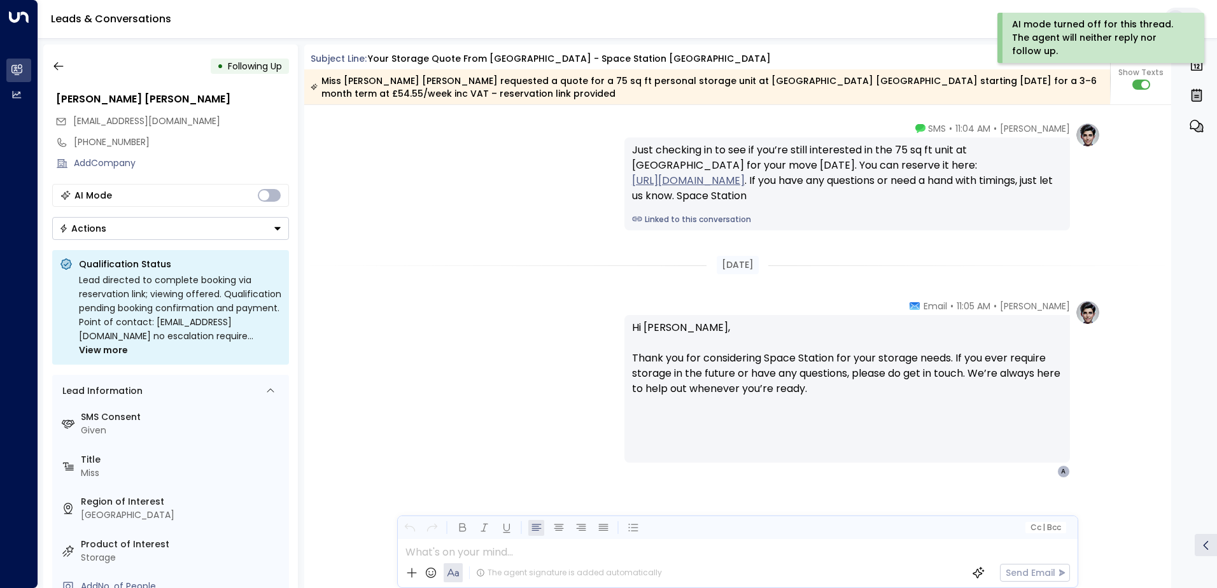
click at [118, 239] on div "• Following Up Alicia Alicia aliciatshobo@gmail.com +447984699743 Add Company A…" at bounding box center [170, 317] width 255 height 544
click at [120, 232] on button "Actions" at bounding box center [170, 228] width 237 height 23
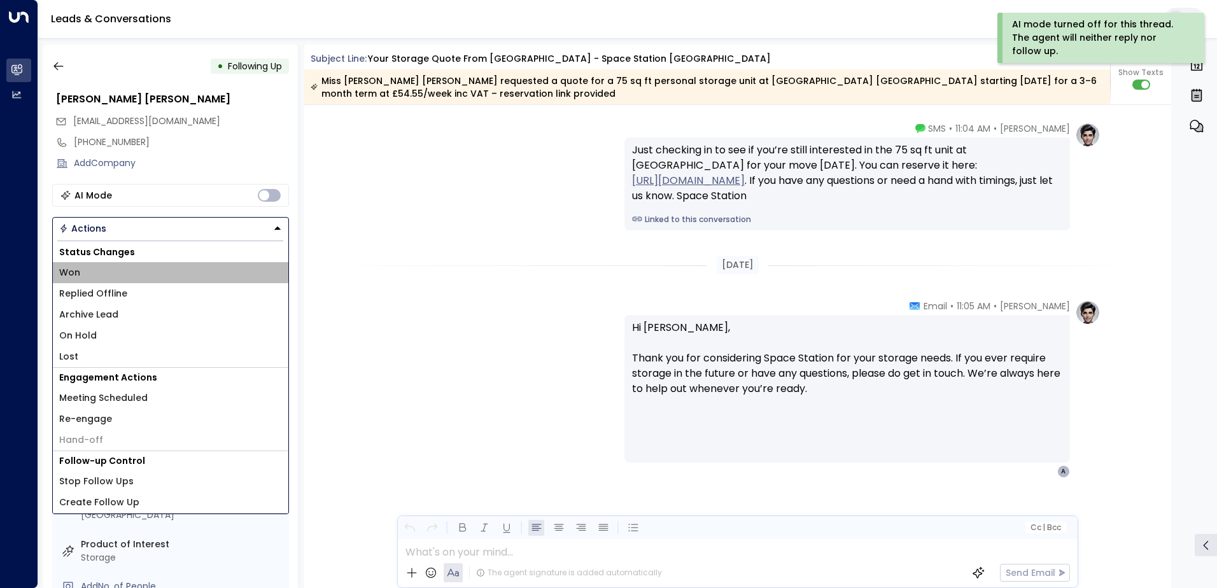
click at [87, 274] on li "Won" at bounding box center [171, 272] width 236 height 21
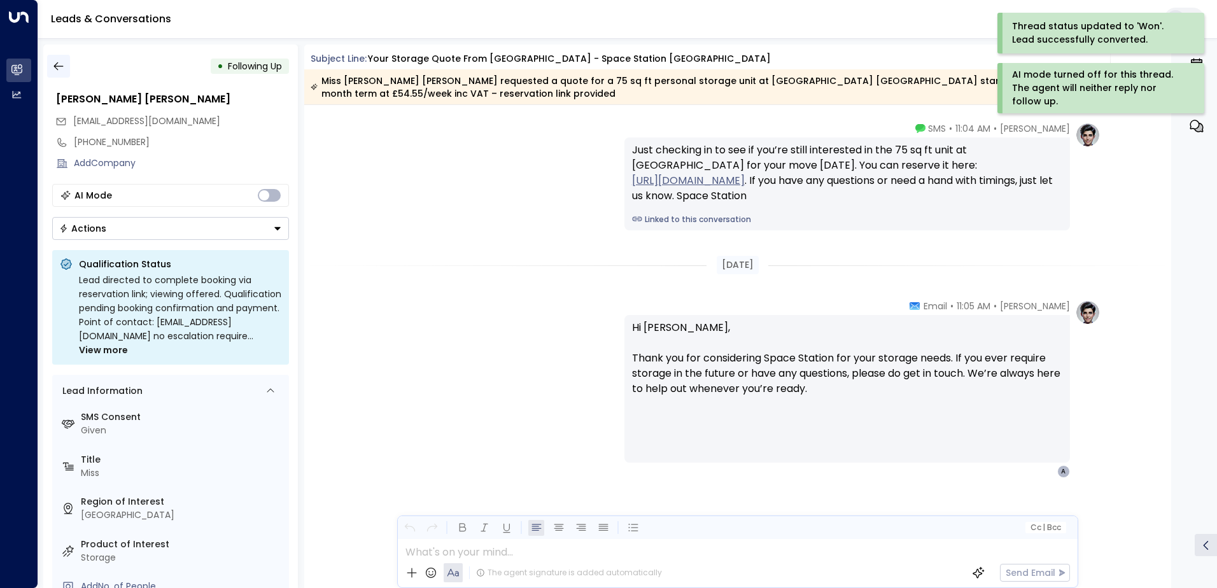
click at [54, 69] on icon "button" at bounding box center [58, 66] width 13 height 13
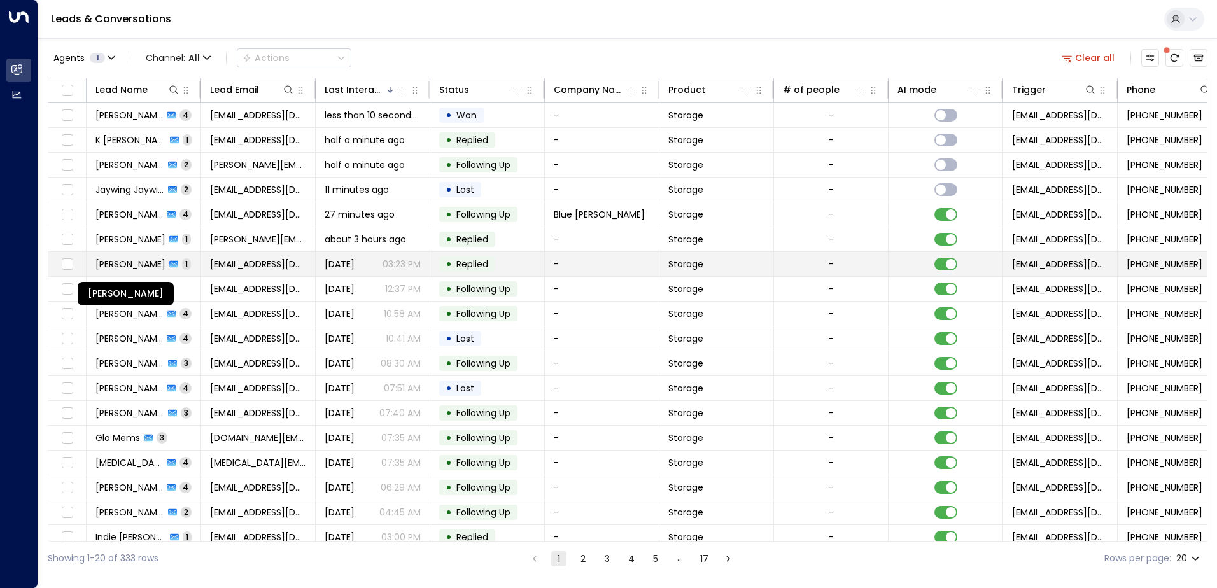
click at [143, 269] on span "Mohamed Hashem" at bounding box center [130, 264] width 70 height 13
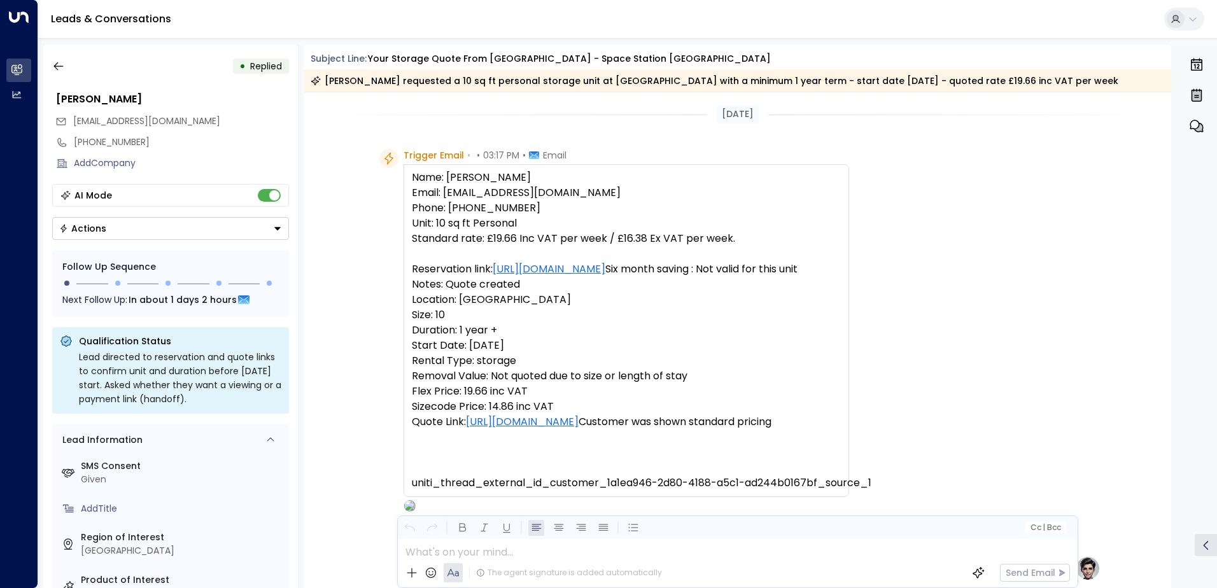
scroll to position [484, 0]
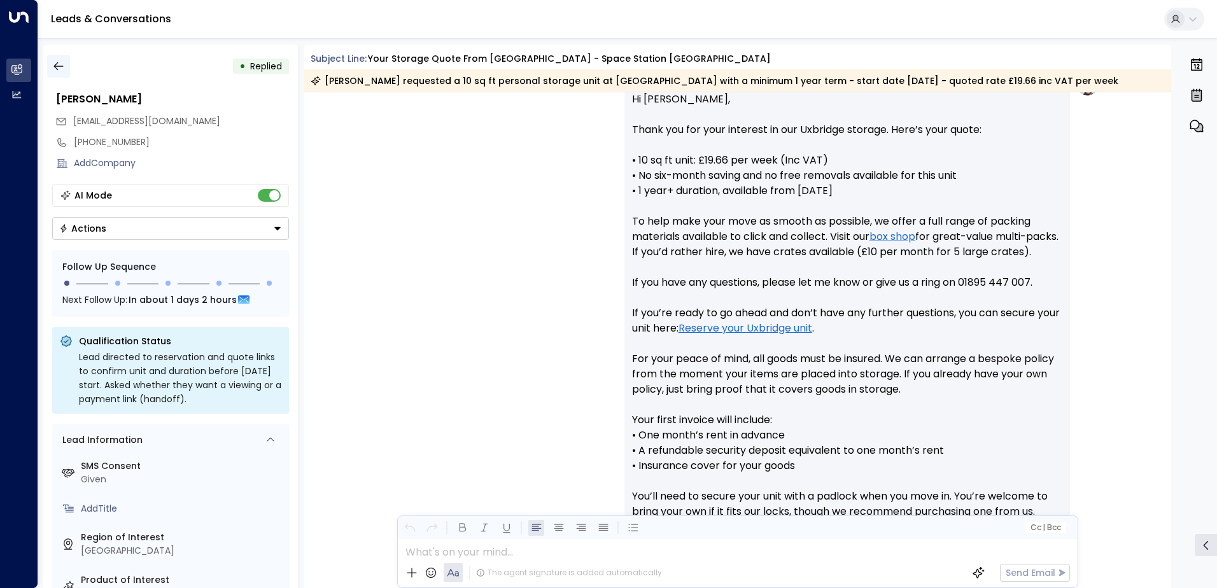
click at [68, 68] on button "button" at bounding box center [58, 66] width 23 height 23
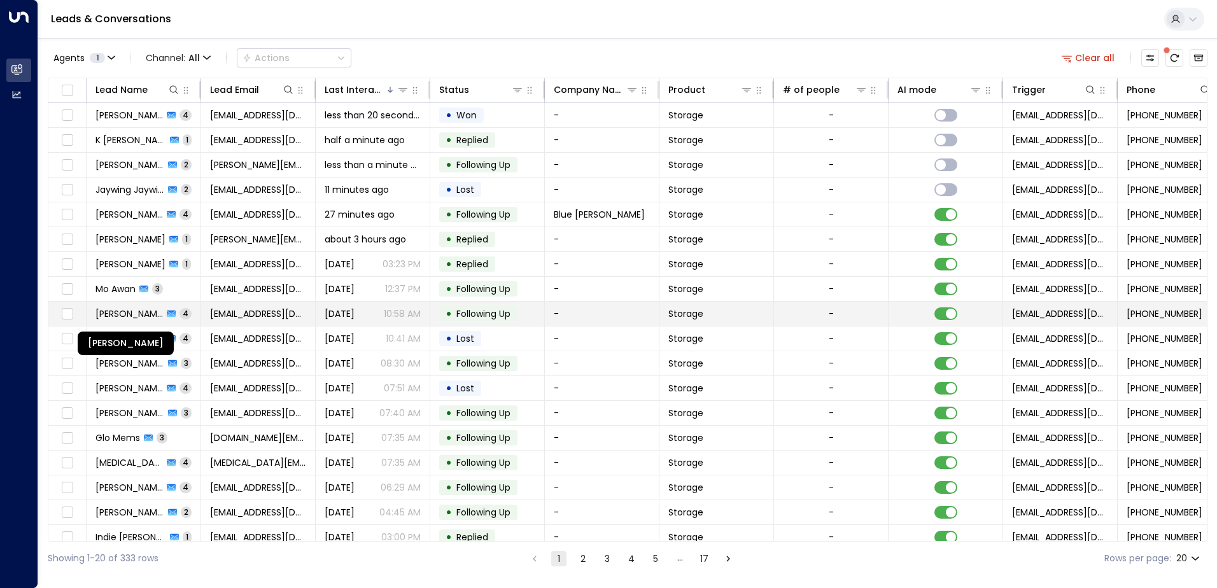
click at [146, 318] on span "Shengun Abdullah" at bounding box center [128, 313] width 67 height 13
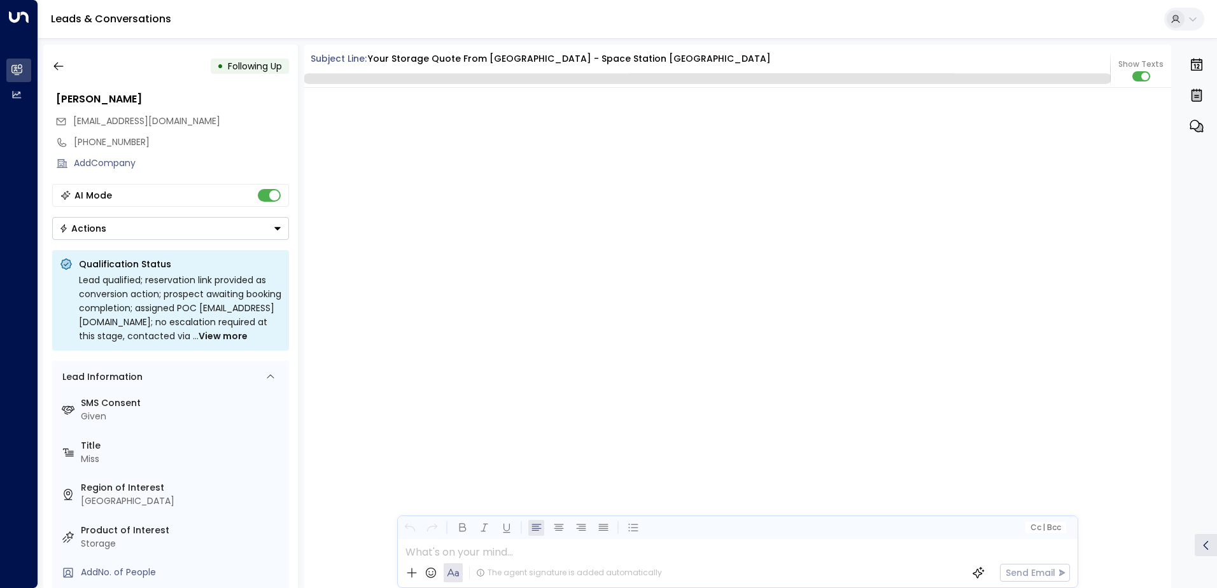
scroll to position [1827, 0]
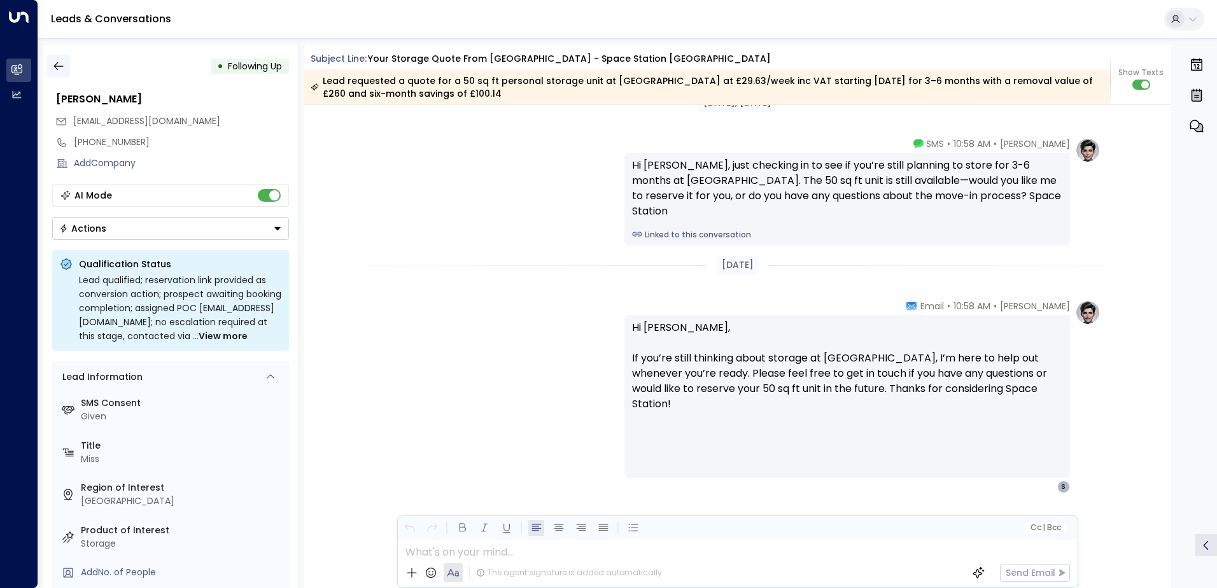
click at [58, 71] on icon "button" at bounding box center [58, 66] width 13 height 13
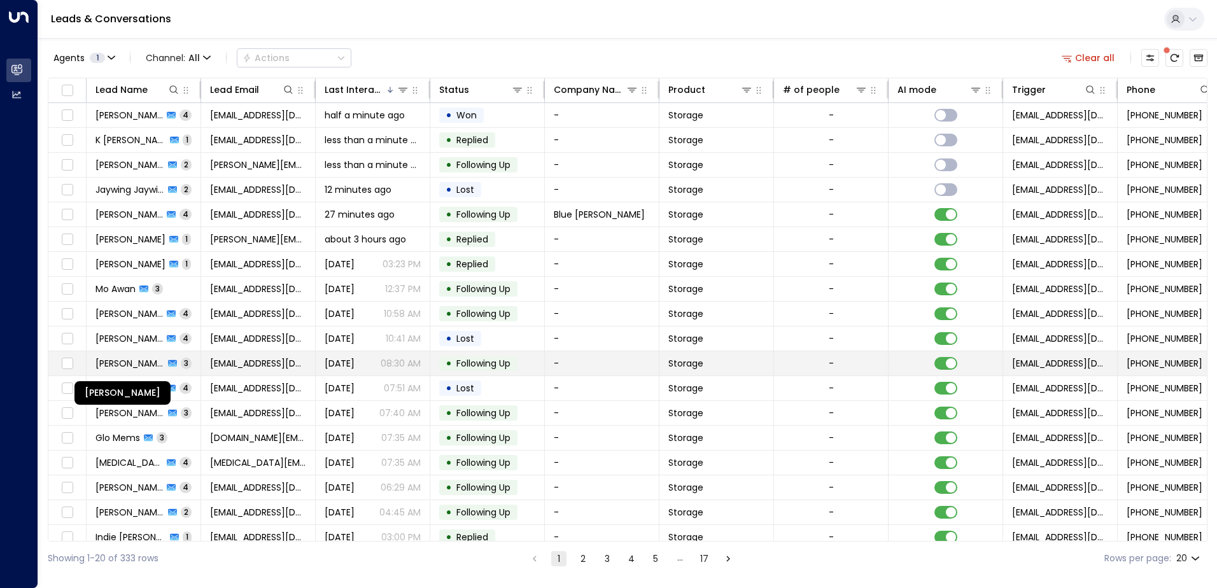
click at [146, 365] on span "Tomasz Dojnikowski" at bounding box center [129, 363] width 69 height 13
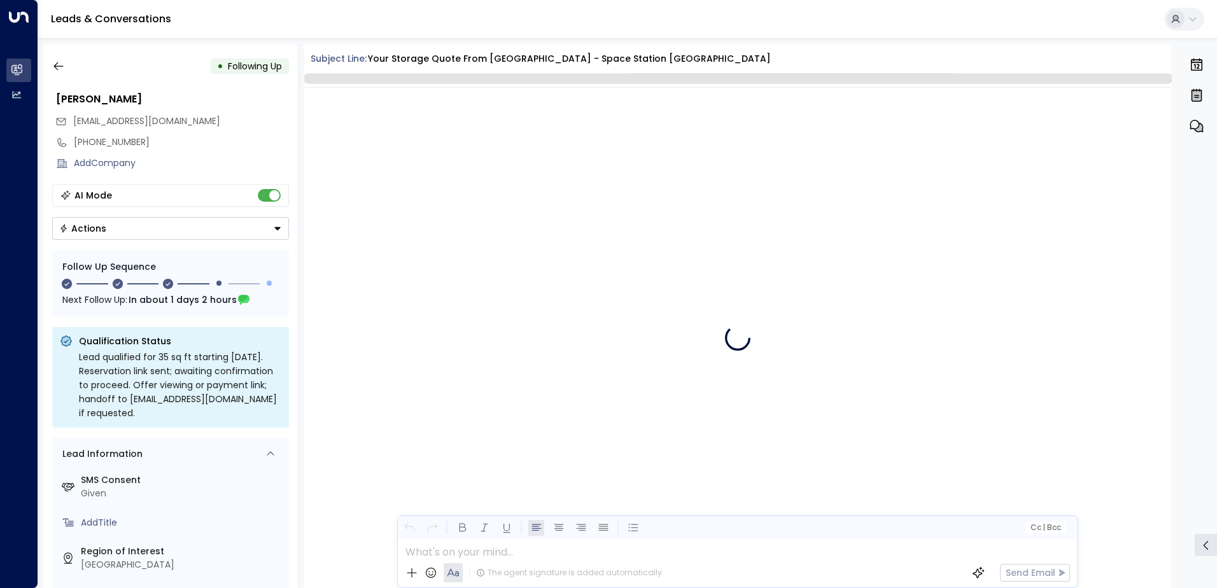
scroll to position [1430, 0]
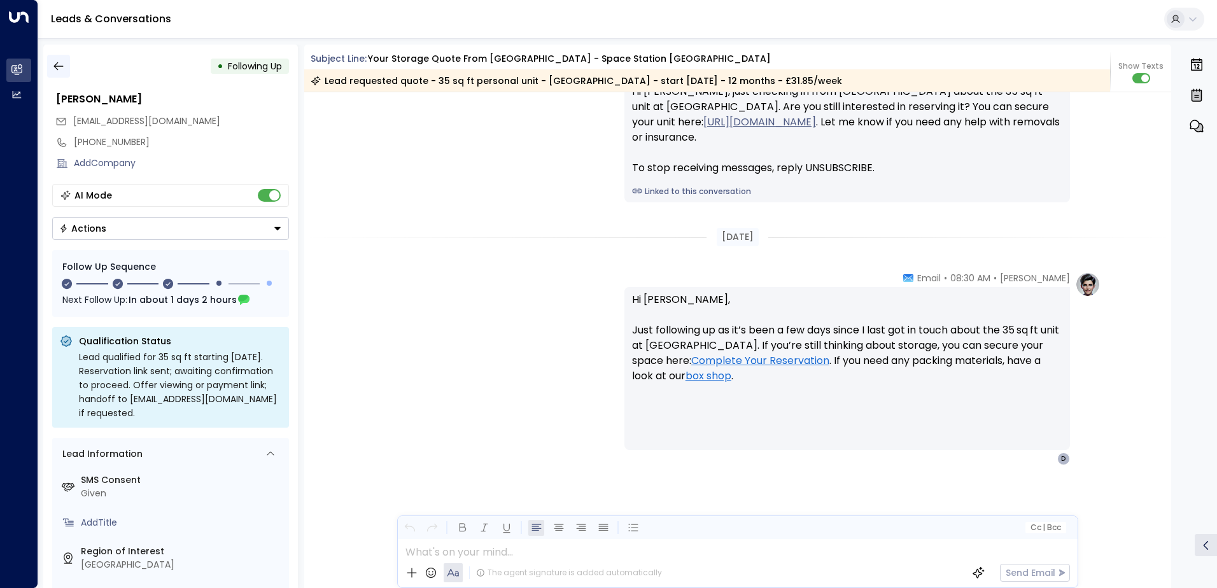
click at [60, 69] on icon "button" at bounding box center [58, 66] width 13 height 13
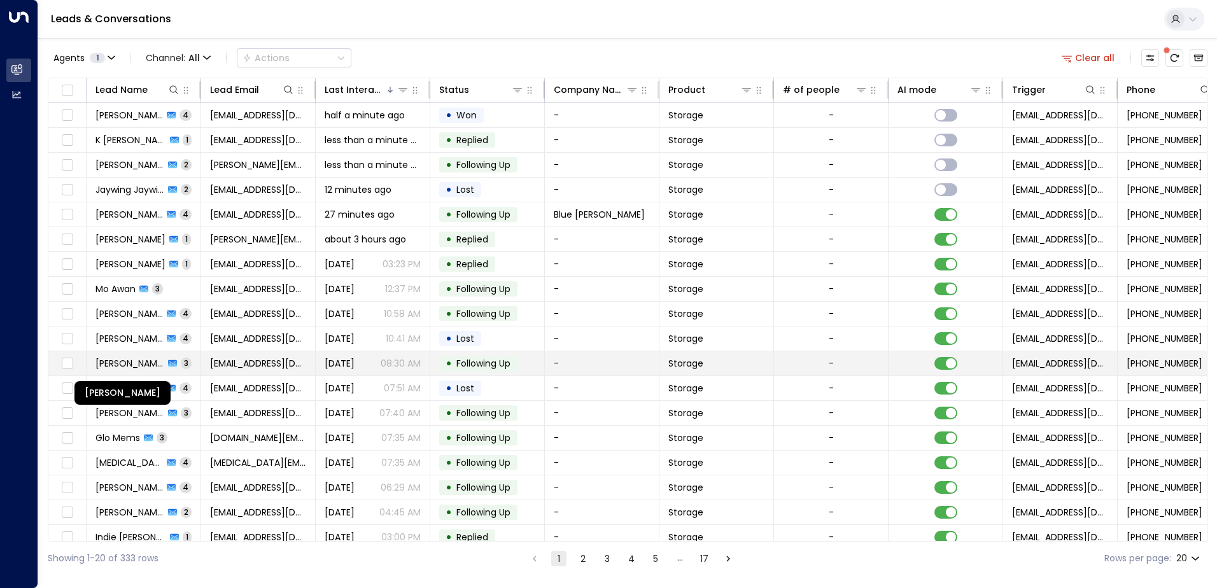
click at [134, 386] on div "Tomasz Dojnikowski" at bounding box center [122, 393] width 96 height 24
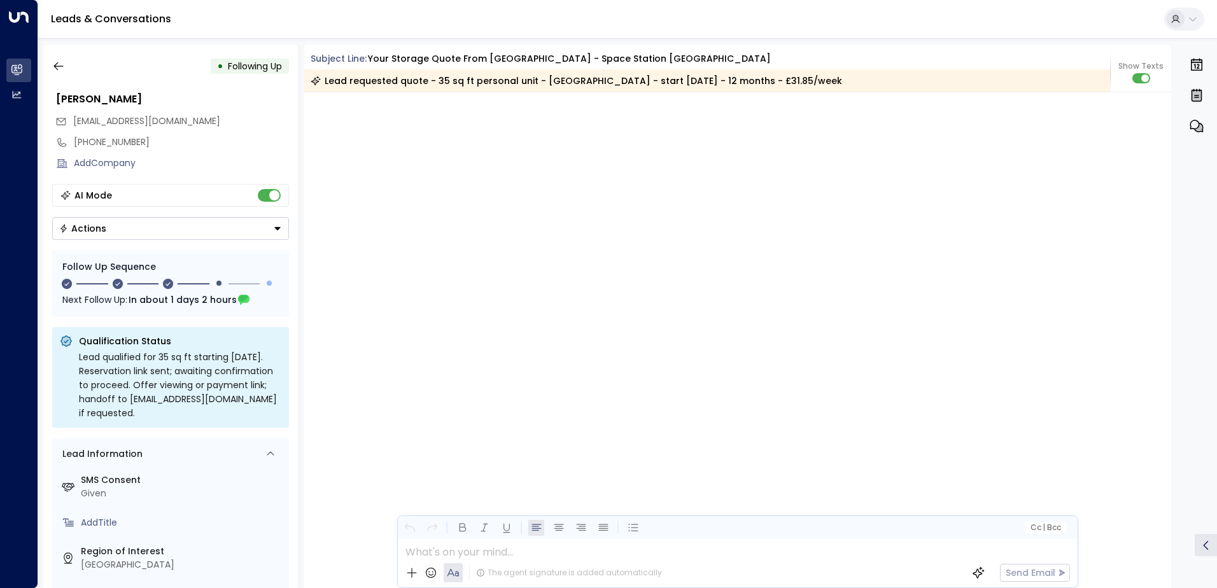
scroll to position [1404, 0]
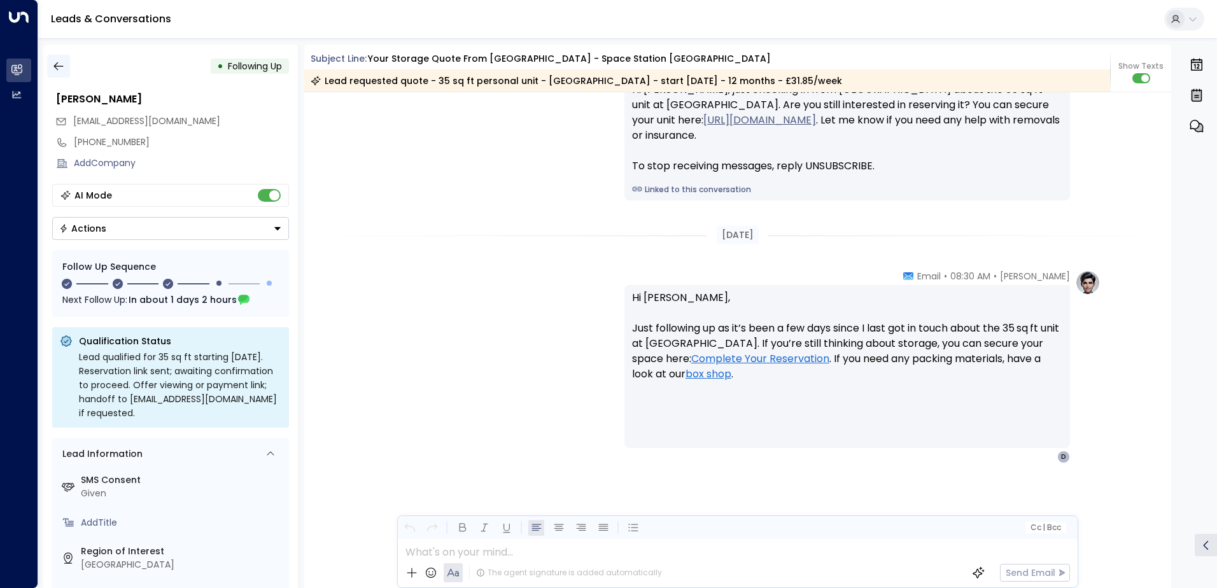
click at [61, 66] on icon "button" at bounding box center [58, 66] width 10 height 8
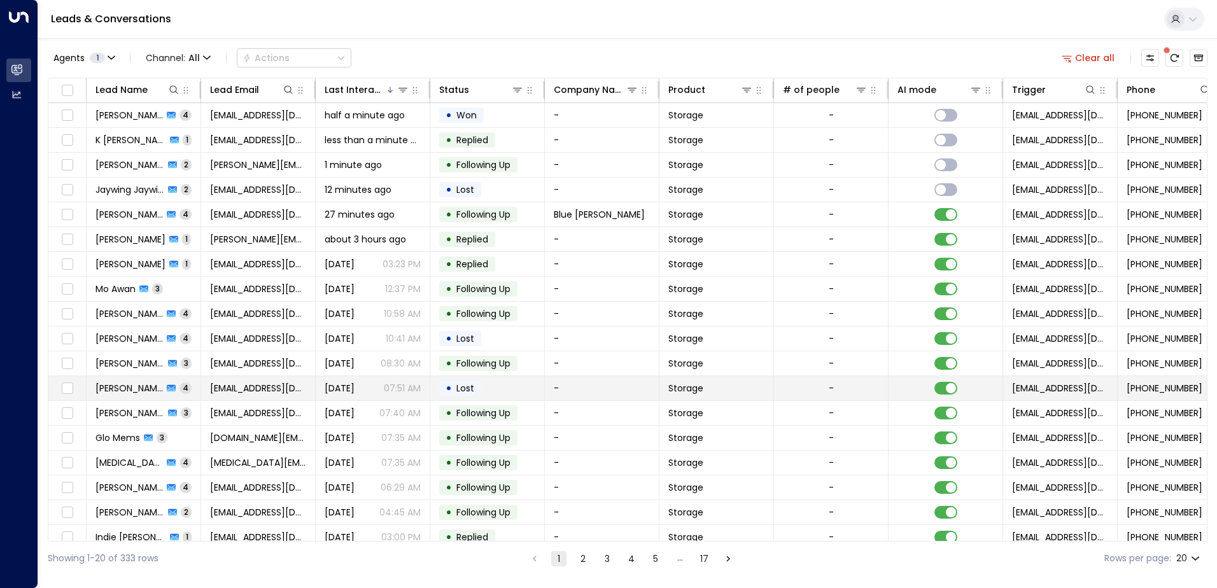
click at [117, 386] on span "Ritu Jaidka" at bounding box center [128, 388] width 67 height 13
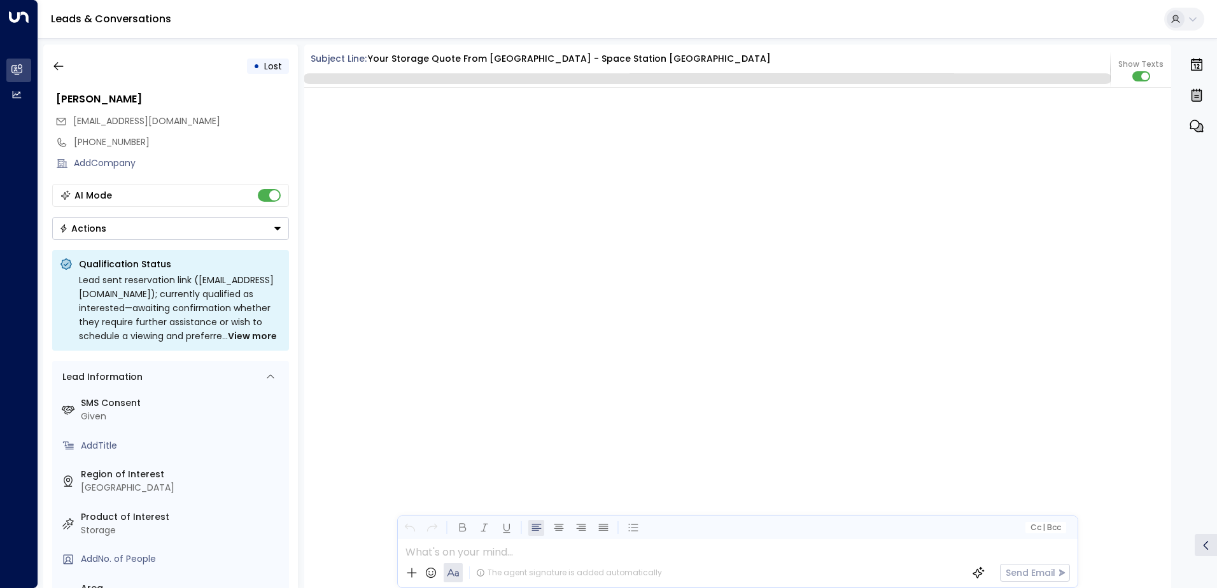
scroll to position [2632, 0]
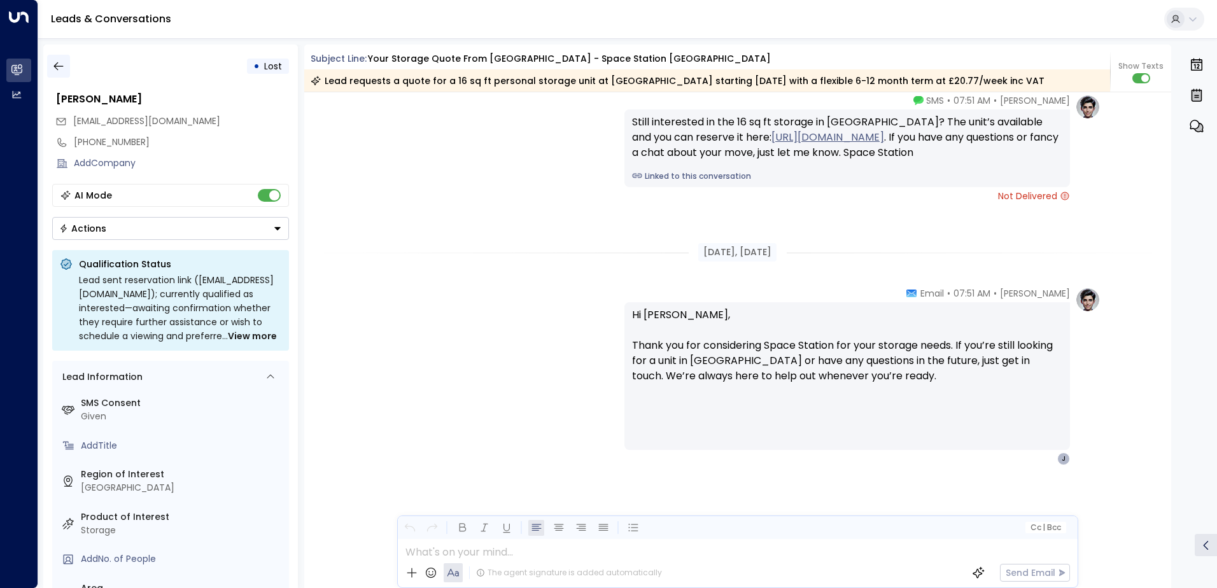
click at [62, 69] on icon "button" at bounding box center [58, 66] width 13 height 13
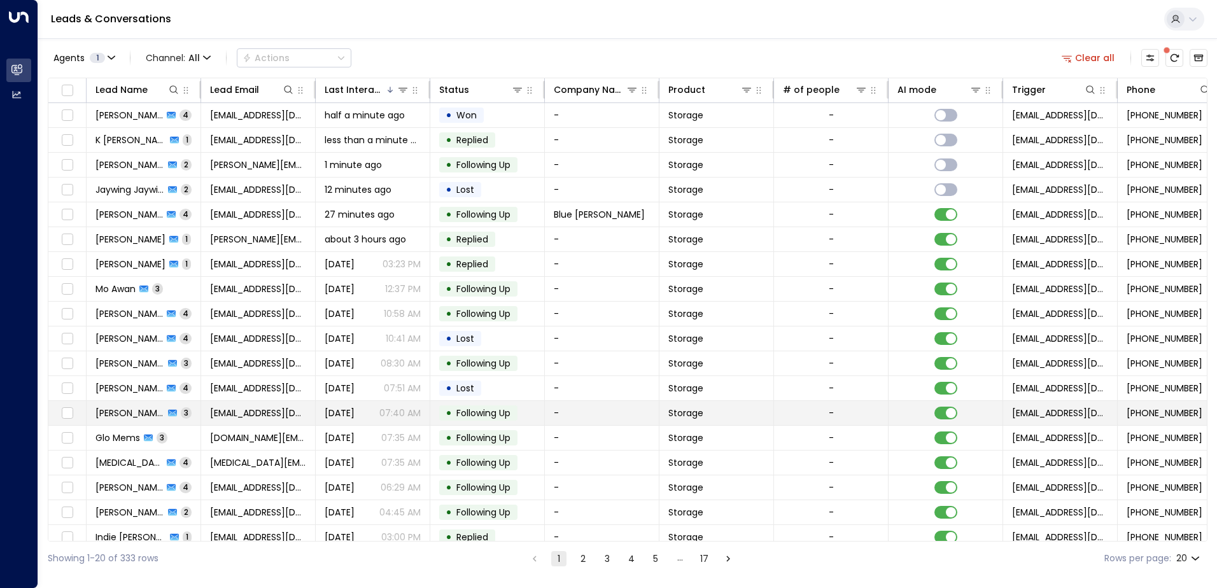
scroll to position [62, 0]
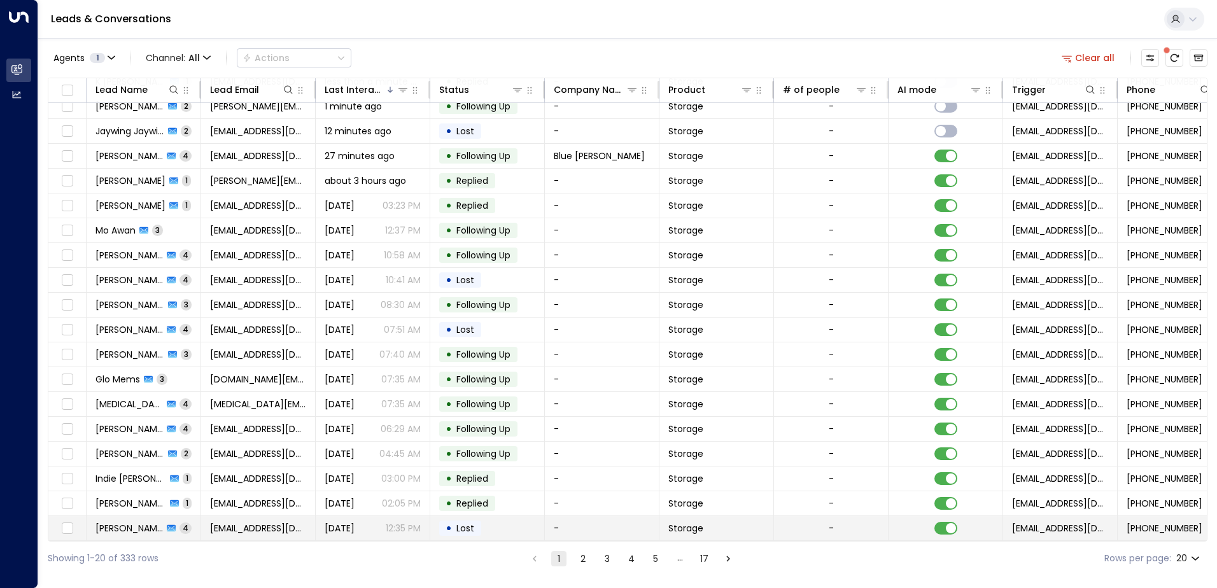
click at [124, 528] on span "Kaine Prichard" at bounding box center [128, 528] width 67 height 13
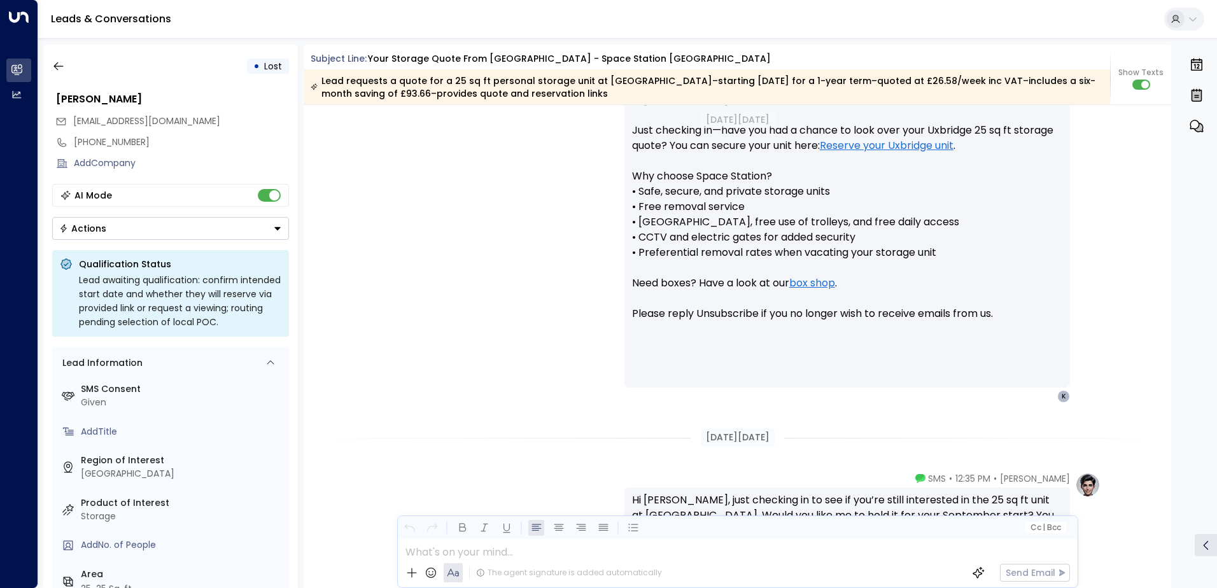
scroll to position [982, 0]
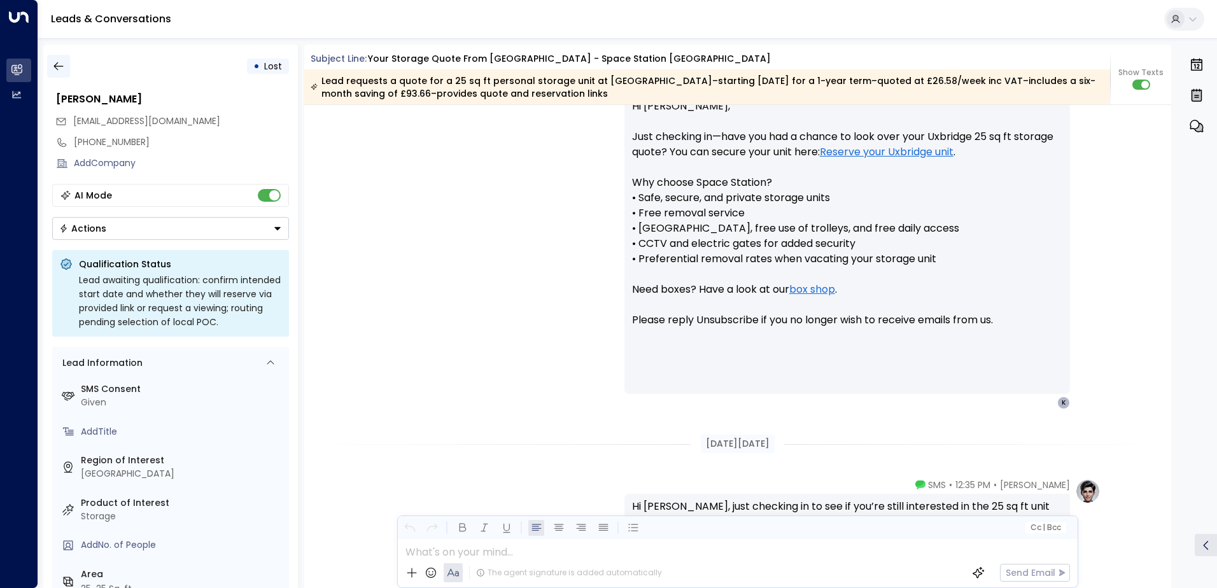
click at [59, 72] on icon "button" at bounding box center [58, 66] width 13 height 13
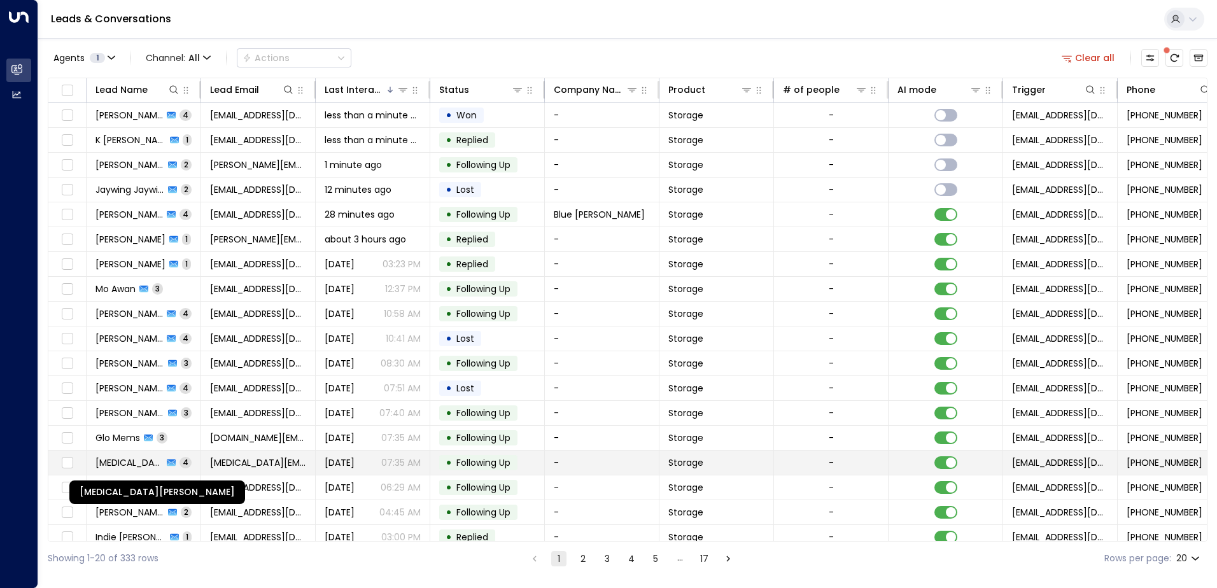
click at [146, 462] on span "Syeda Jesmine Anwar" at bounding box center [128, 462] width 67 height 13
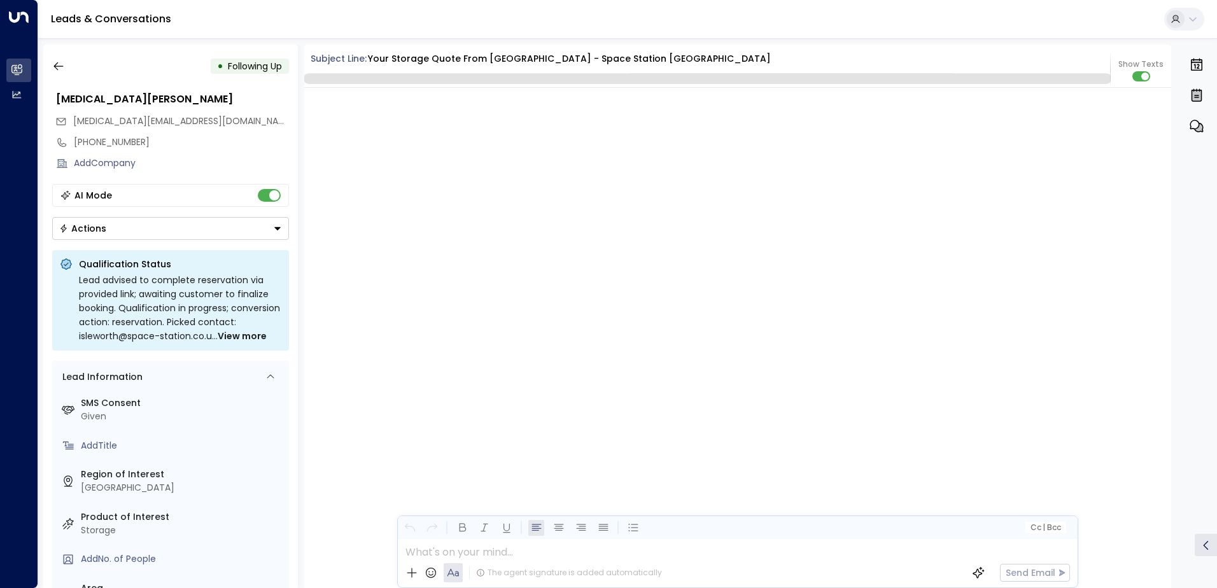
scroll to position [2617, 0]
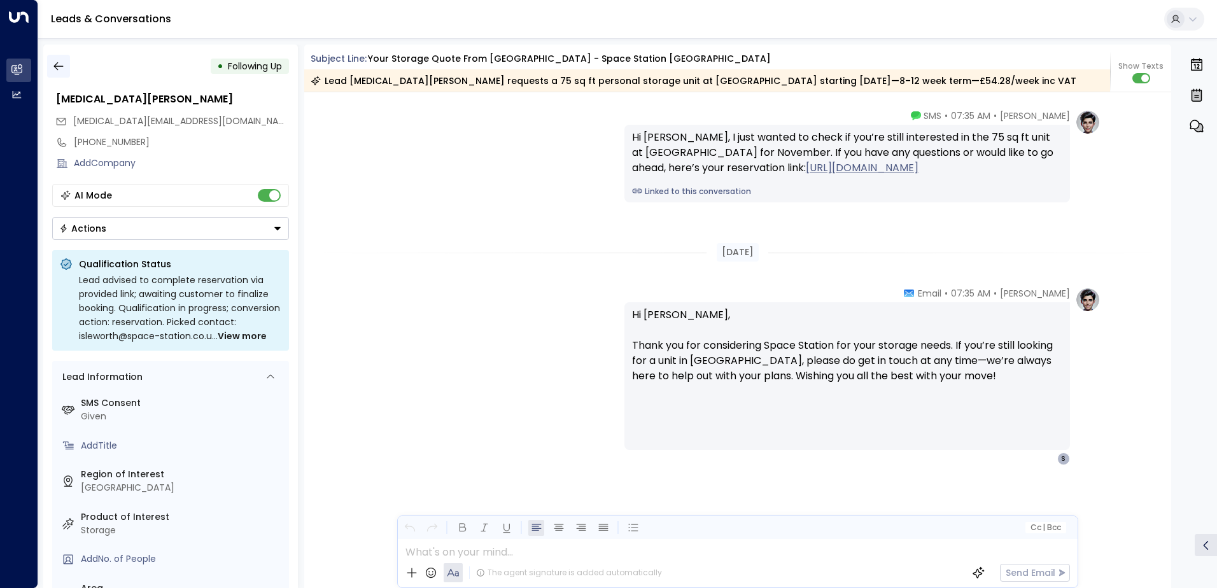
click at [57, 71] on icon "button" at bounding box center [58, 66] width 13 height 13
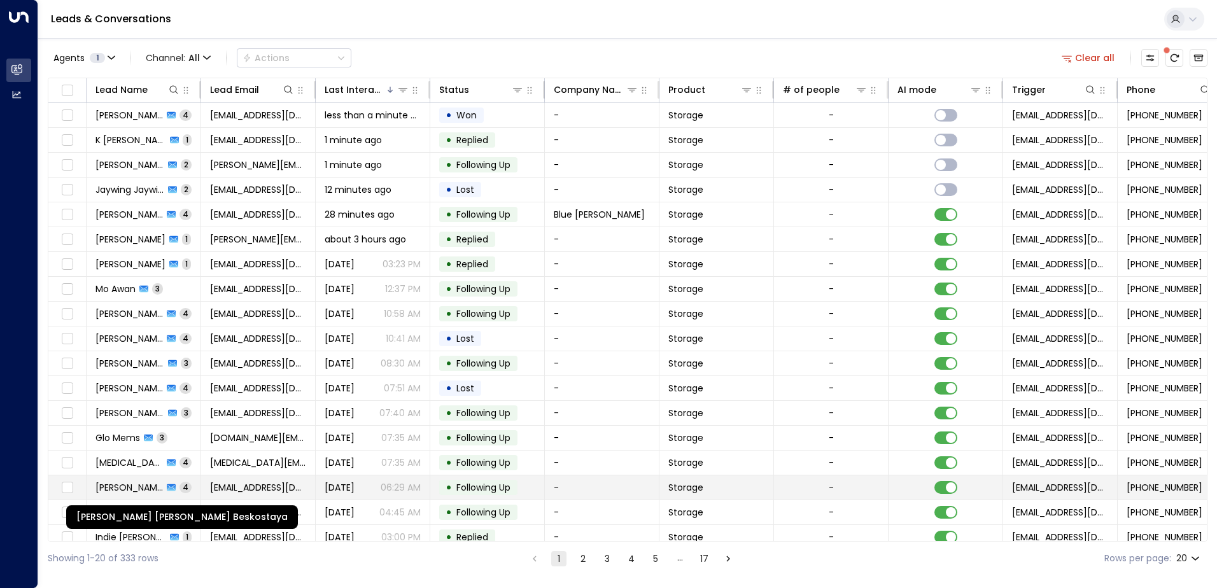
click at [122, 484] on span "Anna Maria Beskostaya" at bounding box center [128, 487] width 67 height 13
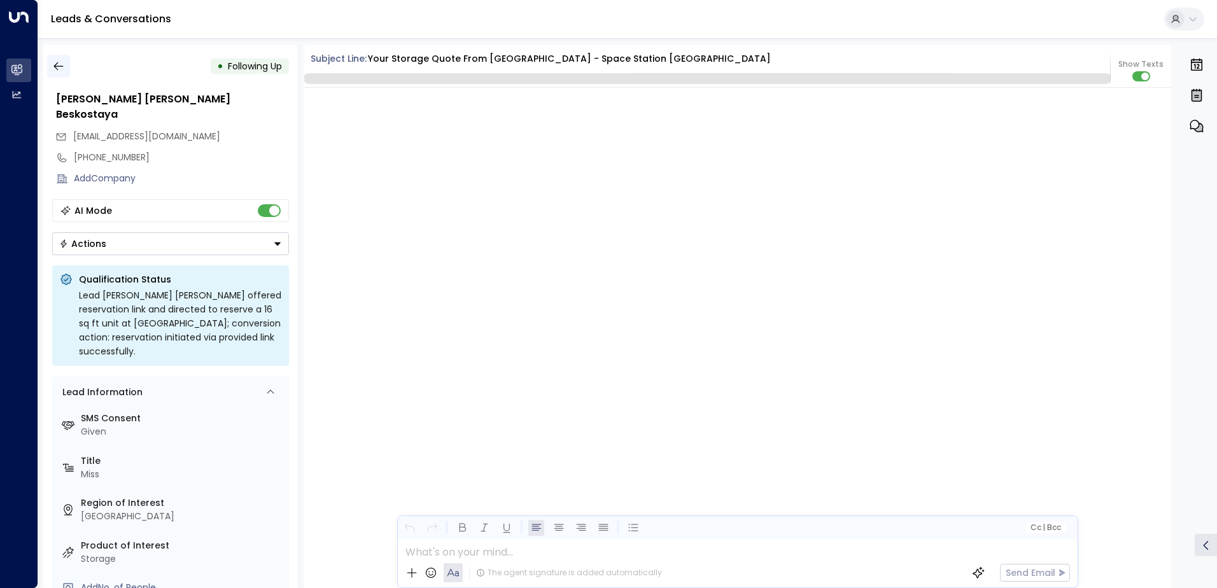
scroll to position [3864, 0]
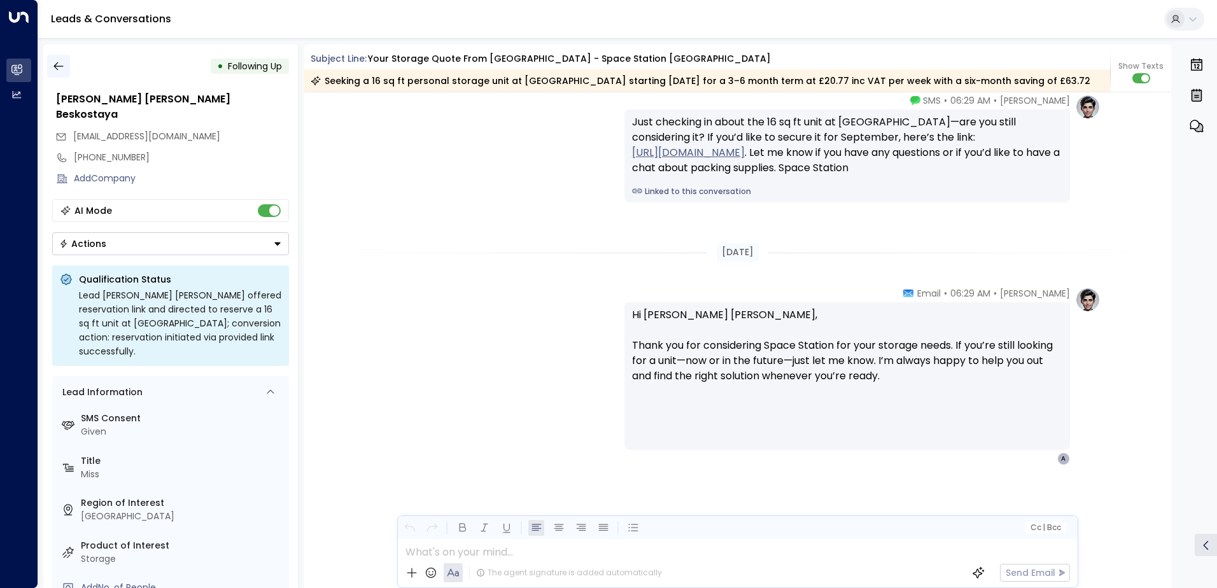
click at [64, 66] on icon "button" at bounding box center [58, 66] width 13 height 13
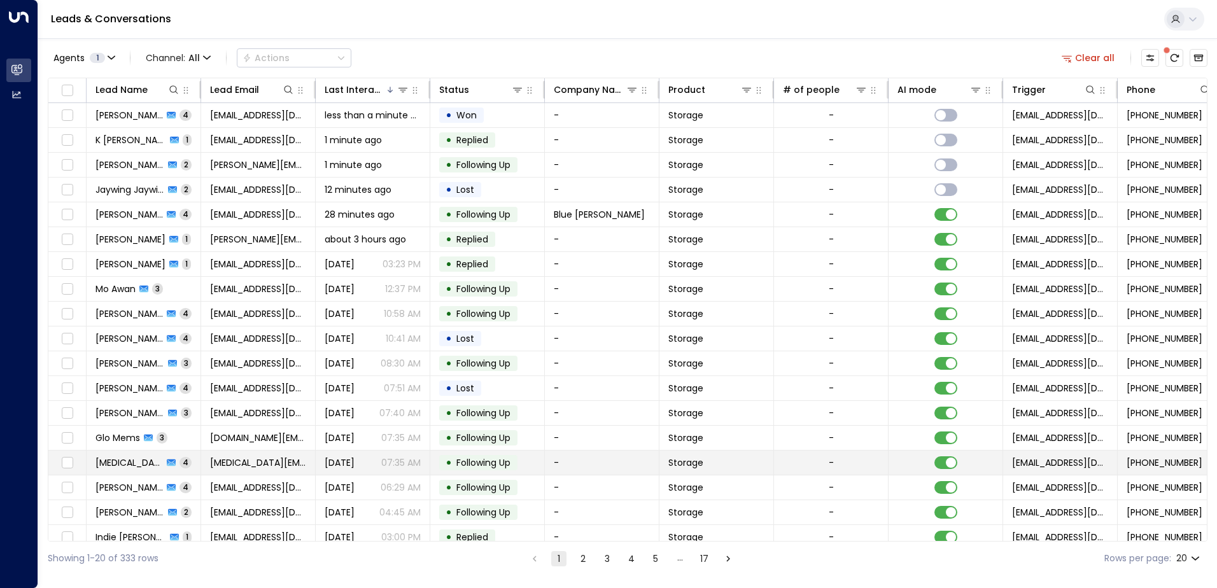
scroll to position [62, 0]
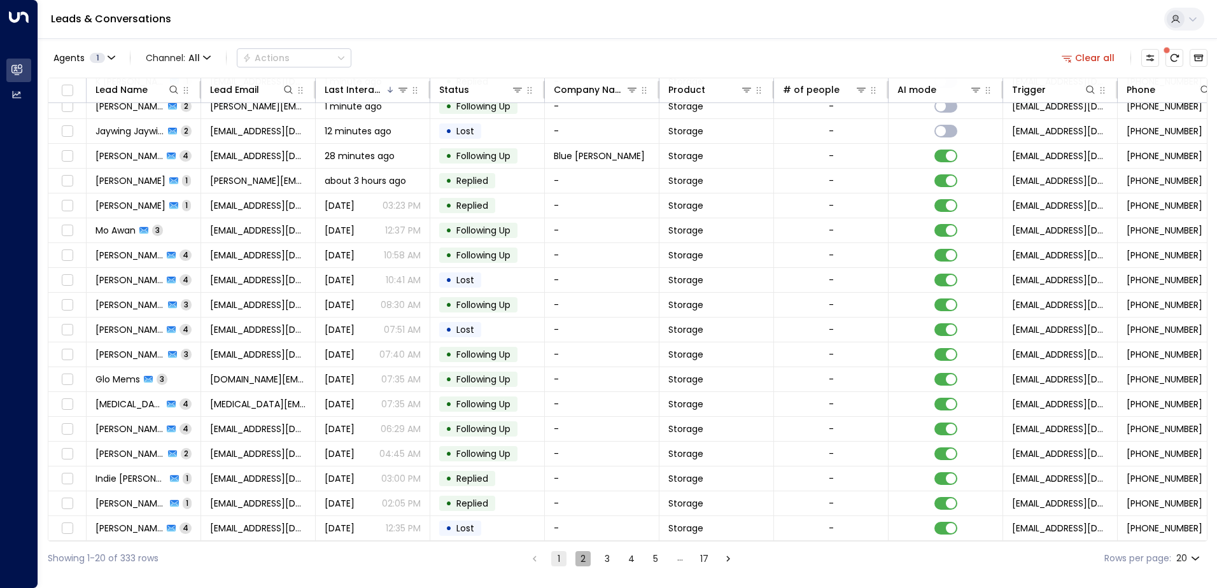
click at [581, 556] on button "2" at bounding box center [582, 558] width 15 height 15
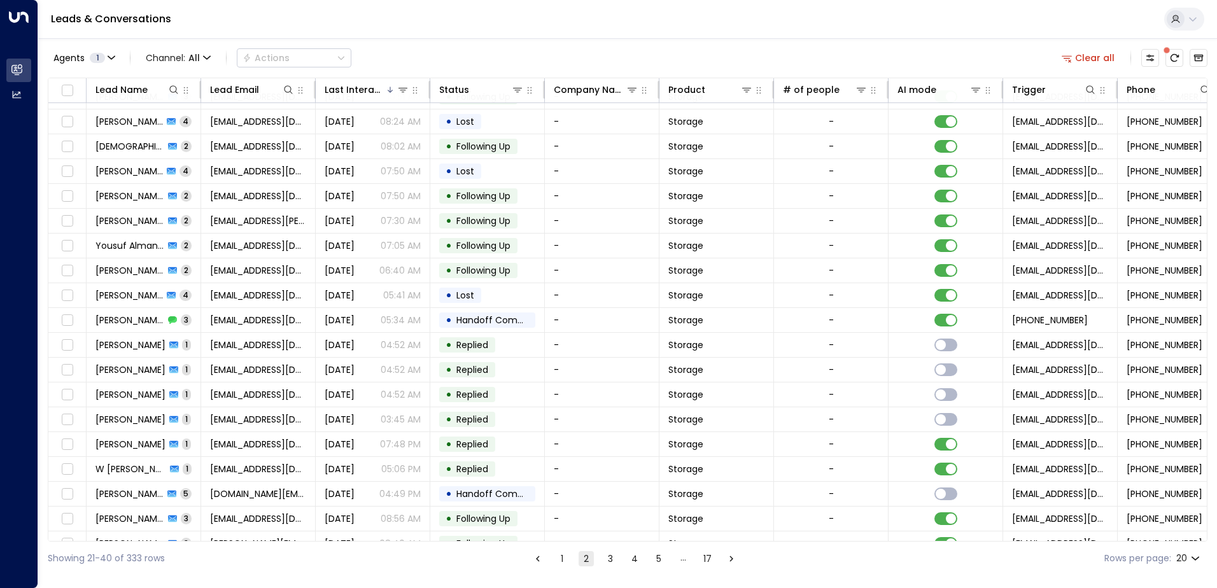
scroll to position [62, 0]
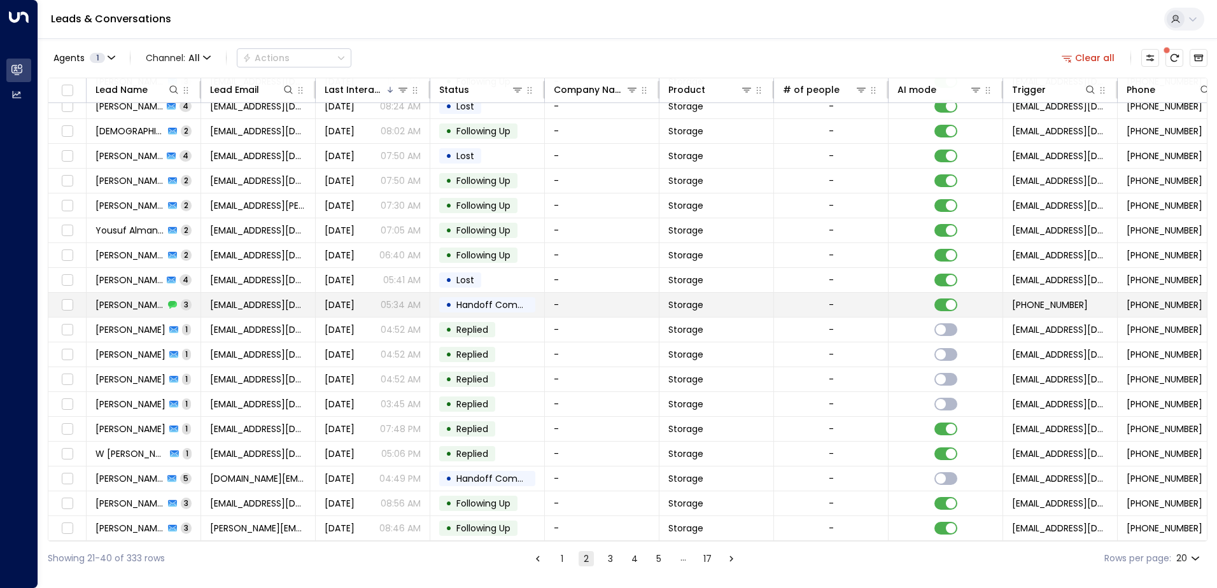
click at [139, 303] on span "Matt Bailey" at bounding box center [129, 305] width 69 height 13
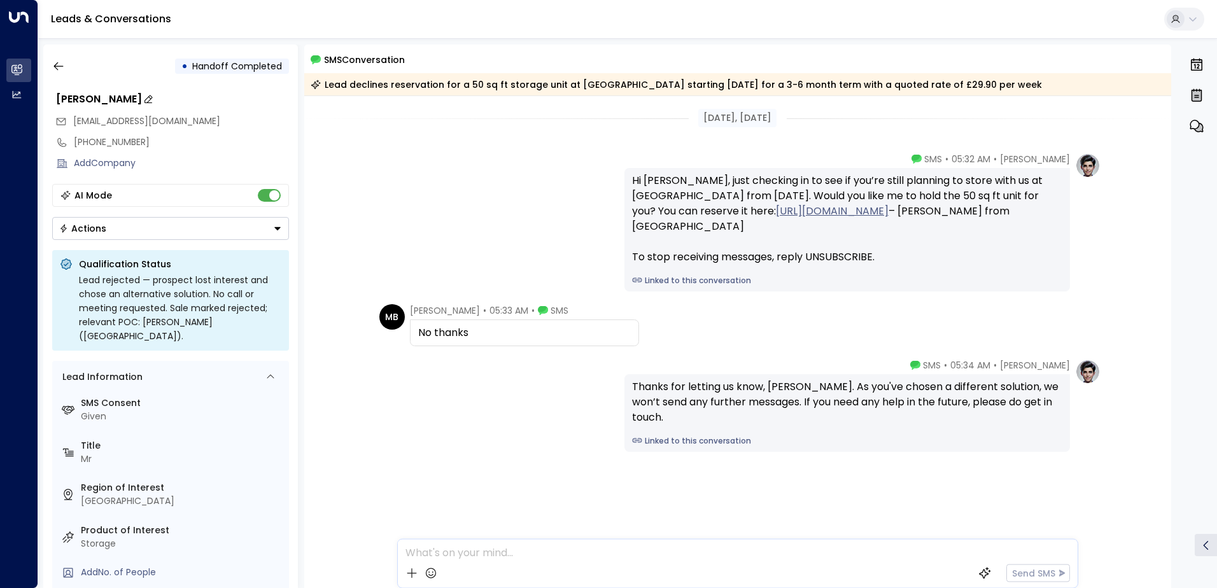
click at [103, 103] on div "Matt Bailey" at bounding box center [172, 99] width 233 height 15
click at [103, 103] on input "**********" at bounding box center [170, 99] width 229 height 15
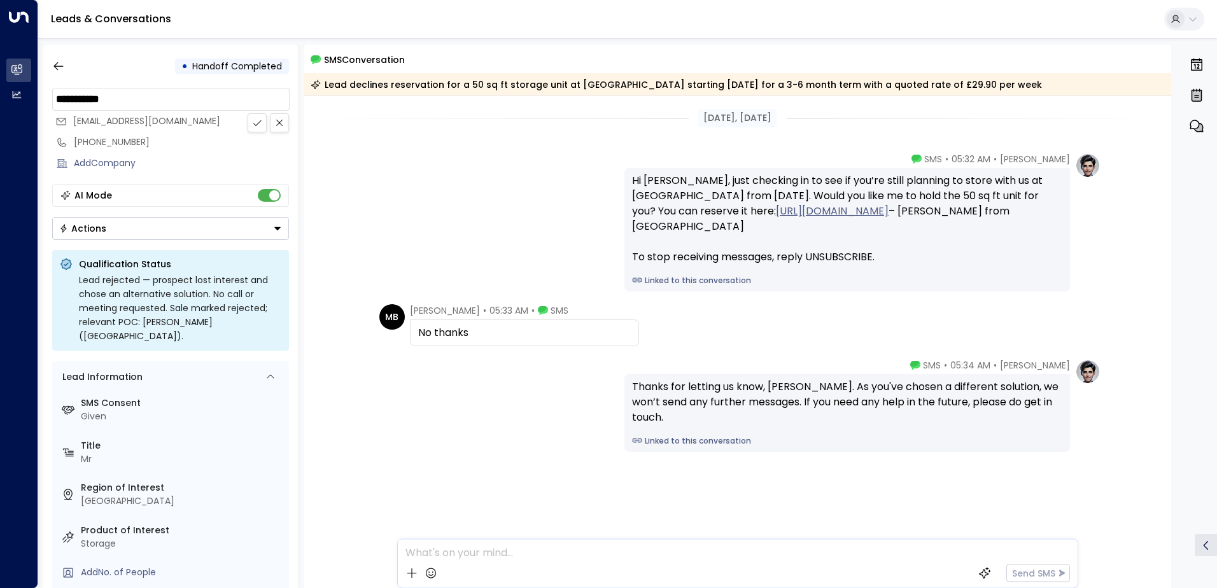
click at [103, 104] on input "**********" at bounding box center [170, 99] width 229 height 15
click at [103, 99] on input "**********" at bounding box center [170, 99] width 229 height 15
